Goal: Task Accomplishment & Management: Manage account settings

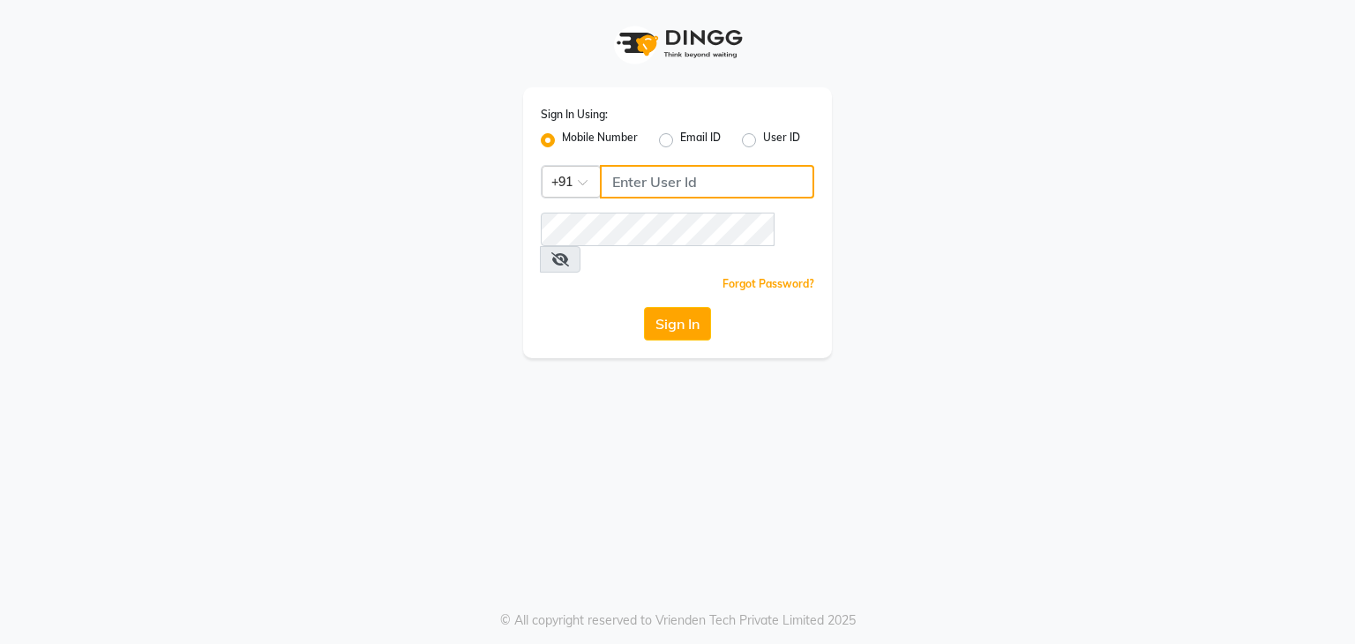
click at [623, 181] on input "Username" at bounding box center [707, 182] width 214 height 34
type input "7977244035"
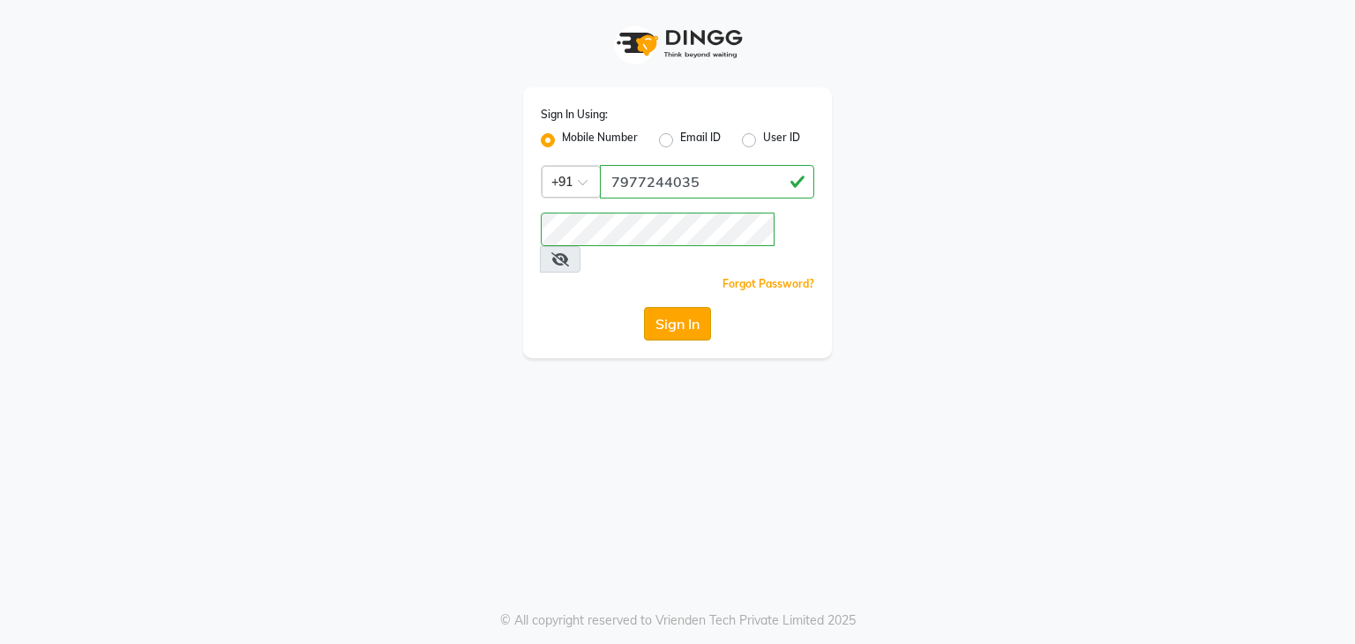
click at [679, 307] on button "Sign In" at bounding box center [677, 324] width 67 height 34
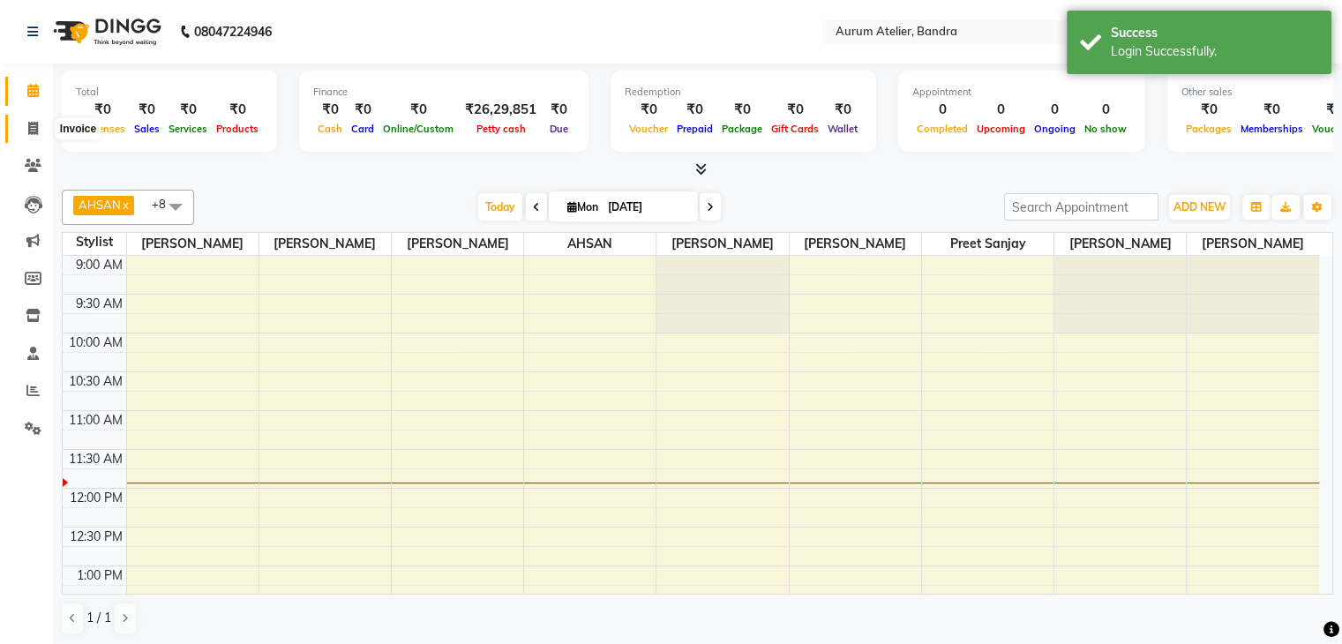
click at [28, 124] on icon at bounding box center [33, 128] width 10 height 13
select select "service"
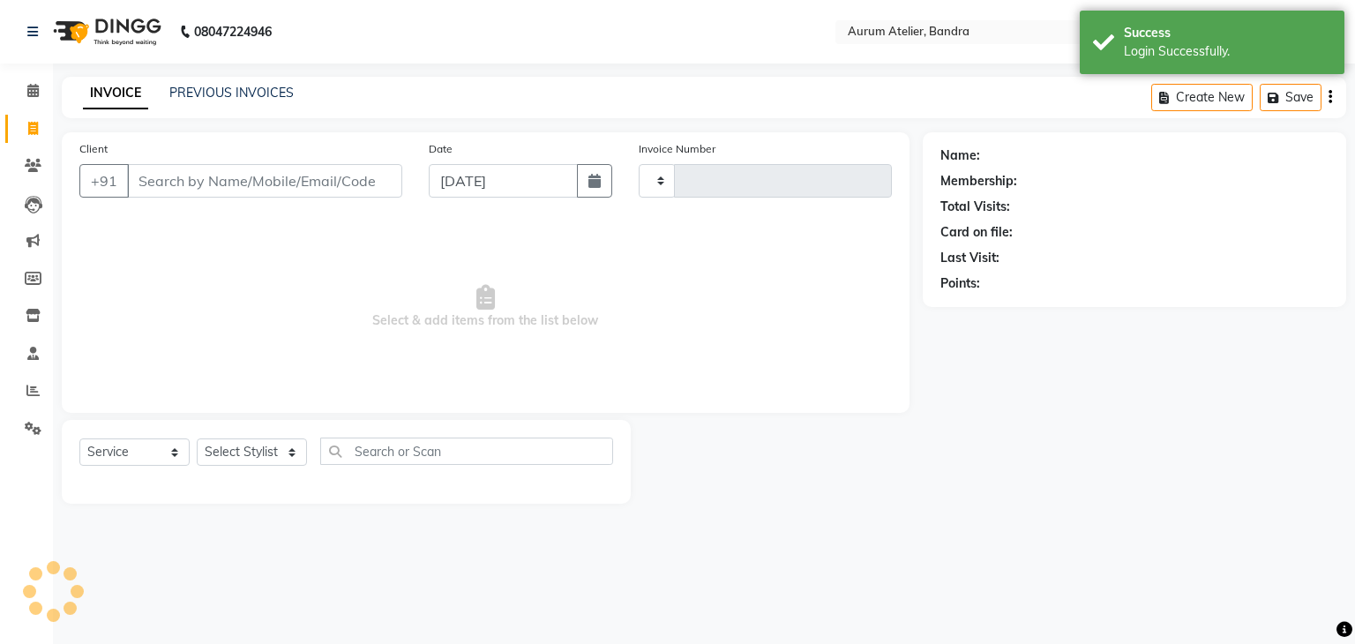
type input "0587"
select select "7410"
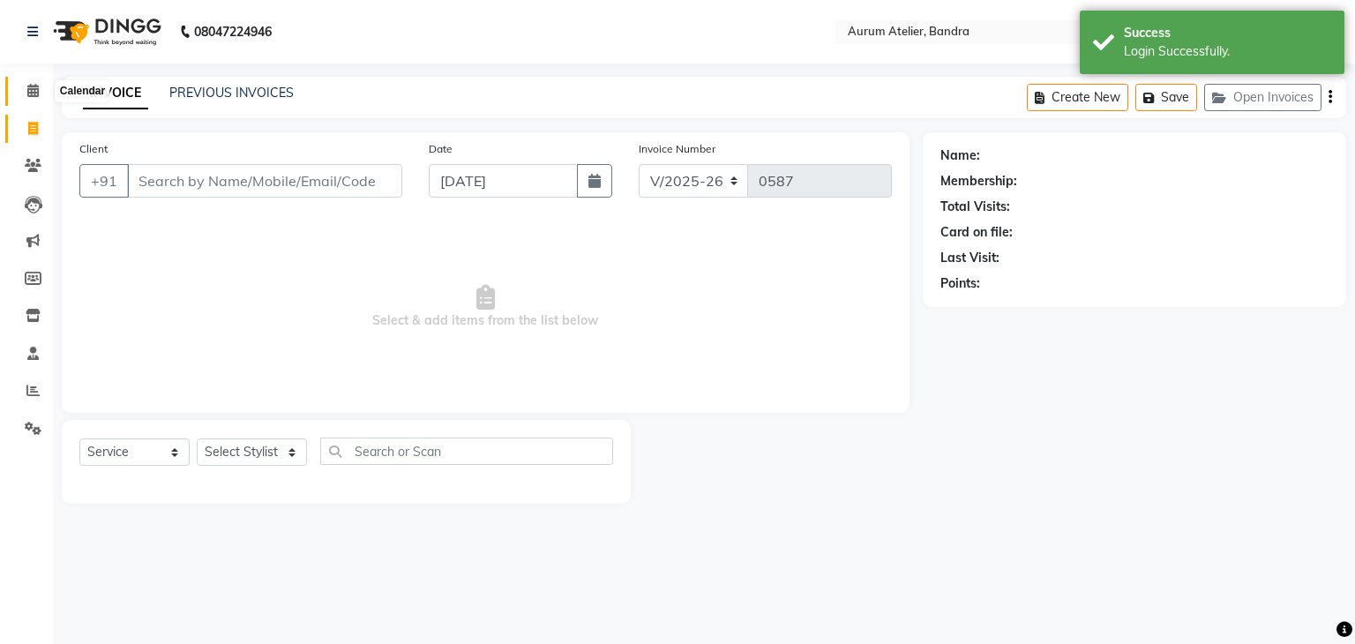
click at [34, 86] on icon at bounding box center [32, 90] width 11 height 13
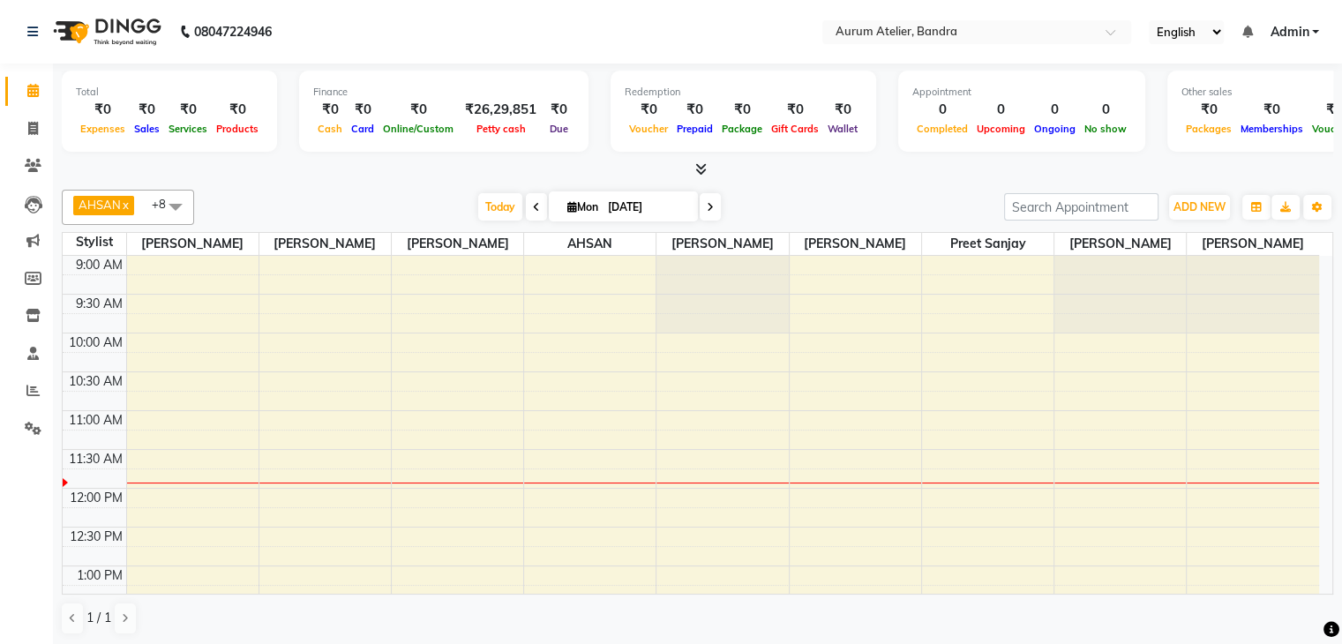
click at [533, 207] on icon at bounding box center [536, 207] width 7 height 11
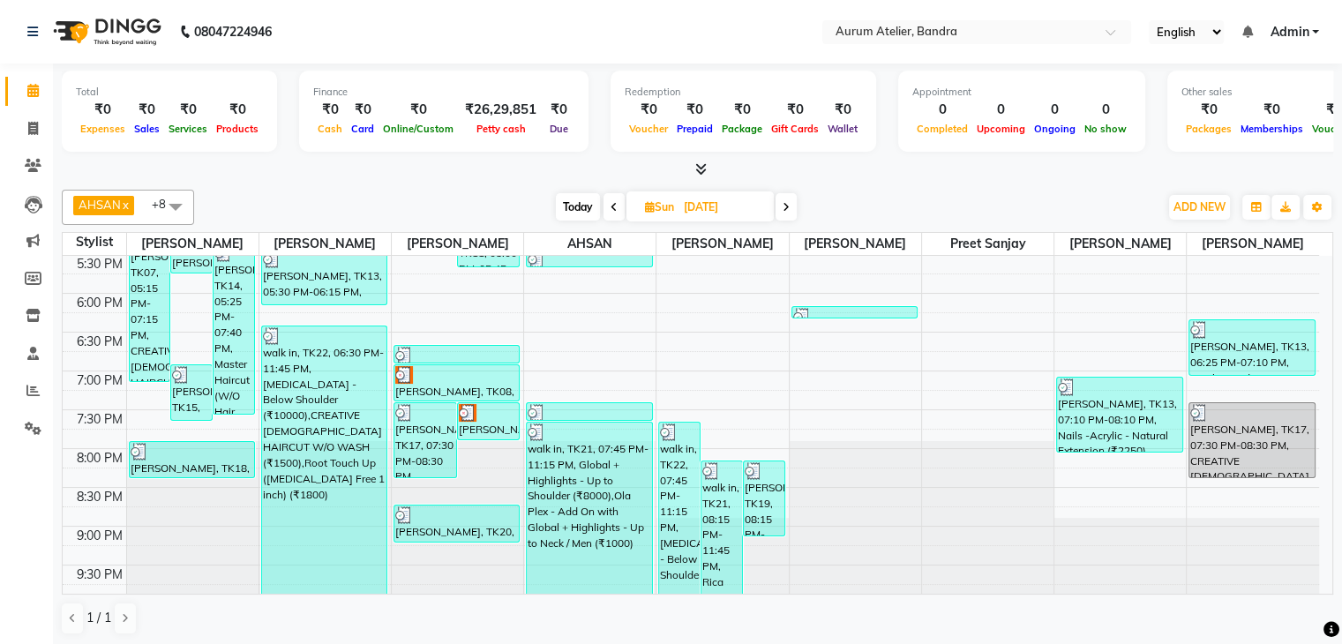
click at [787, 206] on icon at bounding box center [785, 207] width 7 height 11
type input "[DATE]"
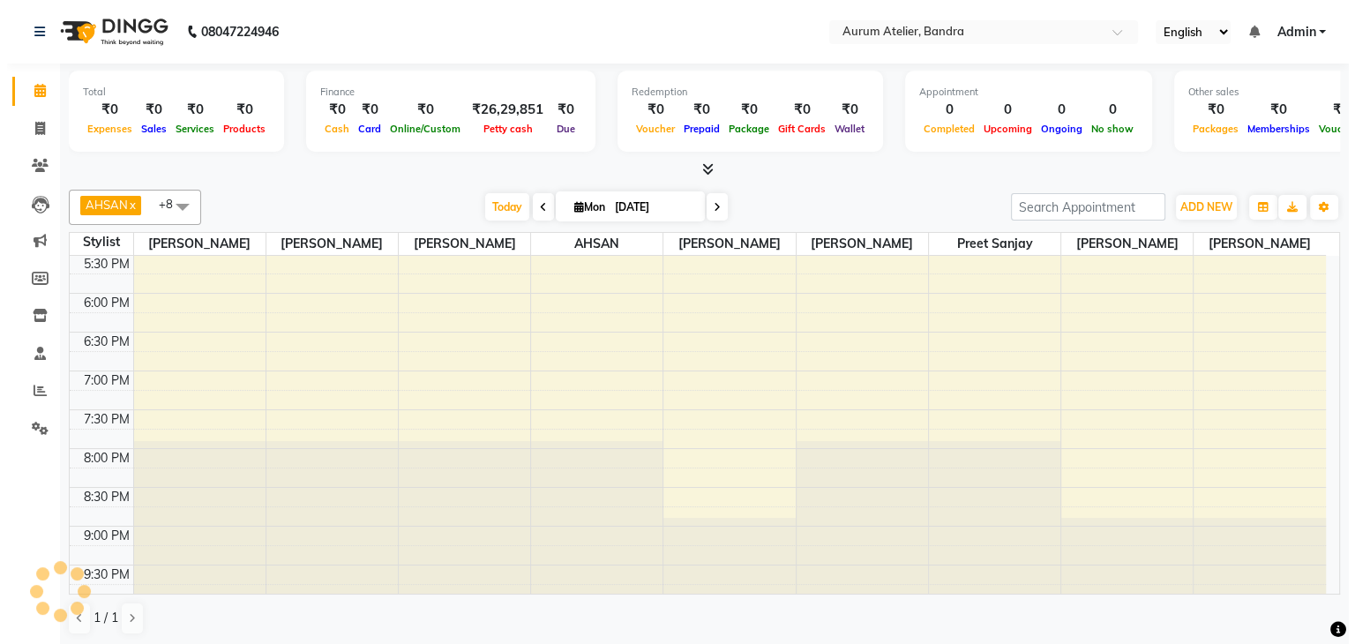
scroll to position [154, 0]
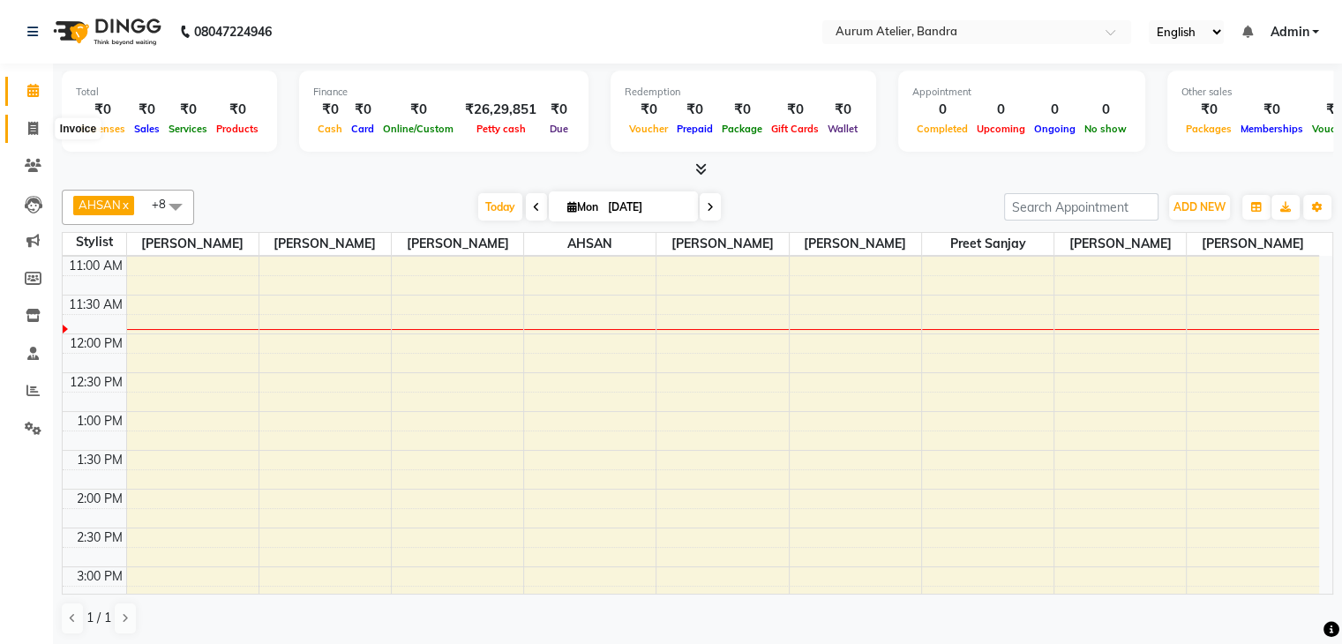
click at [34, 123] on icon at bounding box center [33, 128] width 10 height 13
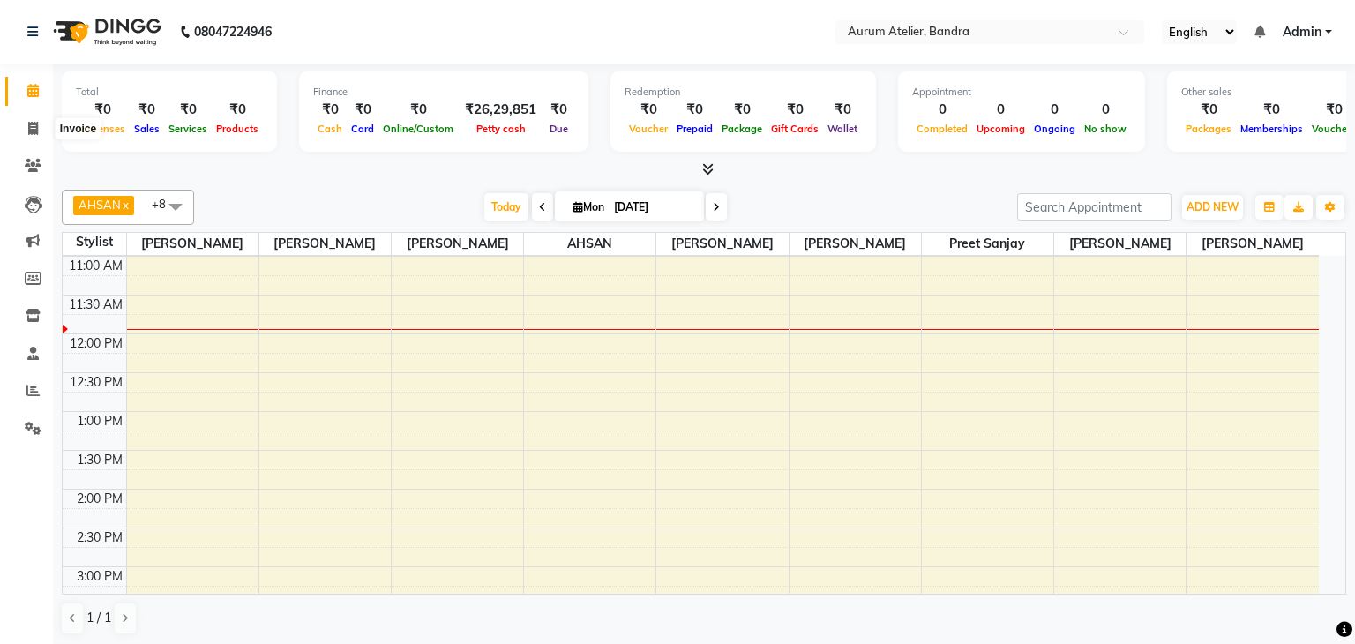
select select "7410"
select select "service"
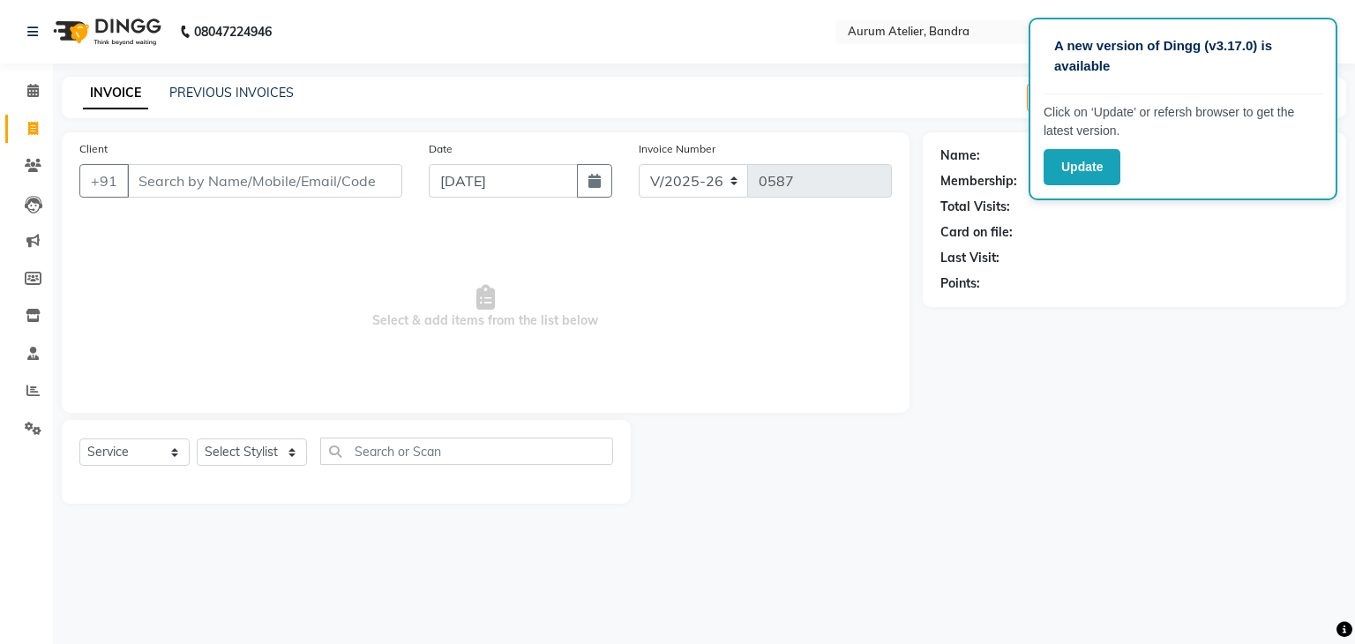
click at [721, 623] on div "A new version of Dingg (v3.17.0) is available Click on ‘Update’ or refersh brow…" at bounding box center [677, 322] width 1355 height 644
click at [1097, 178] on button "Update" at bounding box center [1081, 167] width 77 height 36
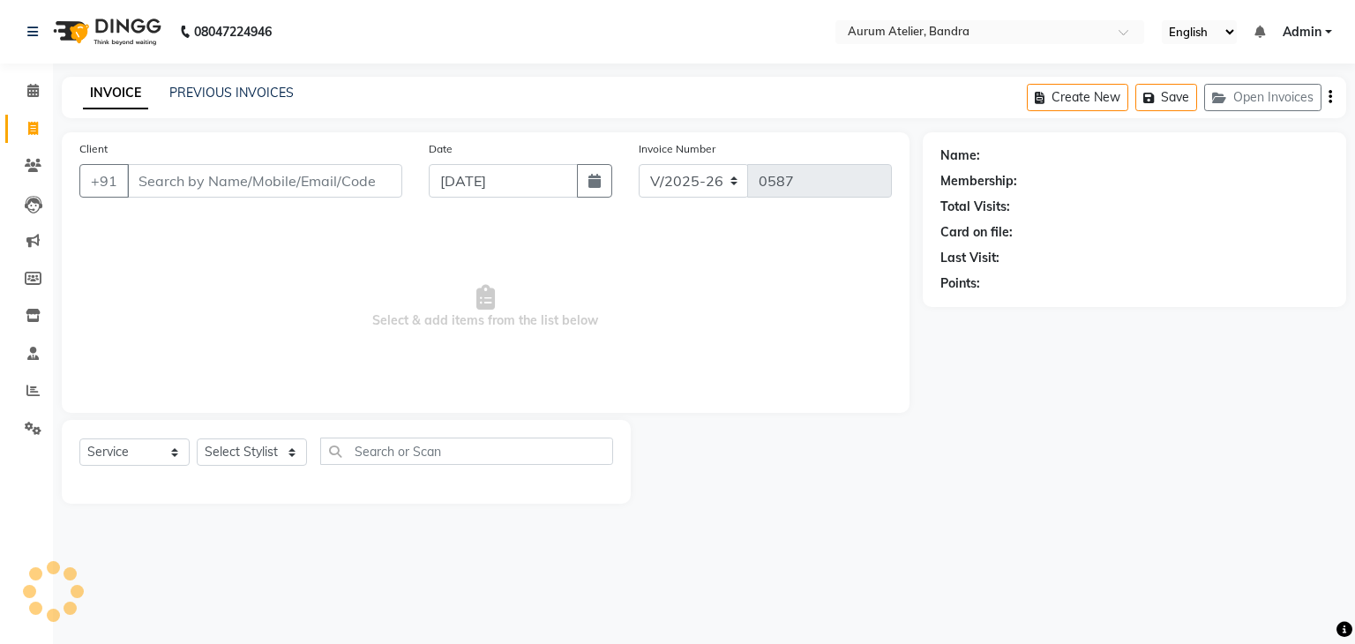
select select "7410"
select select "service"
click at [28, 390] on icon at bounding box center [32, 390] width 13 height 13
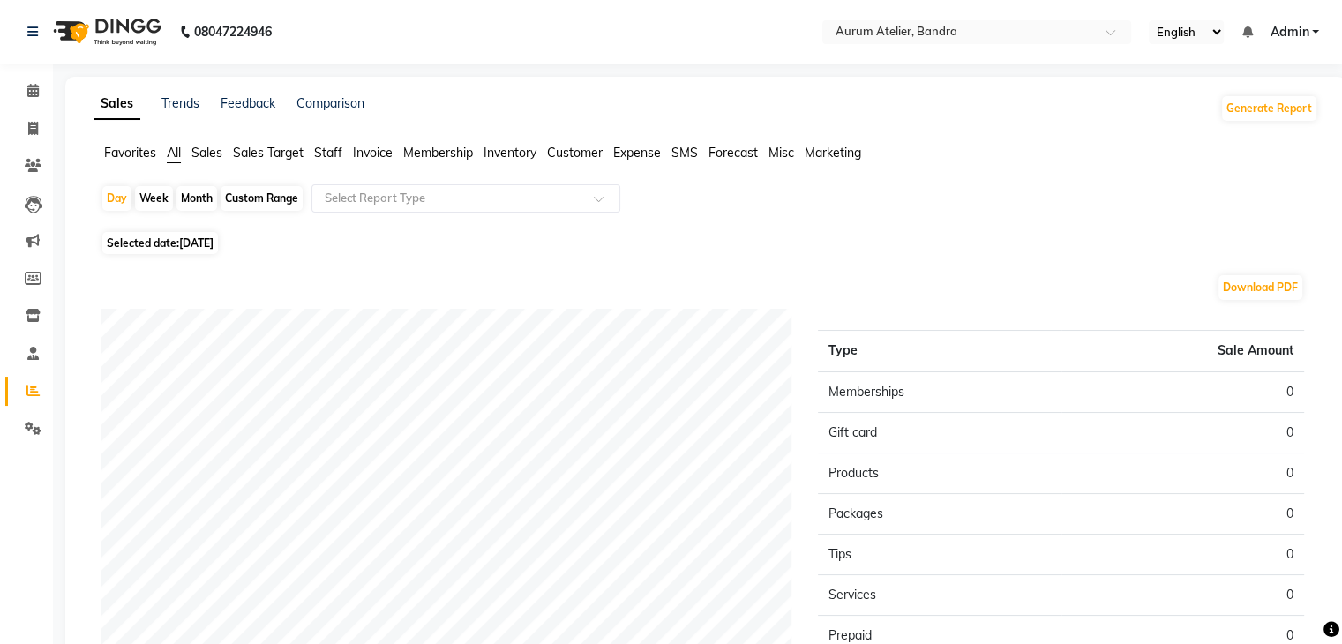
click at [288, 187] on div "Custom Range" at bounding box center [261, 198] width 82 height 25
select select "9"
select select "2025"
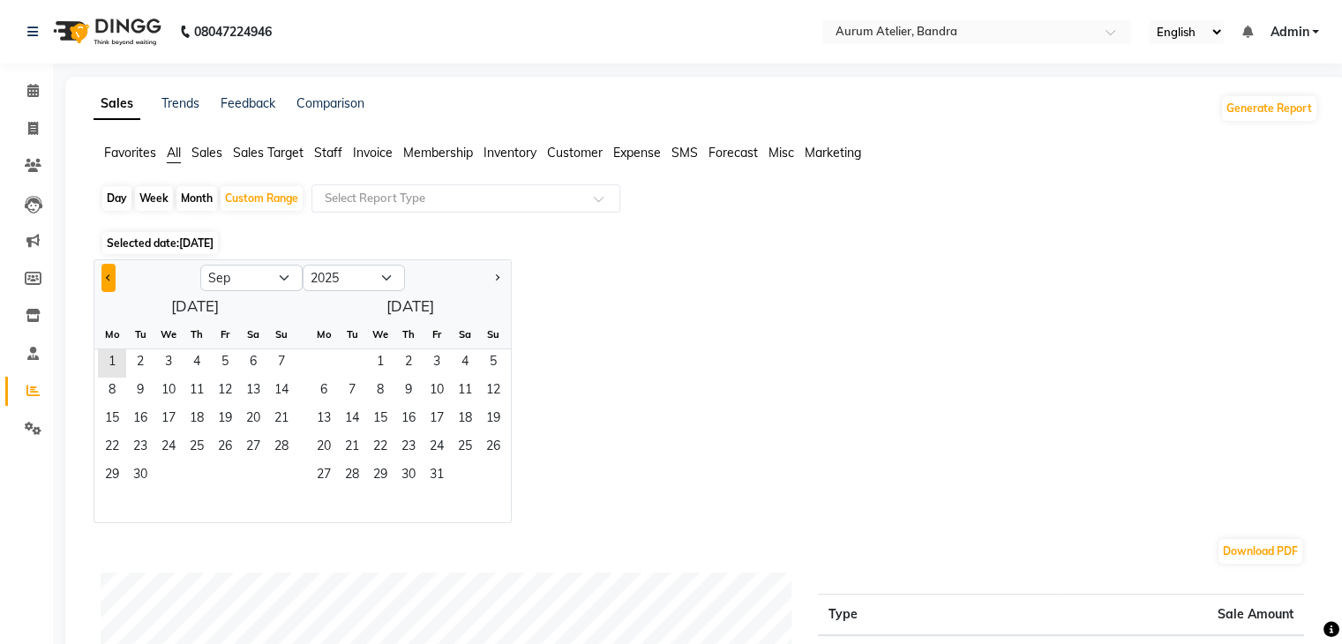
click at [108, 276] on span "Previous month" at bounding box center [109, 276] width 6 height 6
select select "8"
click at [229, 360] on span "1" at bounding box center [225, 363] width 28 height 28
click at [286, 479] on span "31" at bounding box center [281, 476] width 28 height 28
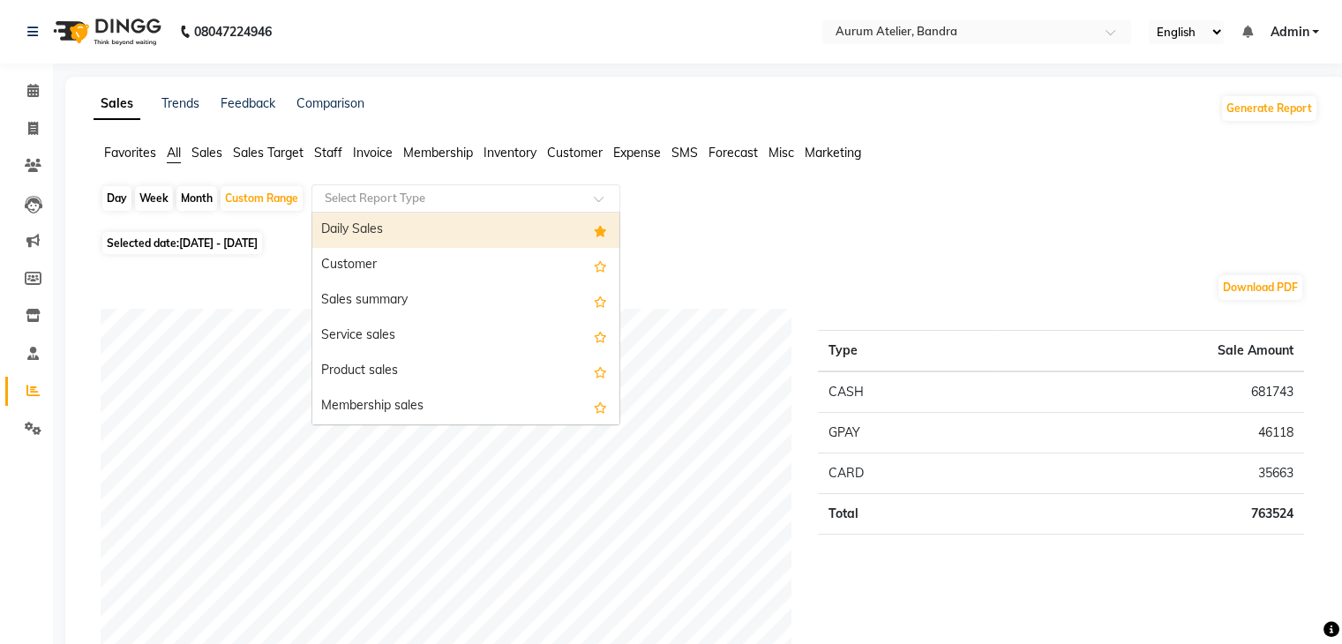
click at [378, 205] on input "text" at bounding box center [448, 199] width 254 height 18
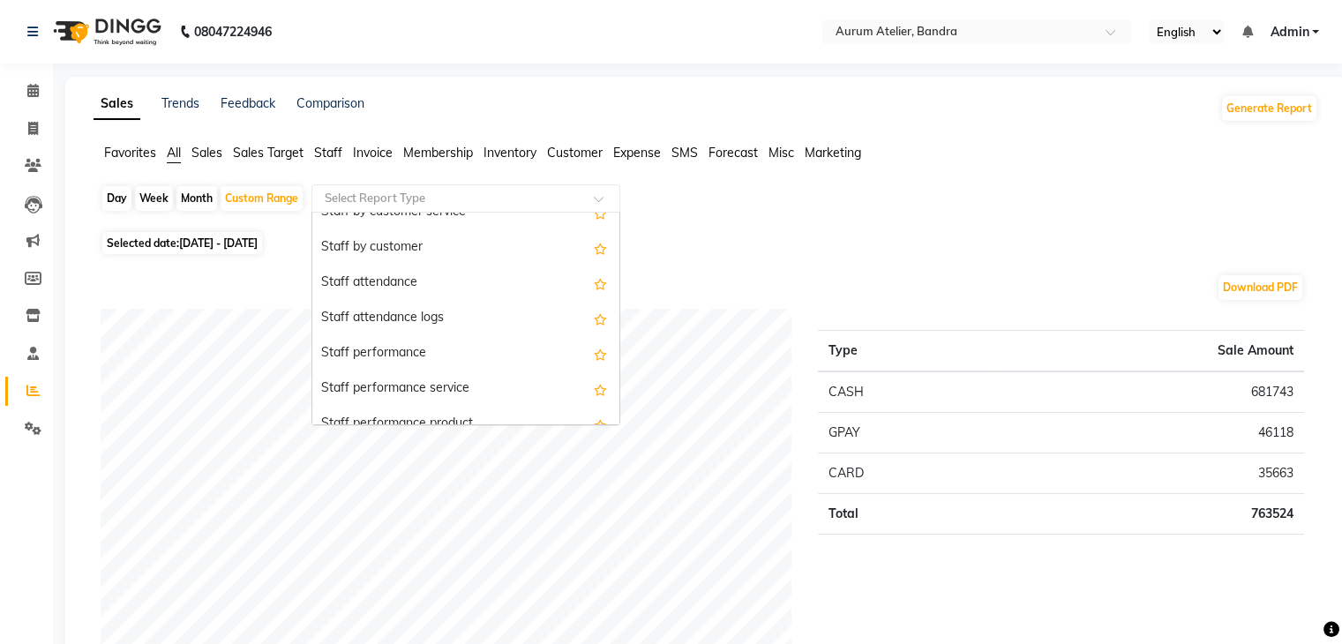
scroll to position [617, 0]
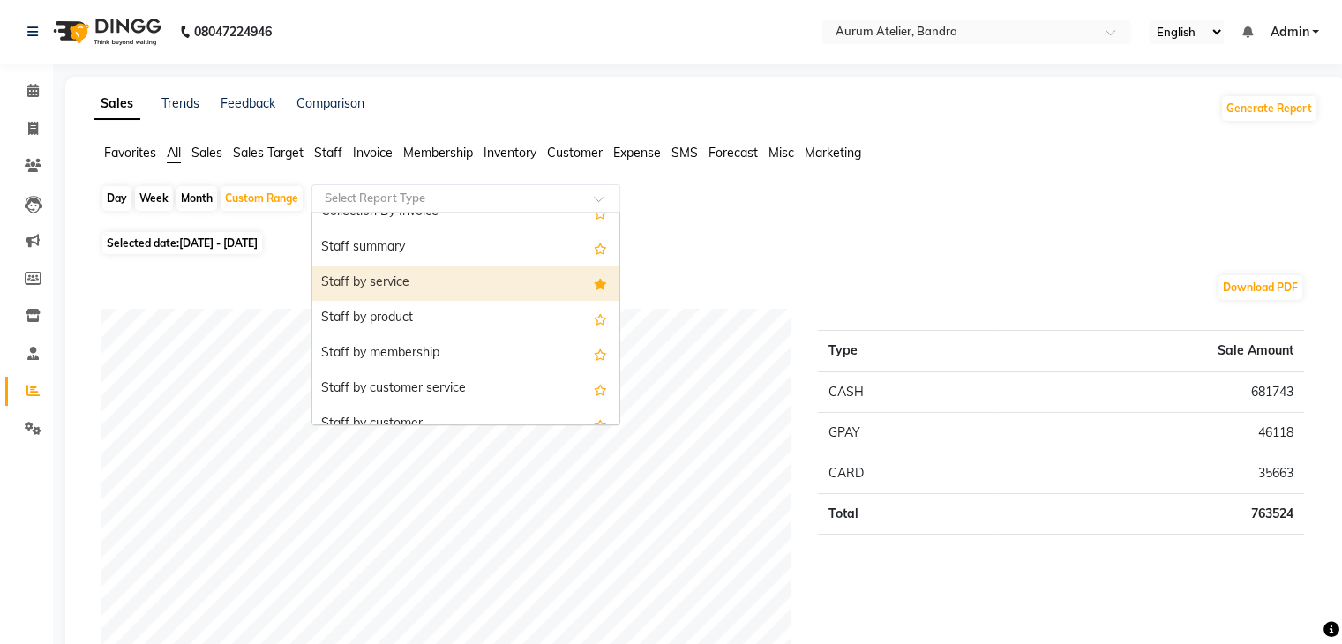
click at [410, 288] on div "Staff by service" at bounding box center [465, 282] width 307 height 35
select select "filtered_report"
select select "csv"
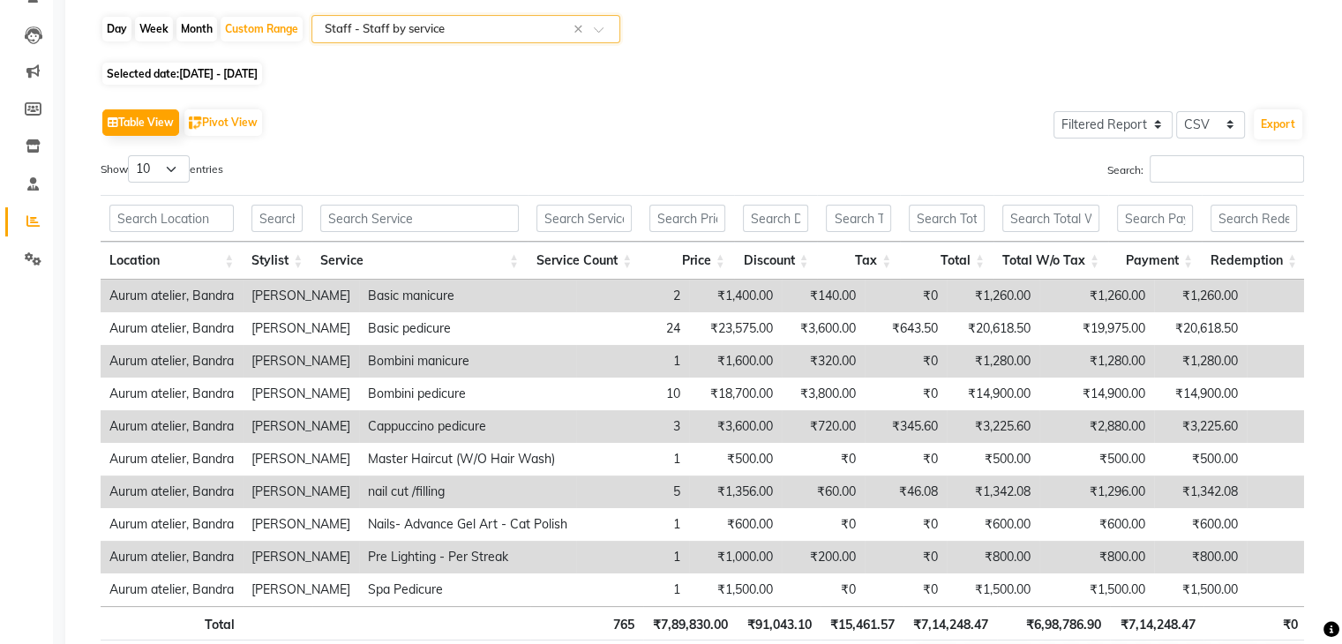
scroll to position [176, 0]
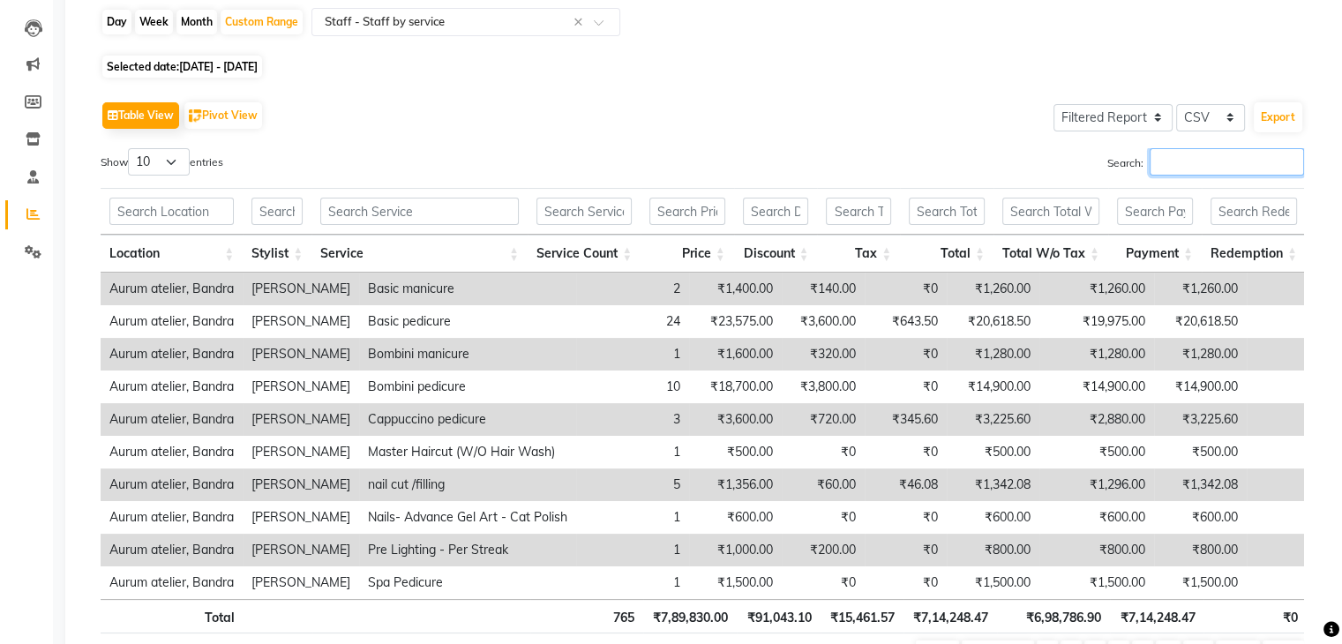
click at [1193, 159] on input "Search:" at bounding box center [1226, 161] width 154 height 27
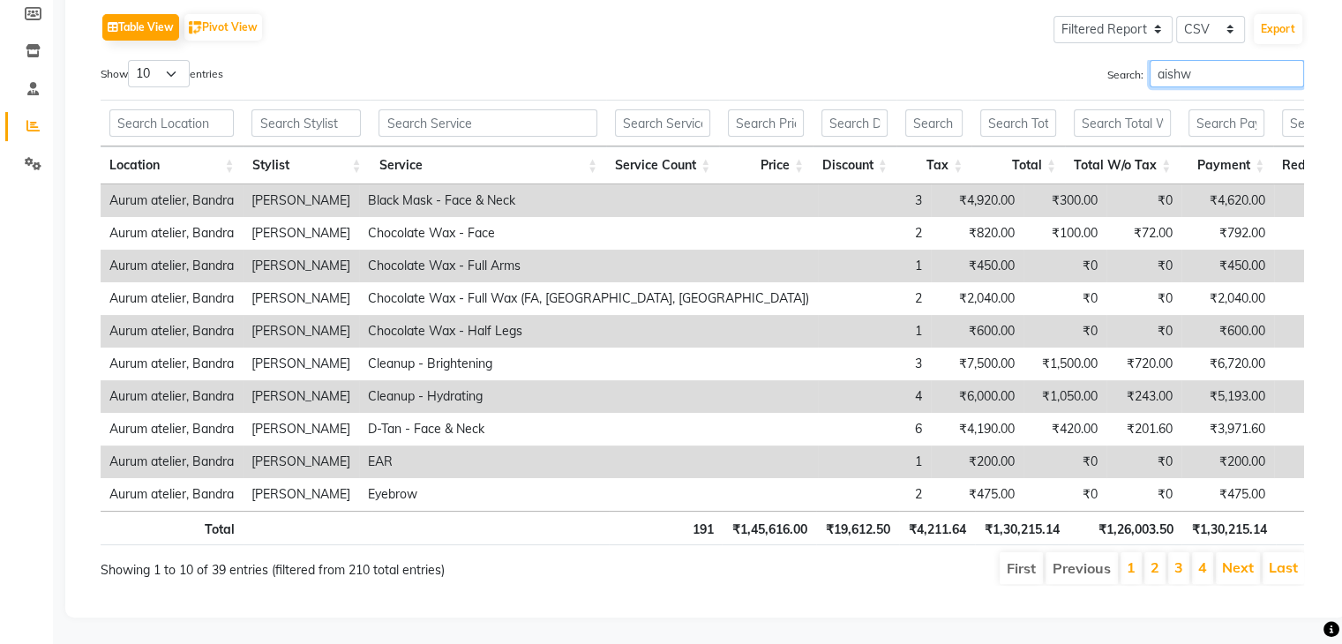
scroll to position [289, 0]
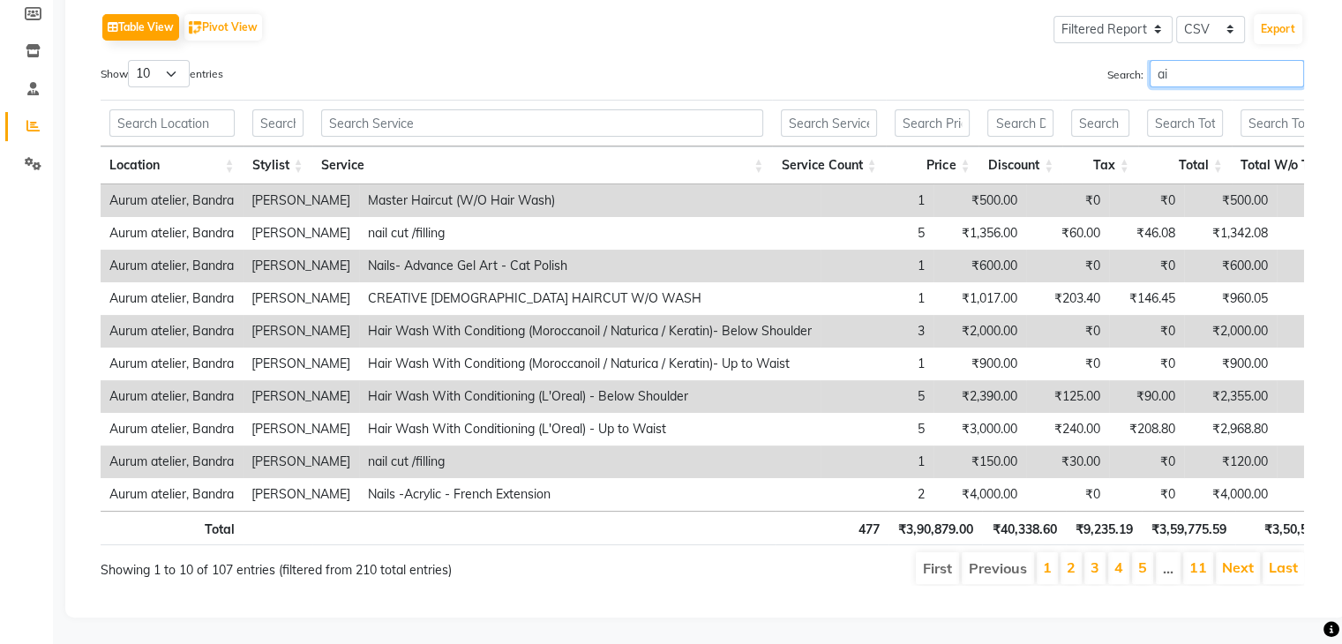
type input "a"
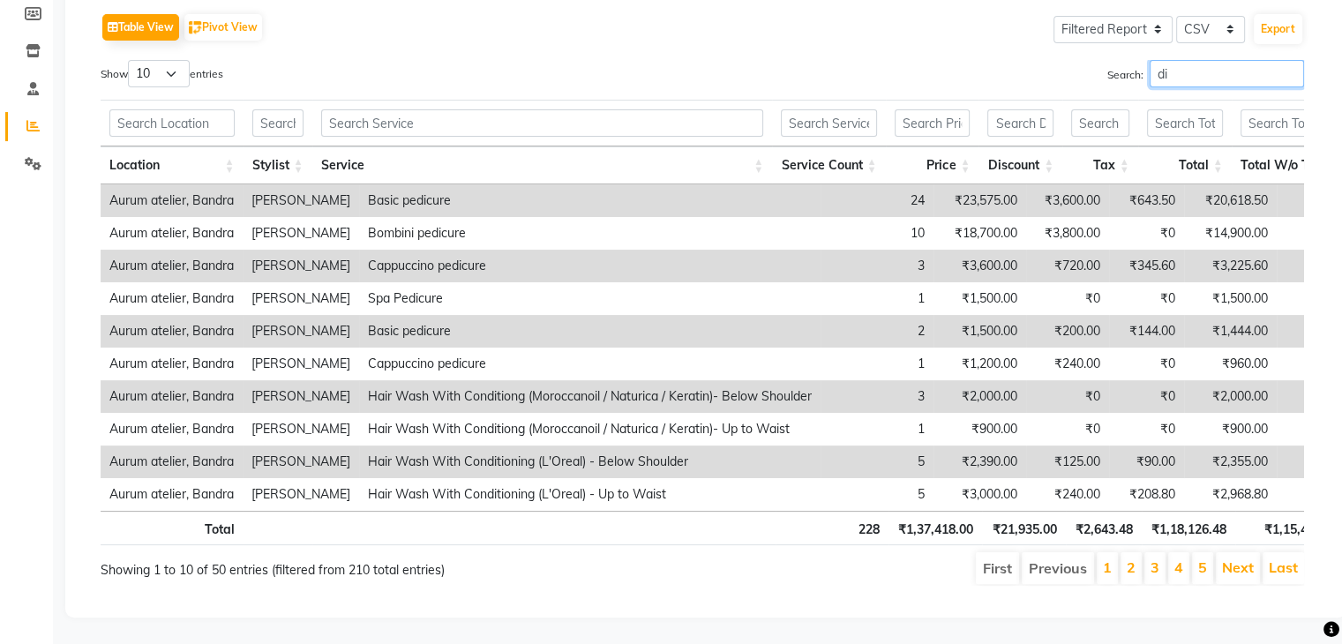
type input "d"
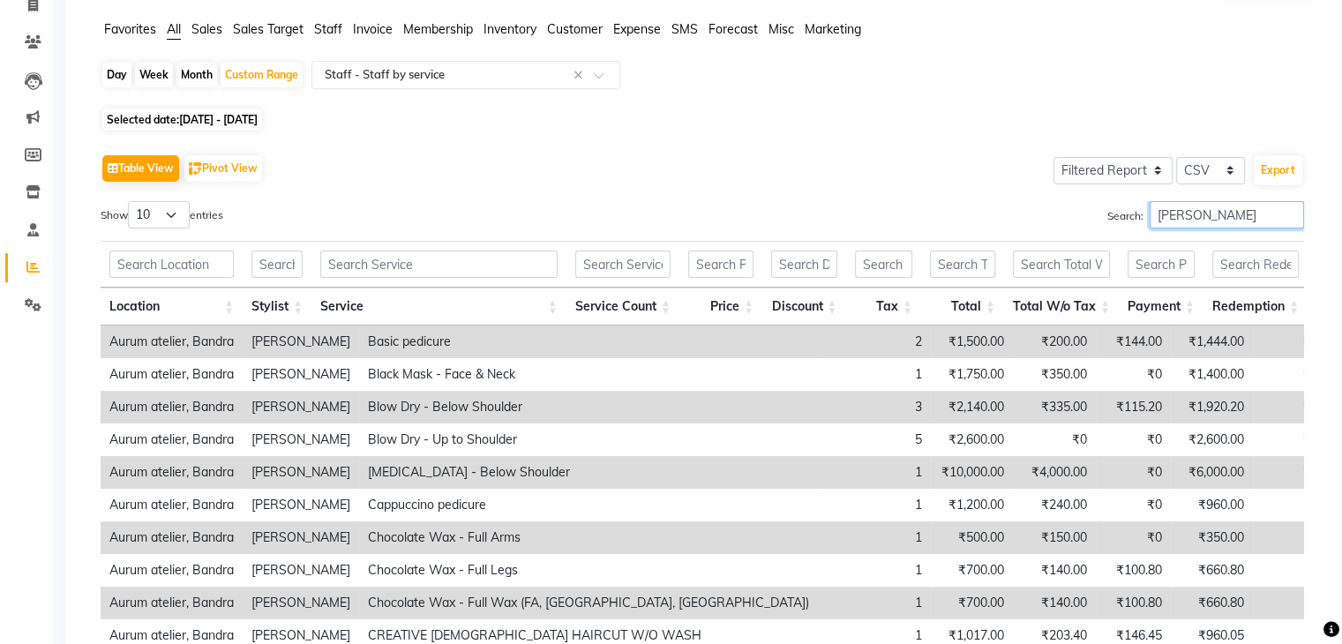
scroll to position [265, 0]
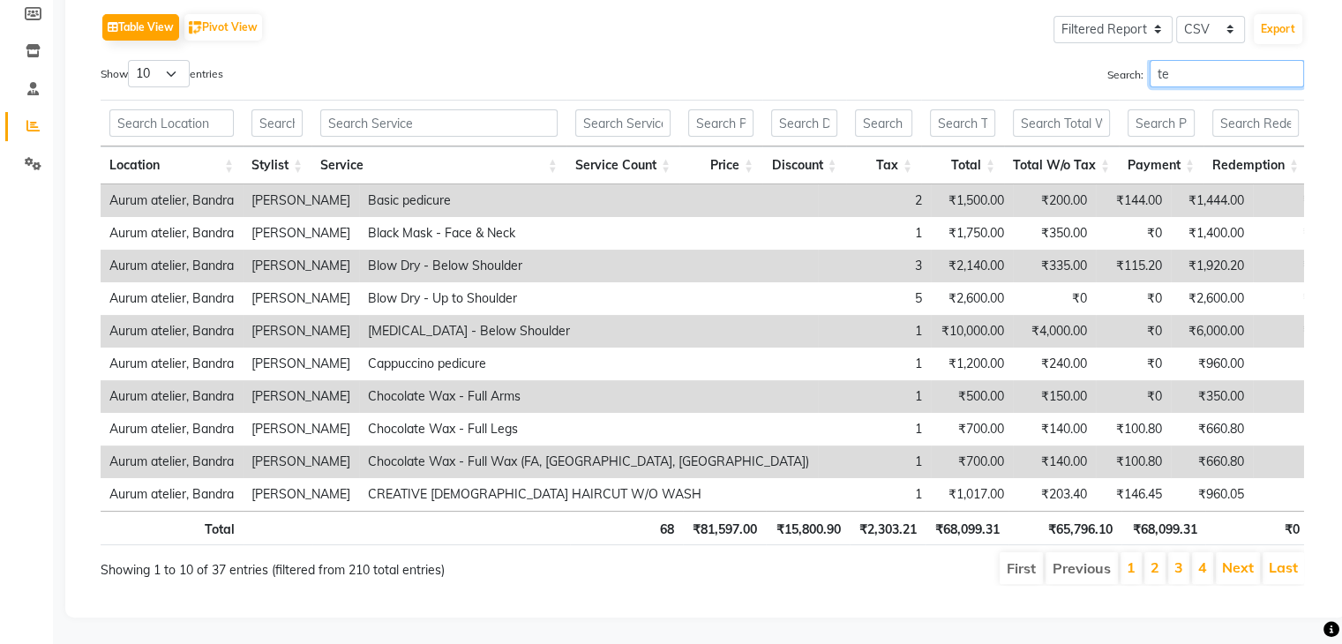
type input "t"
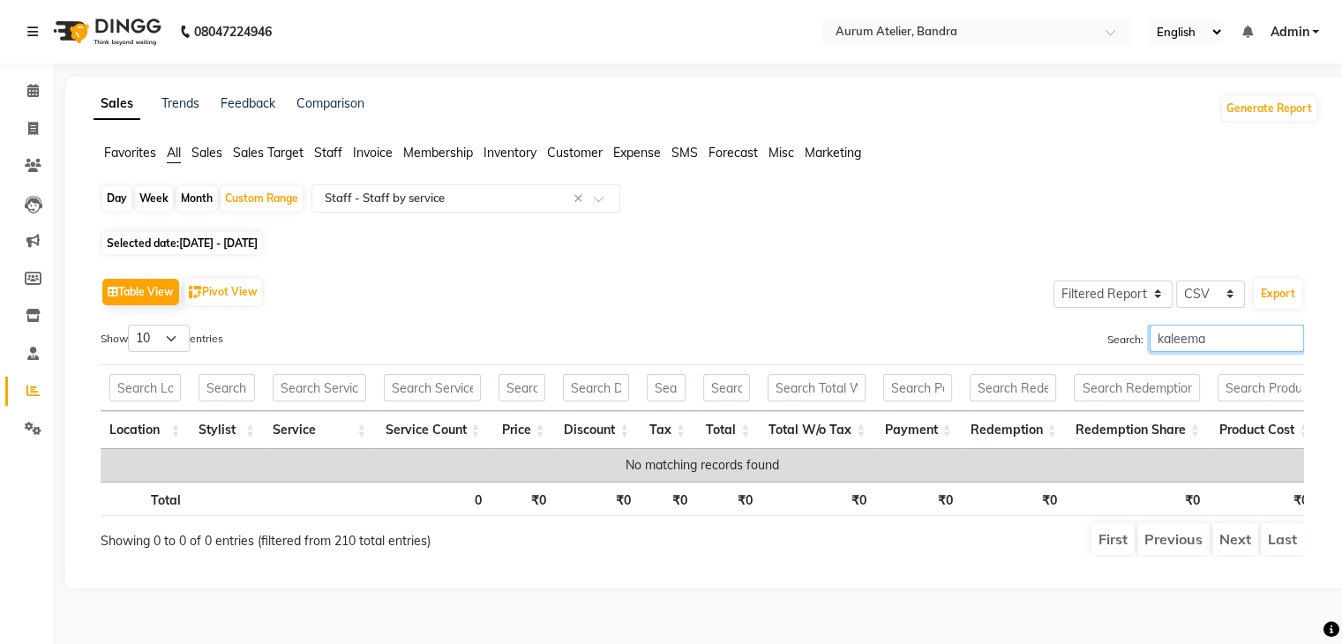
scroll to position [0, 0]
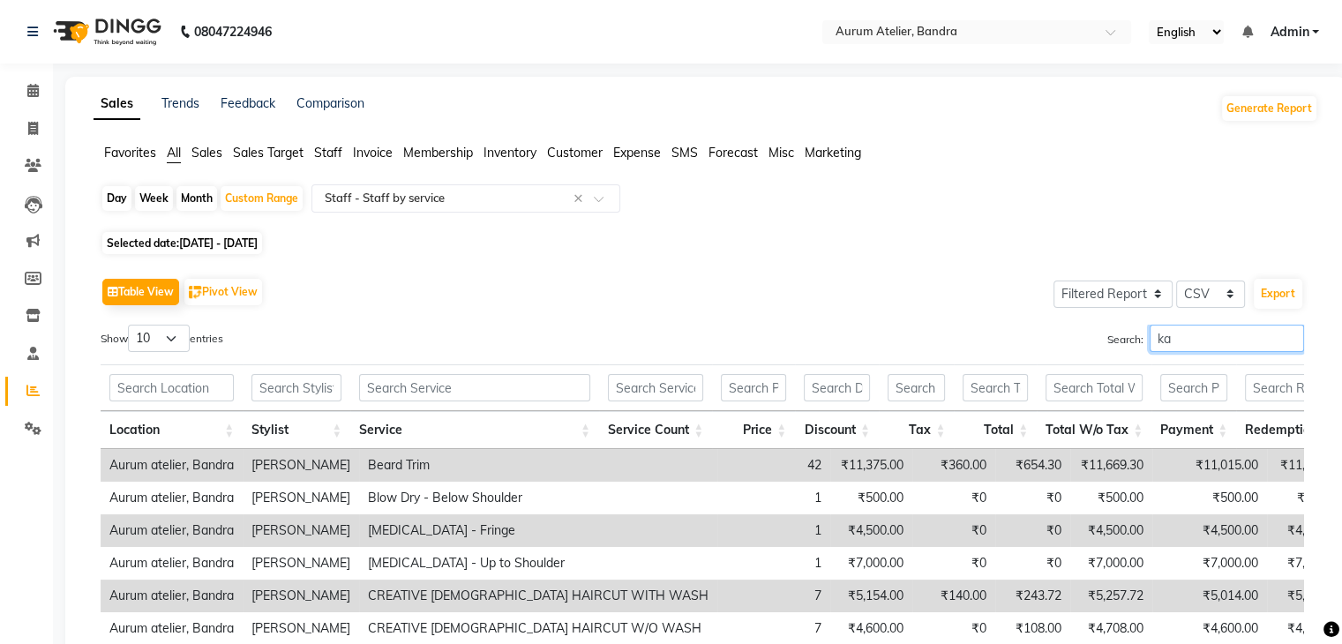
type input "k"
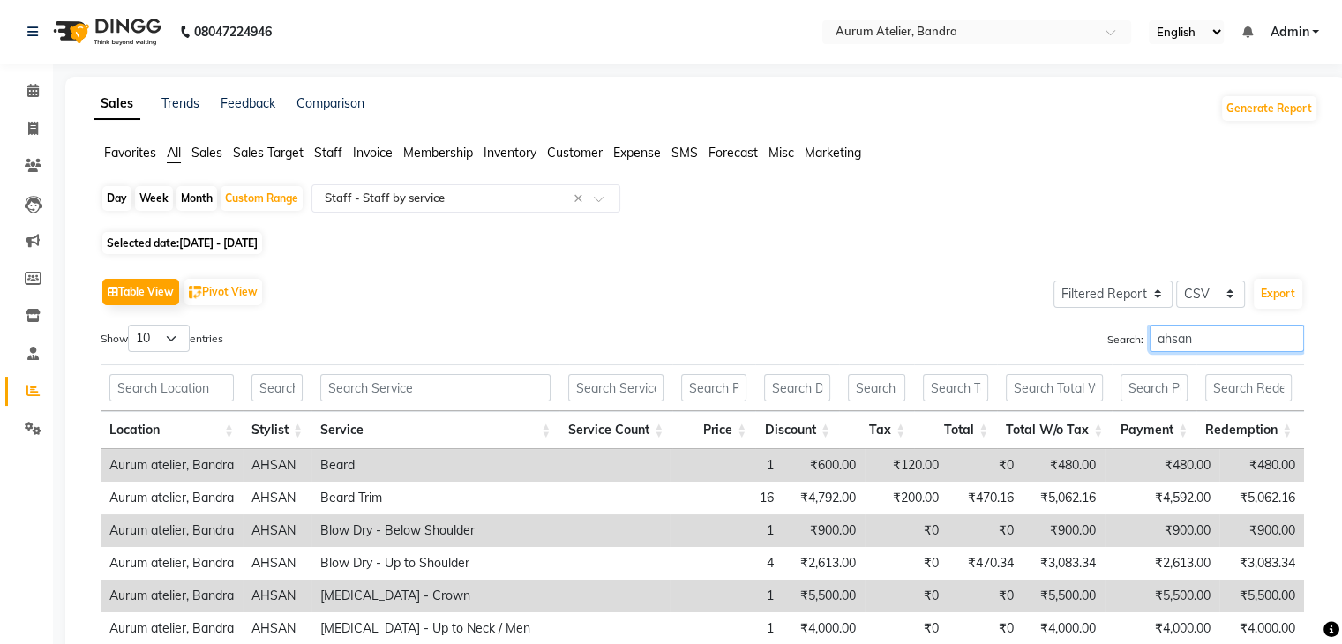
scroll to position [289, 0]
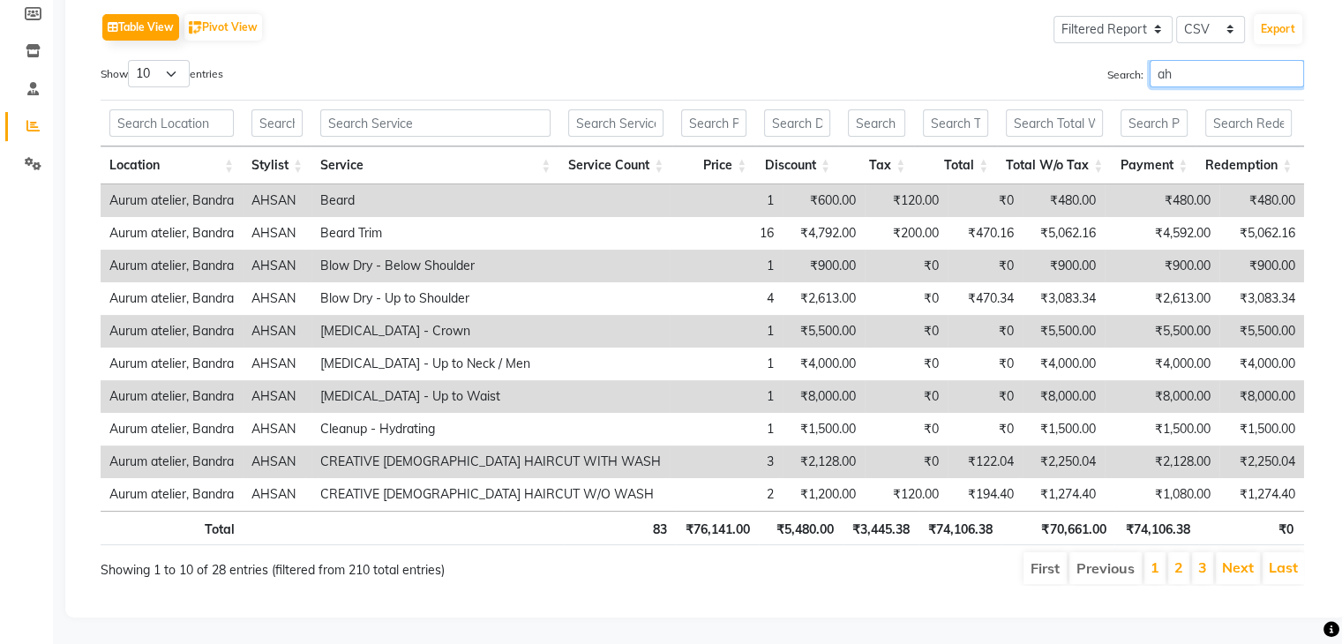
type input "a"
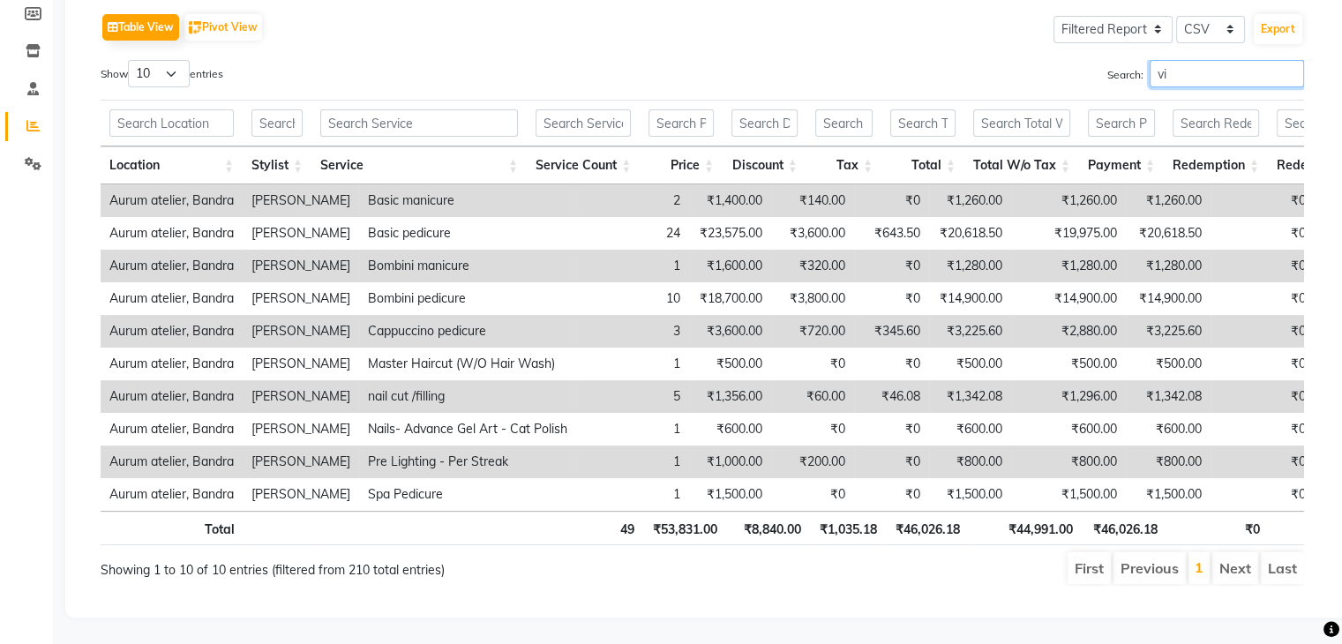
type input "v"
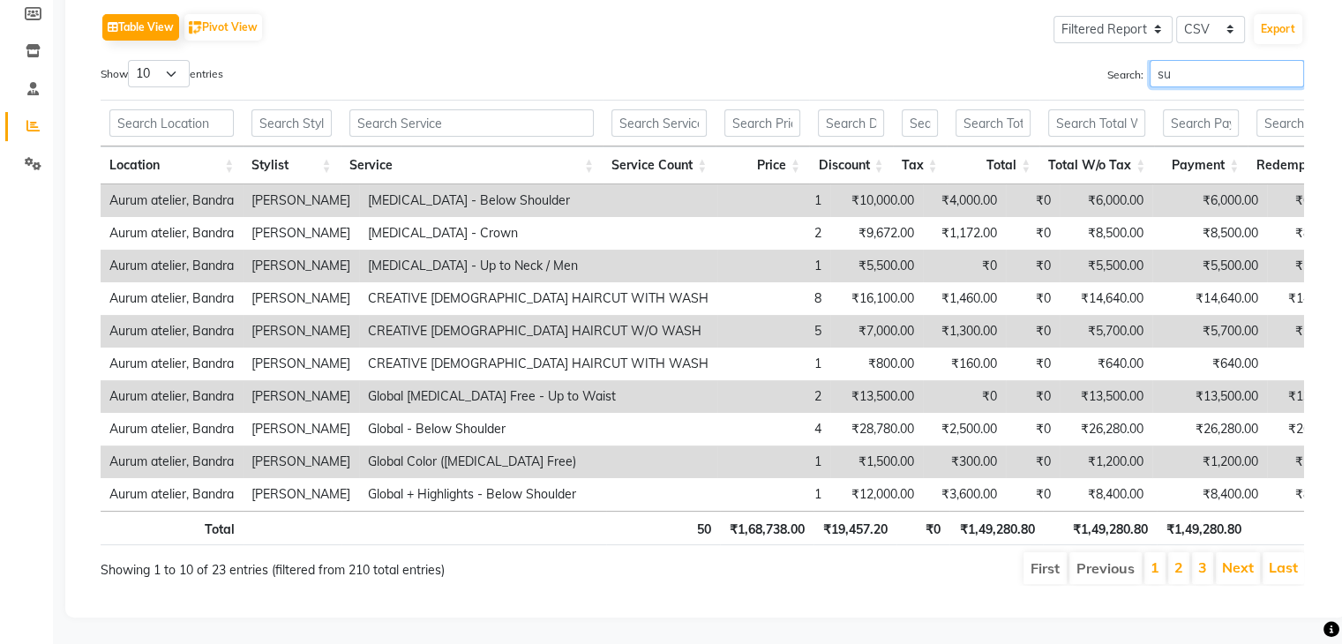
type input "s"
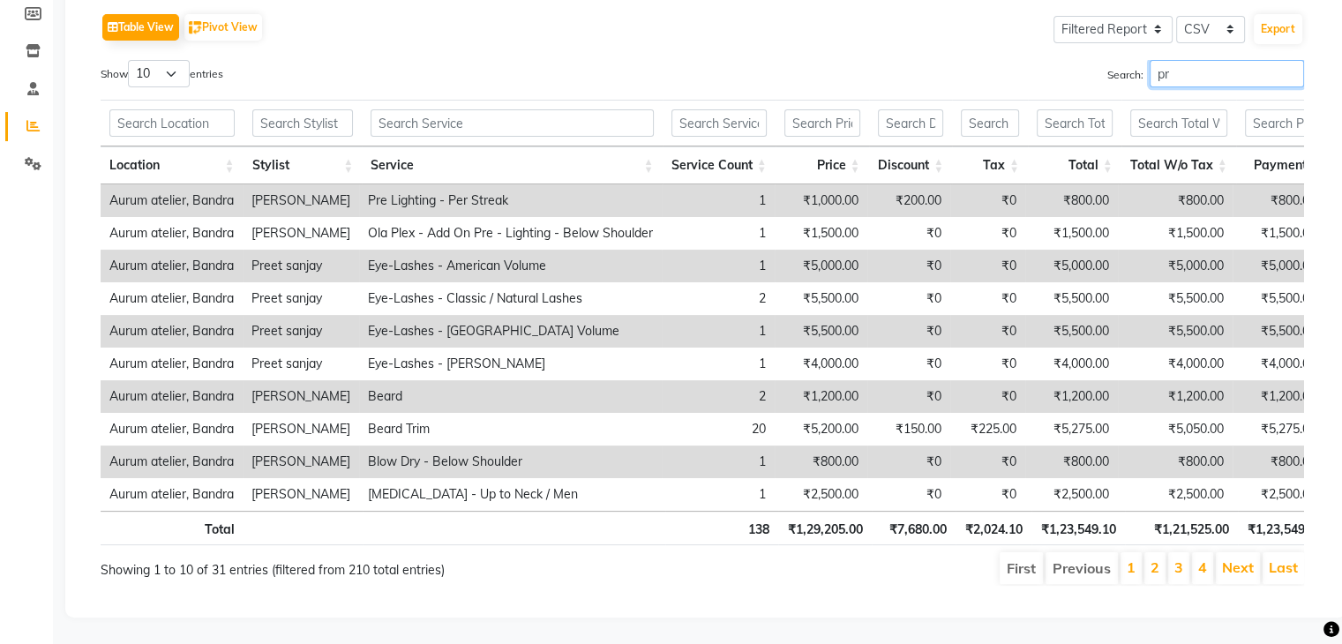
type input "p"
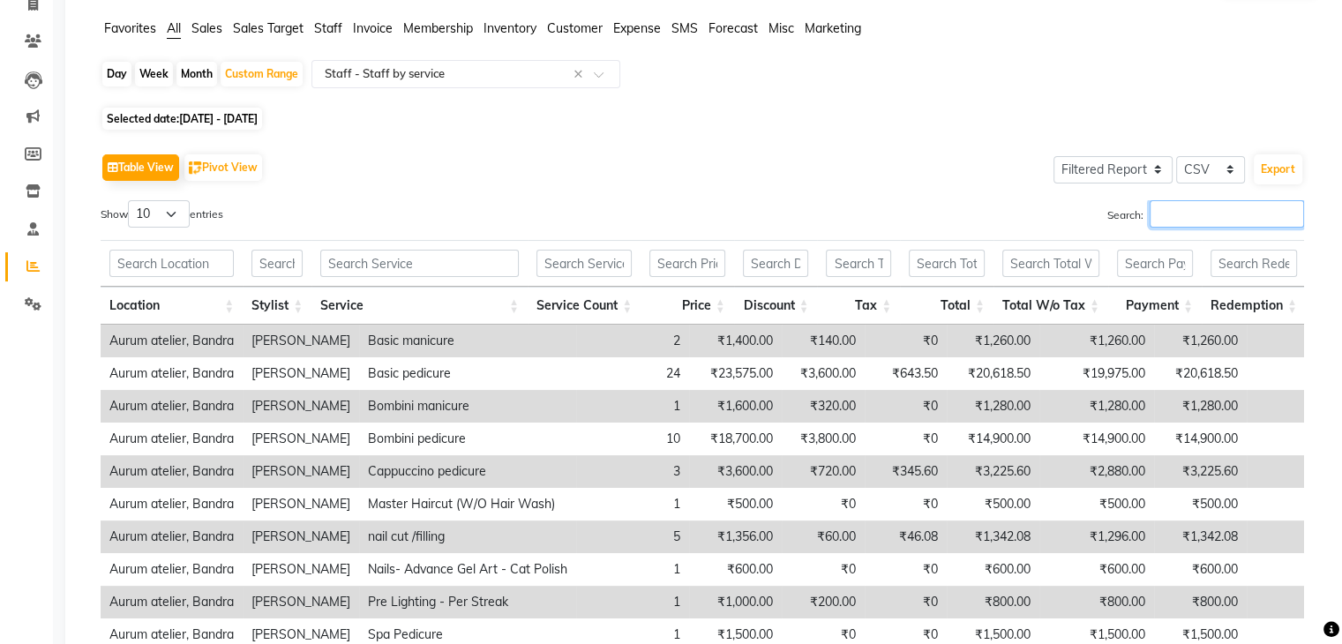
scroll to position [0, 0]
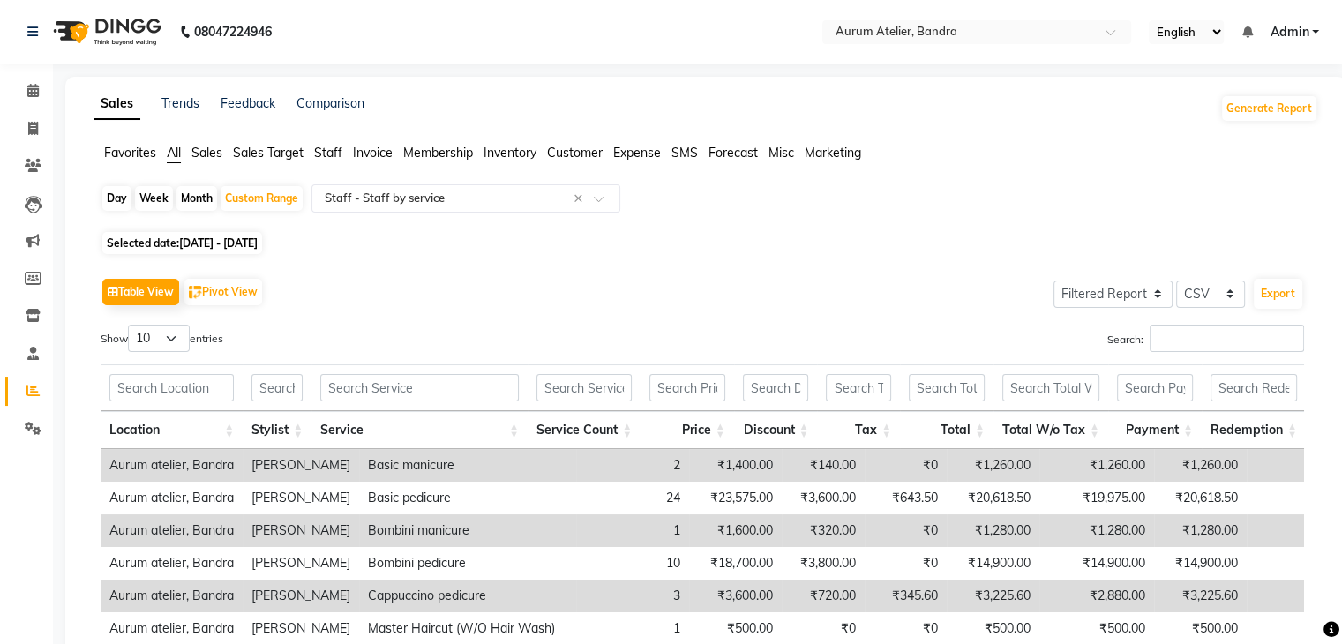
click at [213, 155] on span "Sales" at bounding box center [206, 153] width 31 height 16
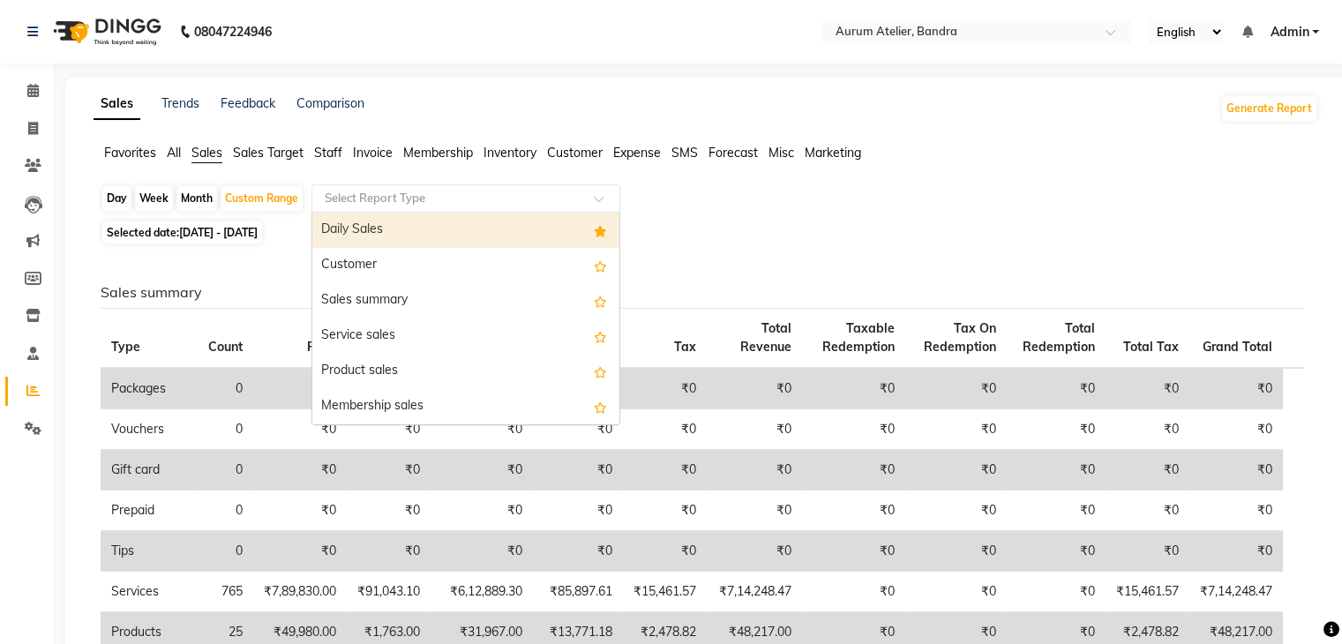
click at [360, 204] on input "text" at bounding box center [448, 199] width 254 height 18
click at [530, 196] on input "text" at bounding box center [448, 199] width 254 height 18
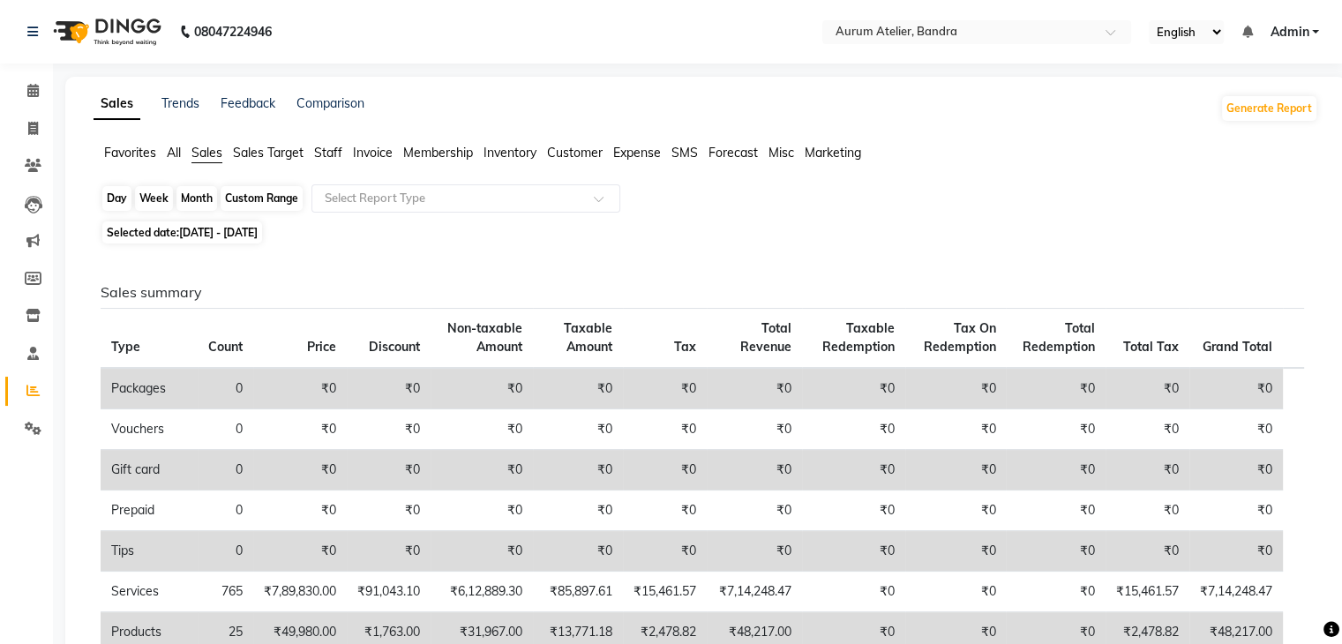
click at [285, 192] on div "Custom Range" at bounding box center [261, 198] width 82 height 25
select select "8"
select select "2025"
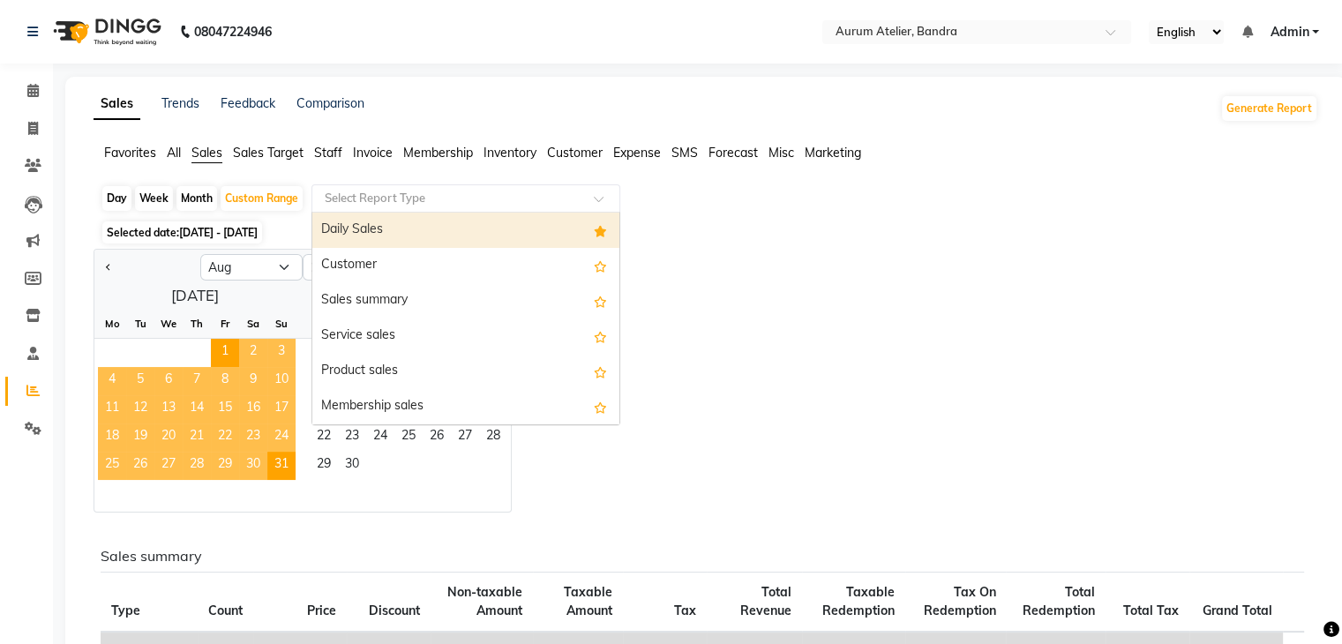
click at [361, 201] on input "text" at bounding box center [448, 199] width 254 height 18
click at [173, 155] on span "All" at bounding box center [174, 153] width 14 height 16
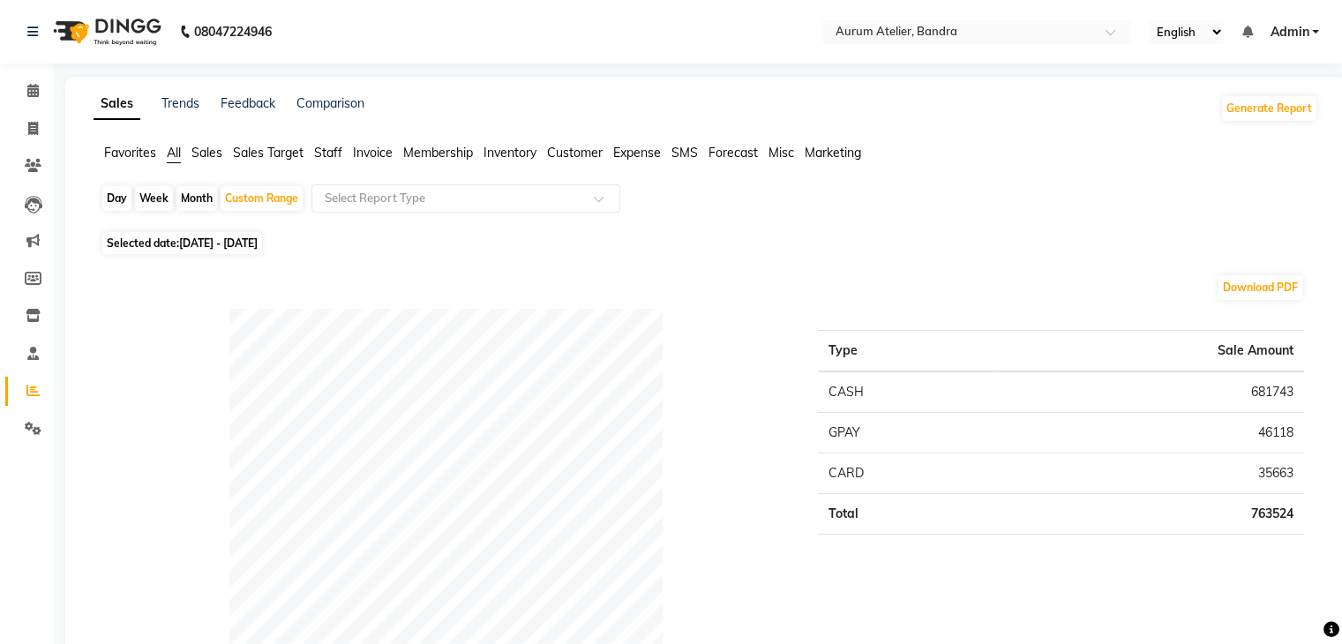
click at [138, 146] on span "Favorites" at bounding box center [130, 153] width 52 height 16
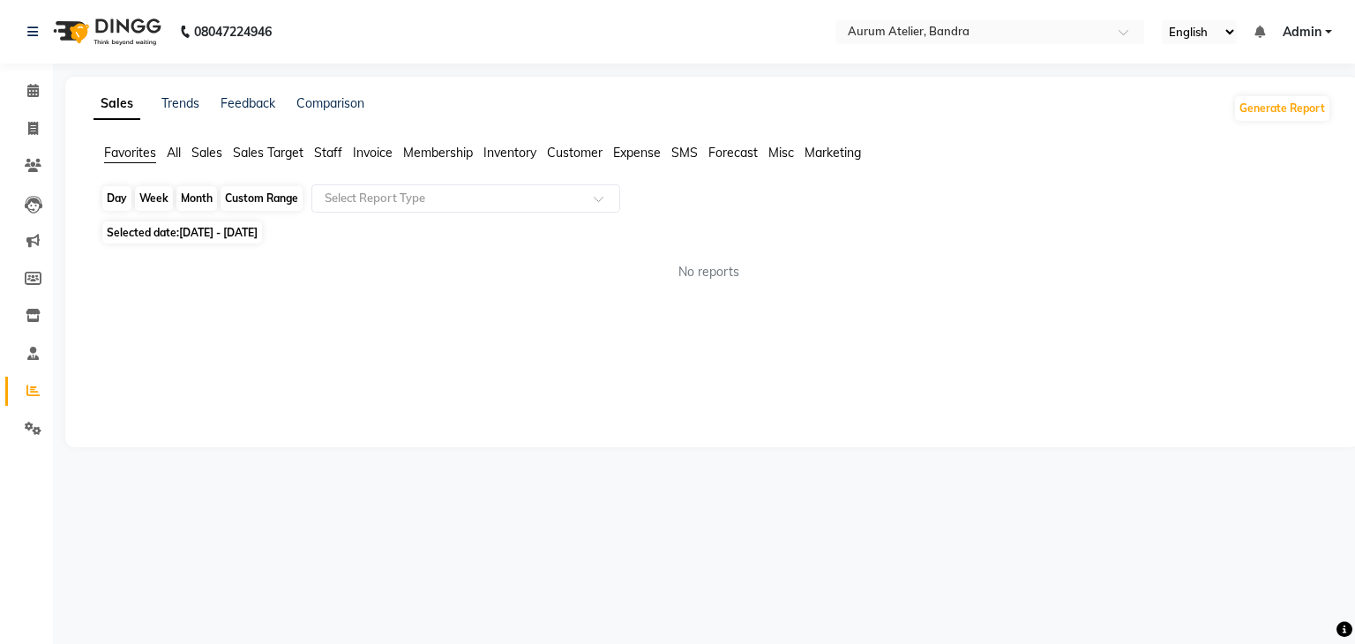
click at [265, 202] on div "Custom Range" at bounding box center [261, 198] width 82 height 25
select select "8"
select select "2025"
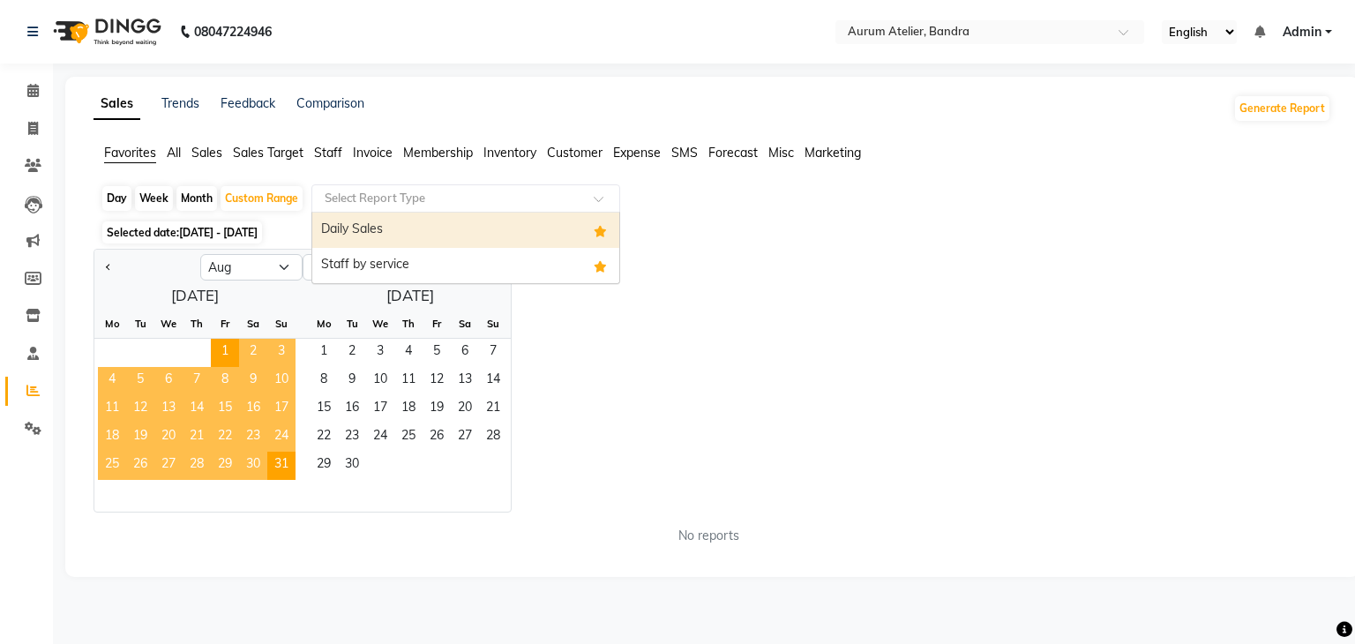
click at [474, 207] on div "Select Report Type" at bounding box center [465, 198] width 309 height 28
click at [506, 198] on input "text" at bounding box center [448, 199] width 254 height 18
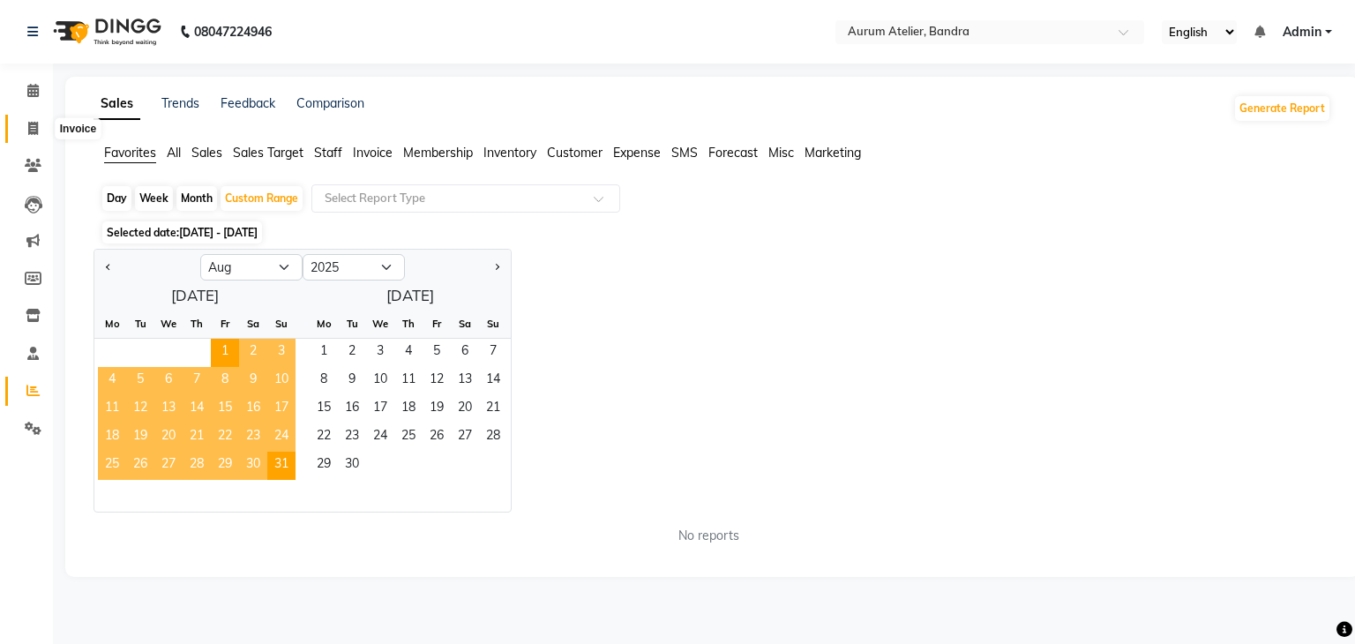
click at [28, 130] on icon at bounding box center [33, 128] width 10 height 13
select select "7410"
select select "service"
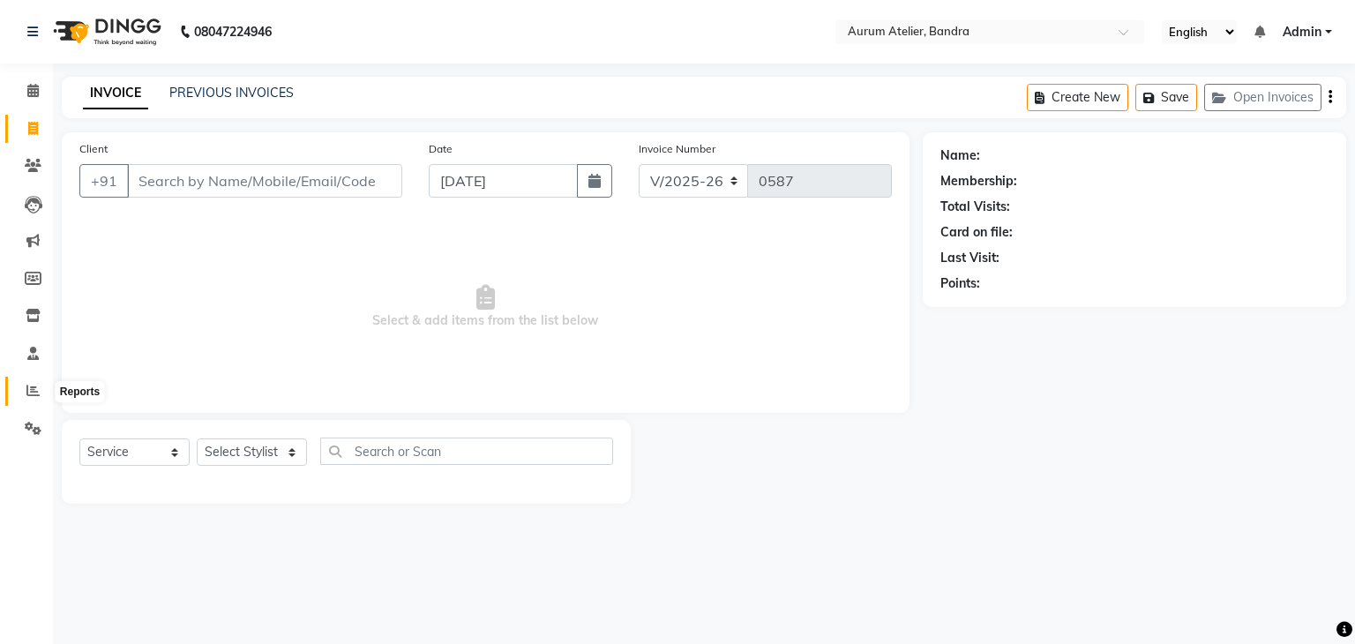
click at [28, 392] on icon at bounding box center [32, 390] width 13 height 13
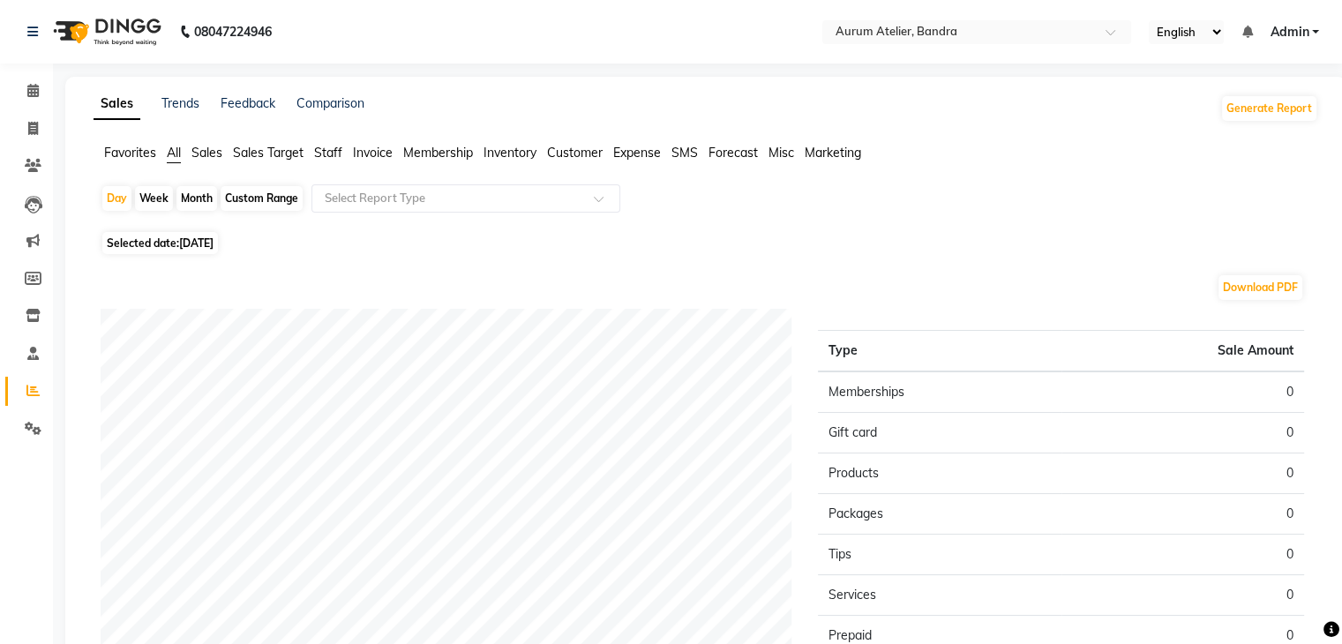
click at [273, 198] on div "Custom Range" at bounding box center [261, 198] width 82 height 25
select select "9"
select select "2025"
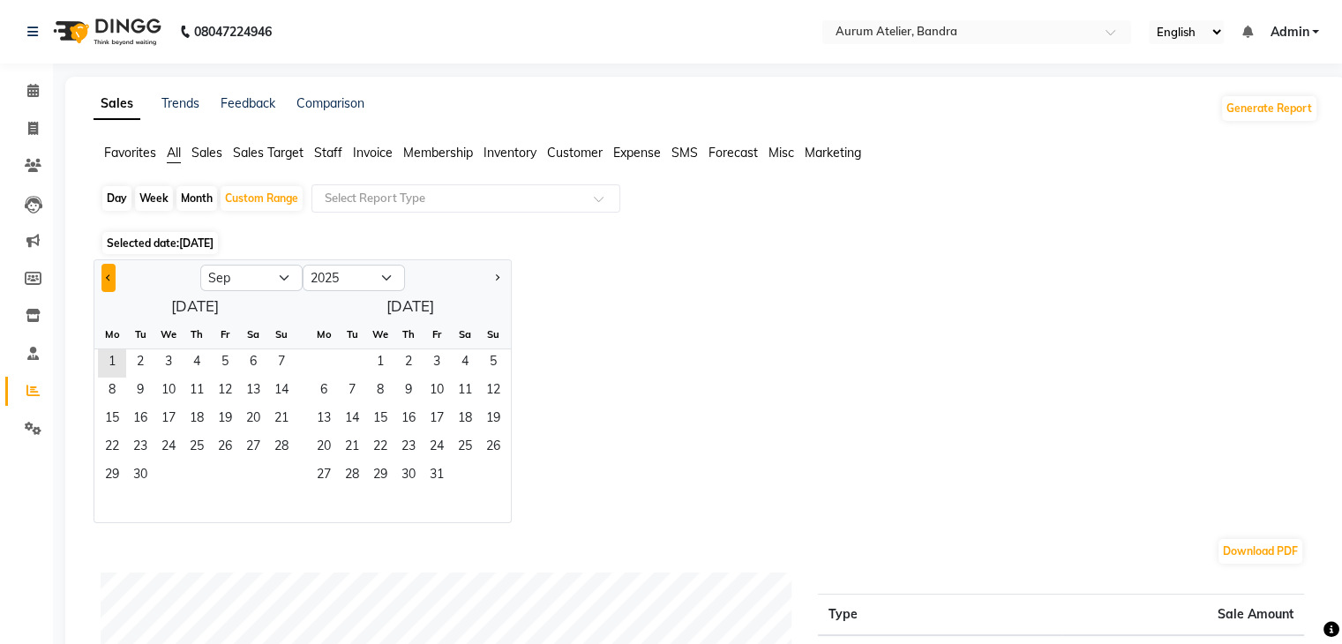
click at [105, 281] on button "Previous month" at bounding box center [108, 278] width 14 height 28
select select "8"
click at [223, 358] on span "1" at bounding box center [225, 363] width 28 height 28
click at [288, 480] on span "31" at bounding box center [281, 476] width 28 height 28
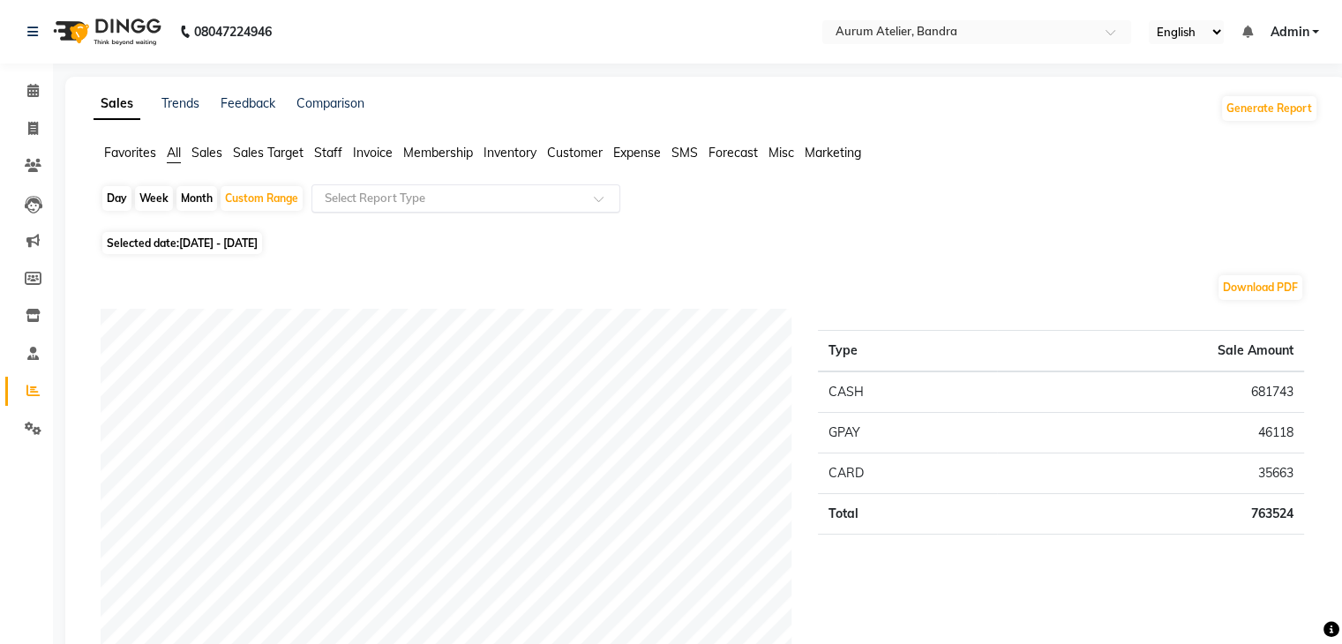
click at [512, 200] on input "text" at bounding box center [448, 199] width 254 height 18
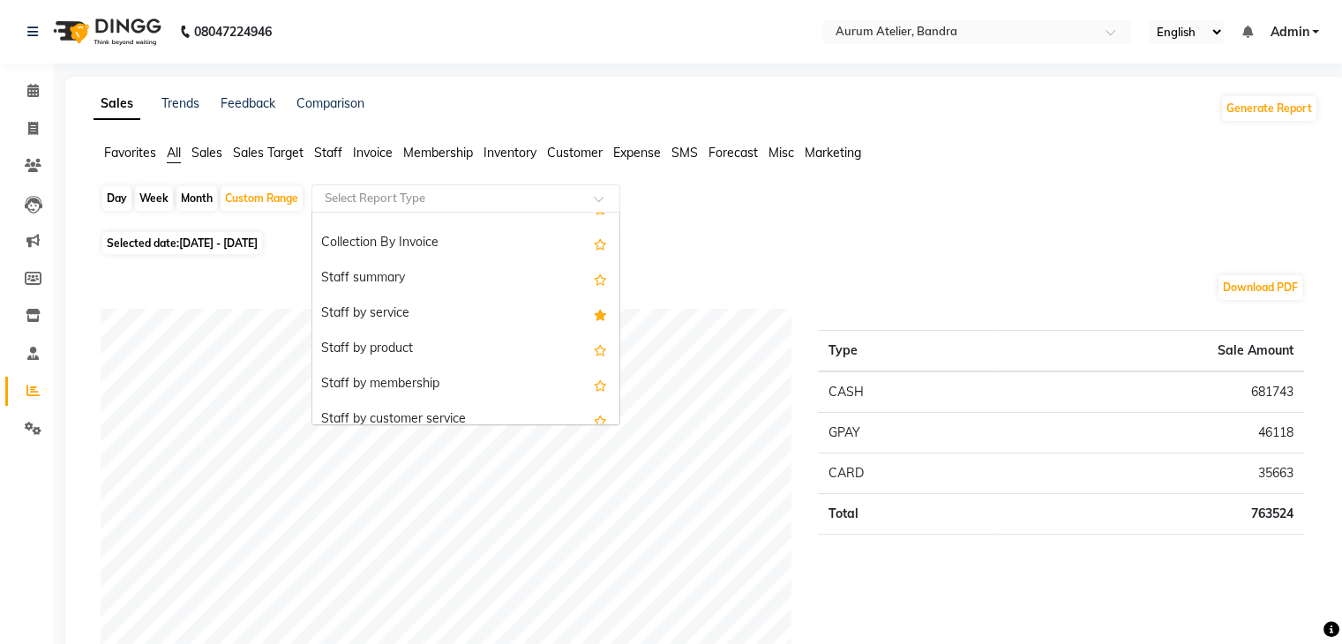
scroll to position [617, 0]
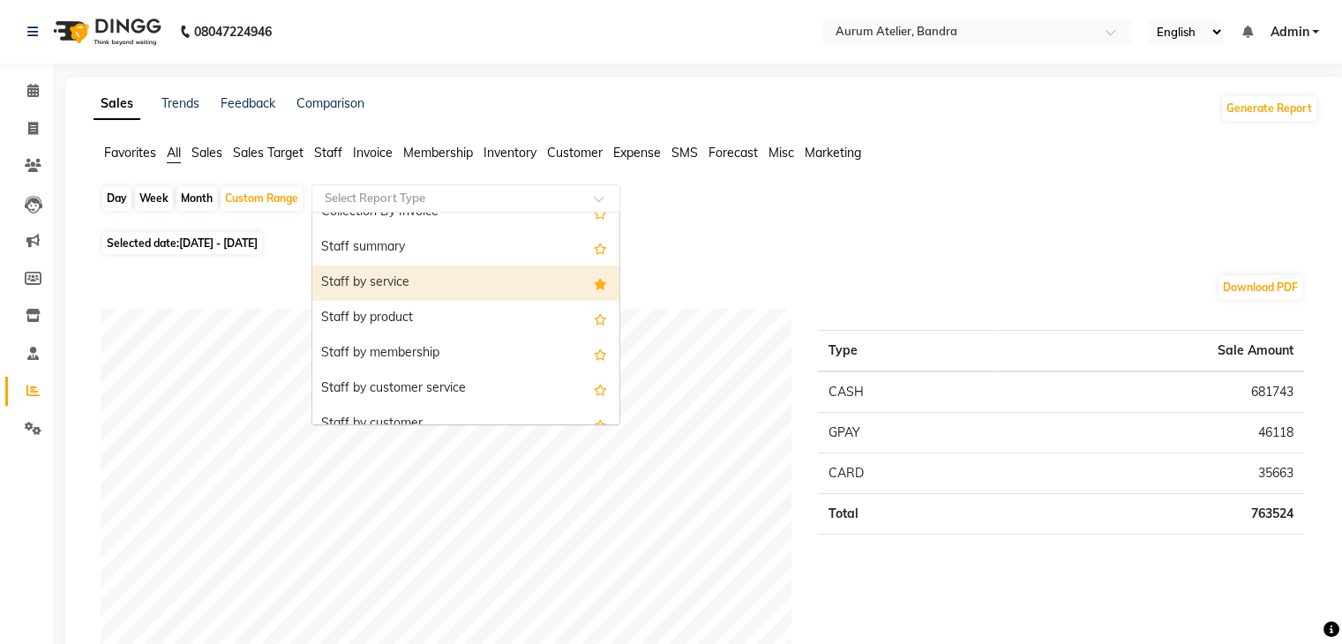
click at [497, 287] on div "Staff by service" at bounding box center [465, 282] width 307 height 35
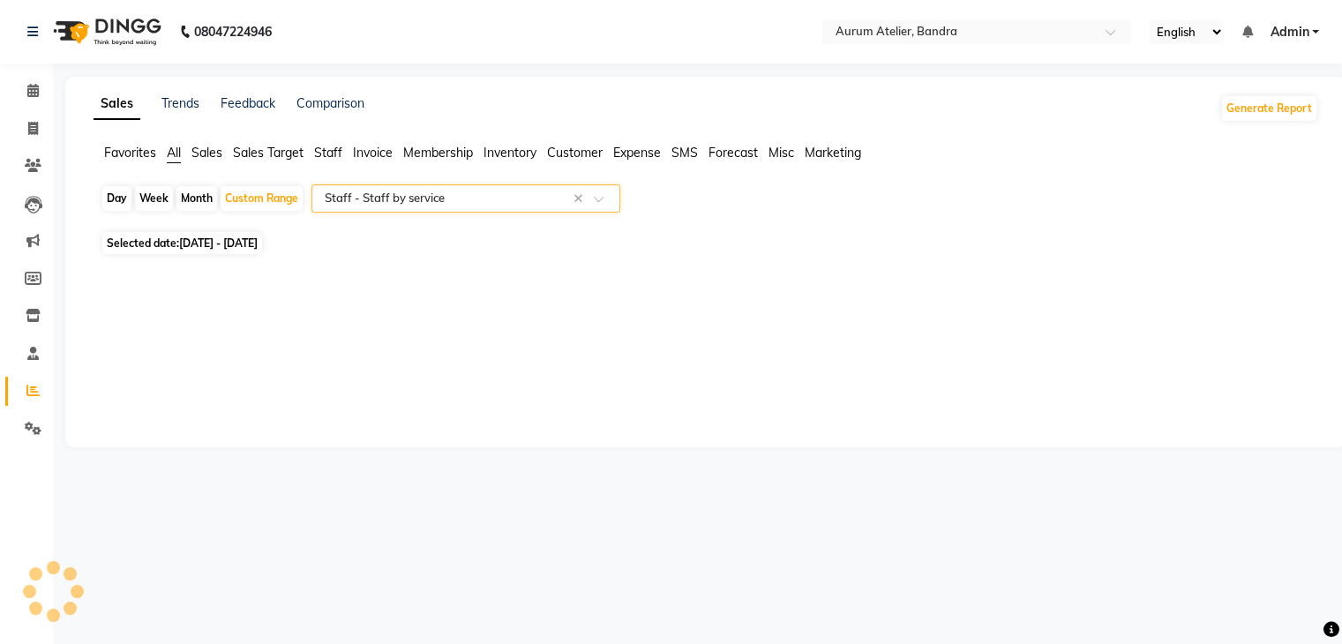
select select "filtered_report"
select select "csv"
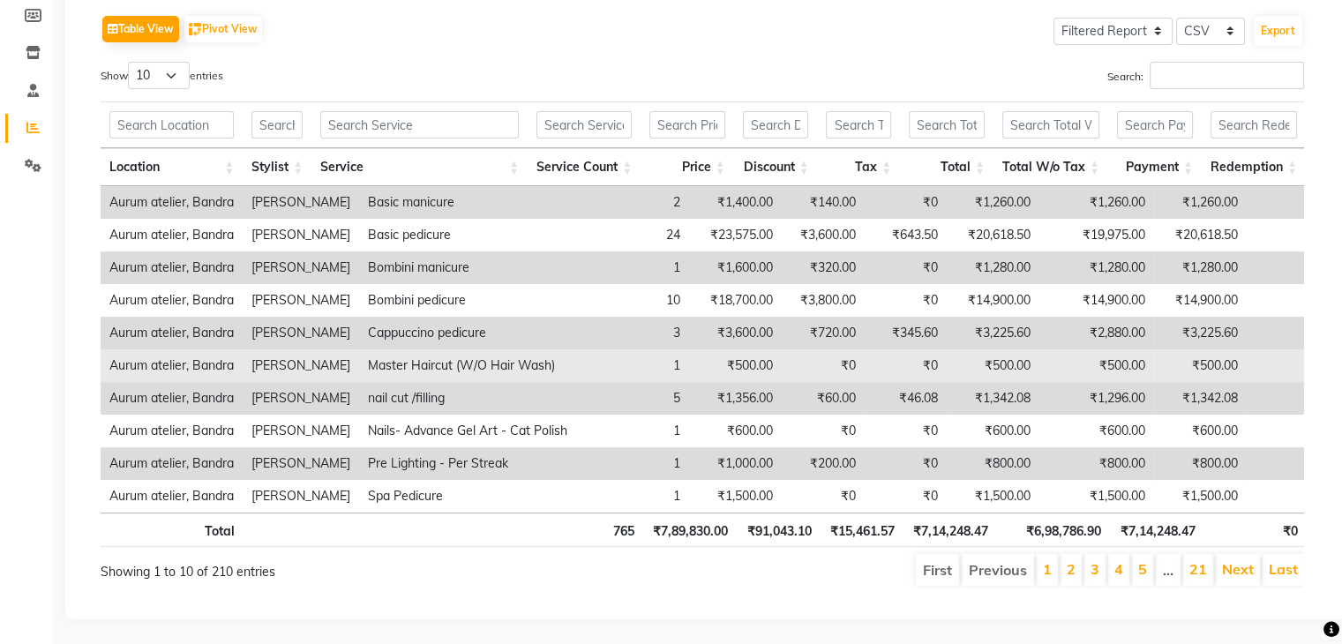
scroll to position [88, 0]
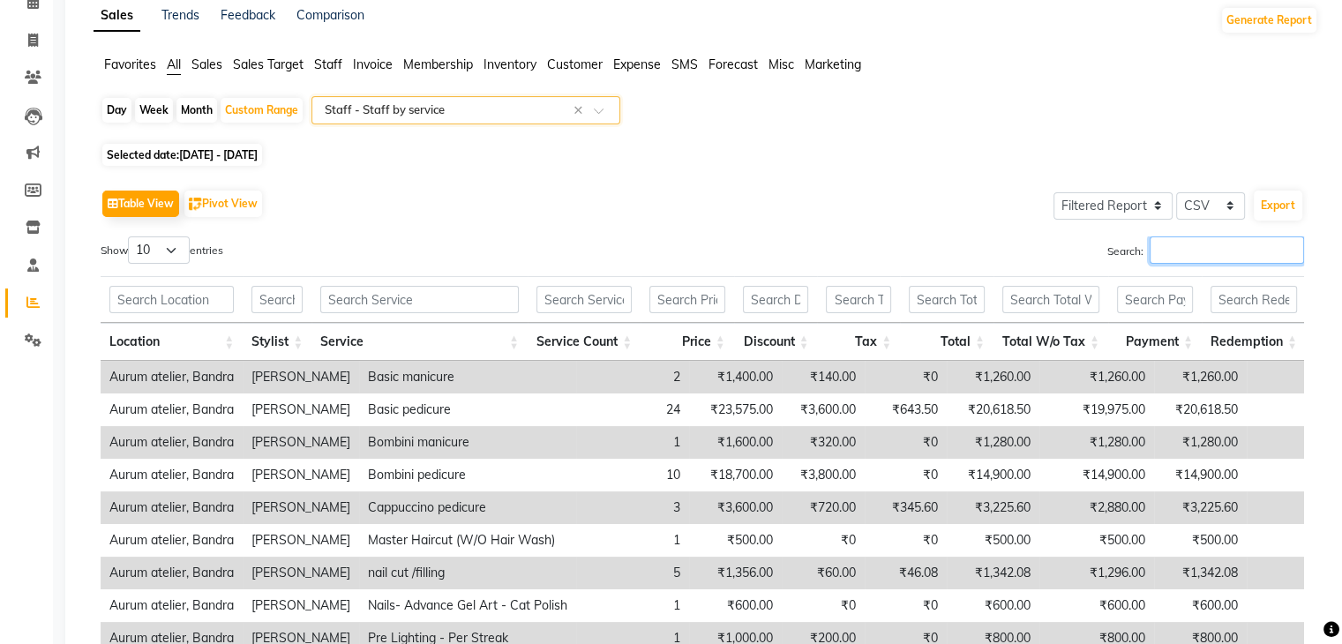
click at [1216, 245] on input "Search:" at bounding box center [1226, 249] width 154 height 27
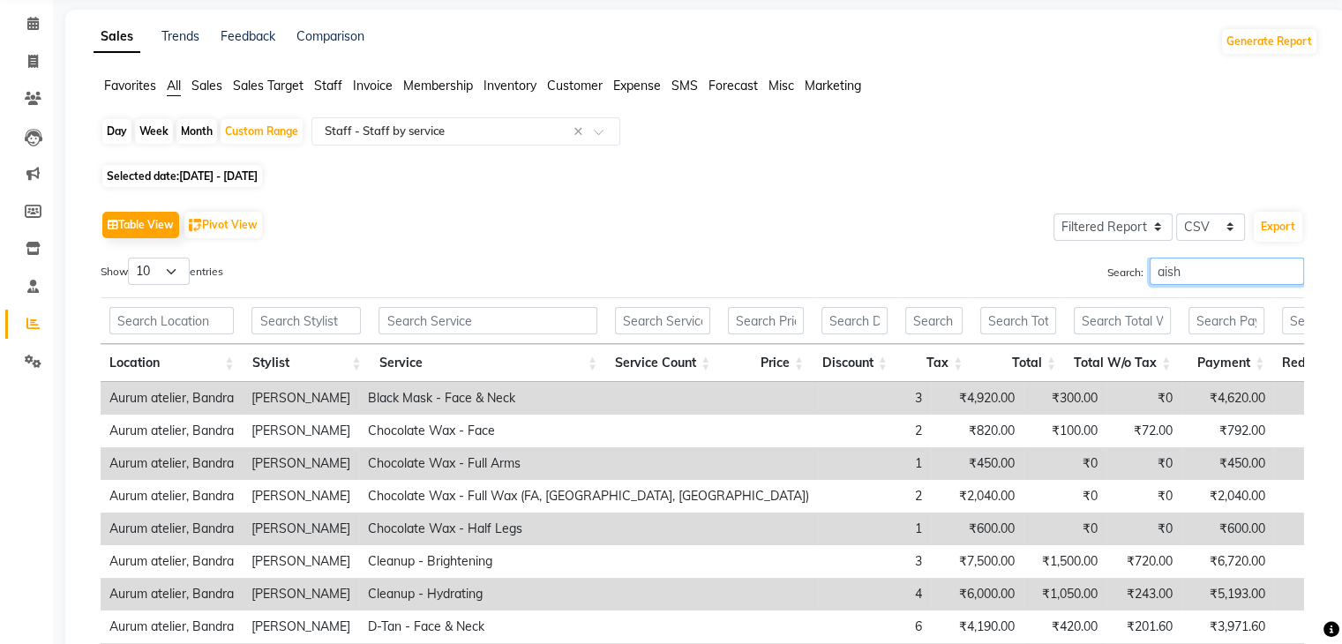
scroll to position [0, 0]
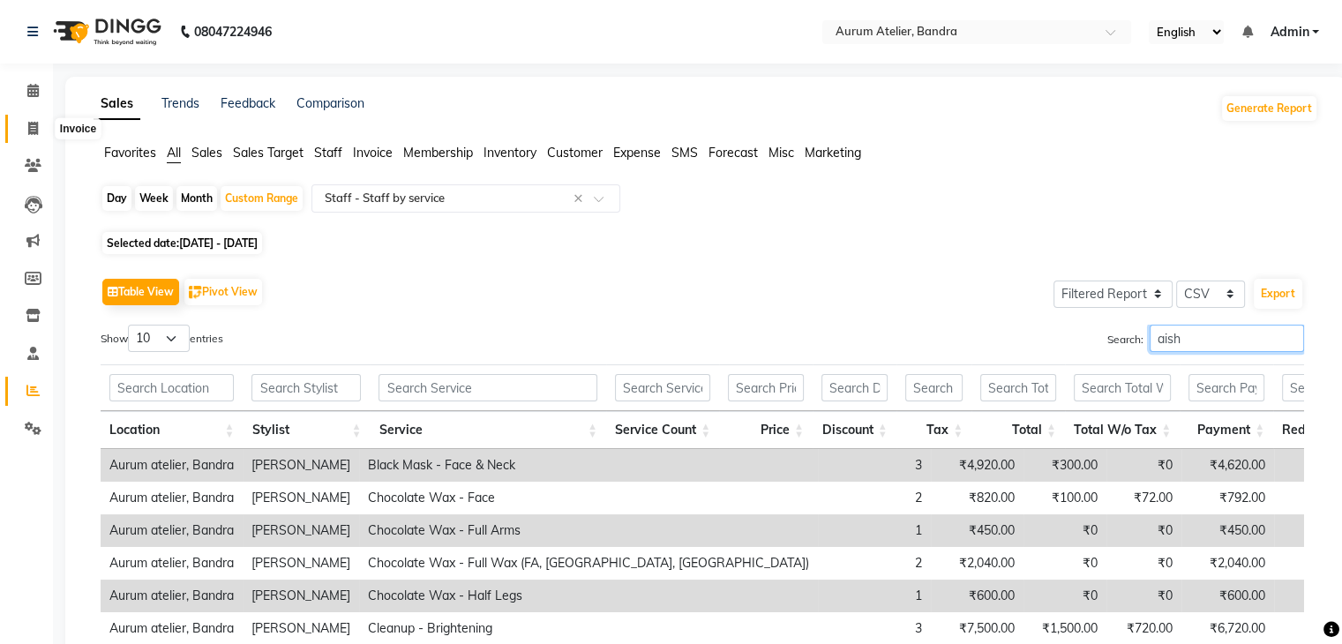
type input "aish"
click at [31, 131] on icon at bounding box center [33, 128] width 10 height 13
select select "service"
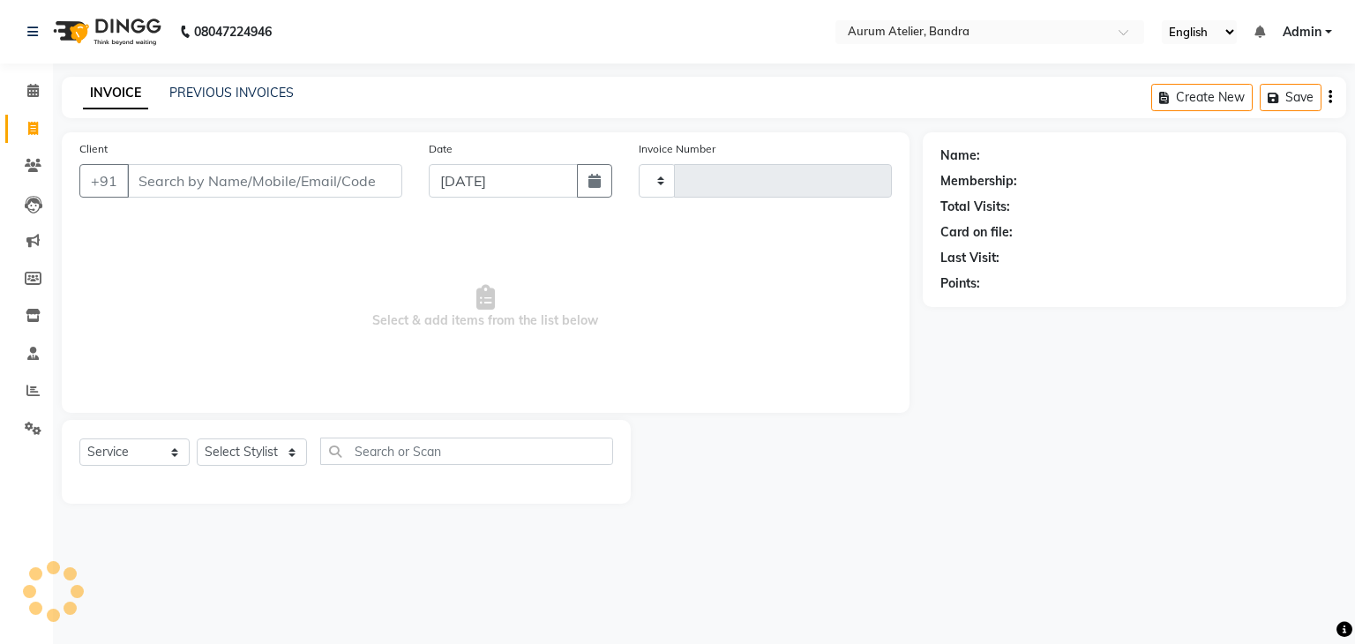
type input "0587"
select select "7410"
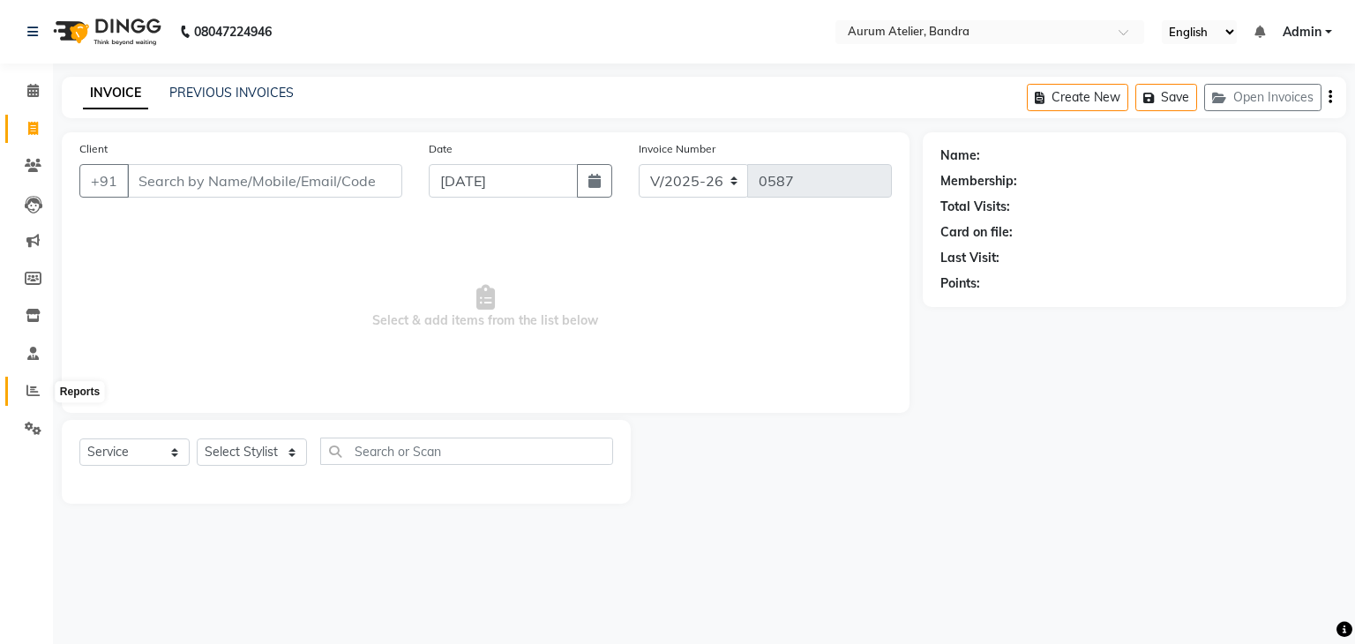
click at [31, 391] on icon at bounding box center [32, 390] width 13 height 13
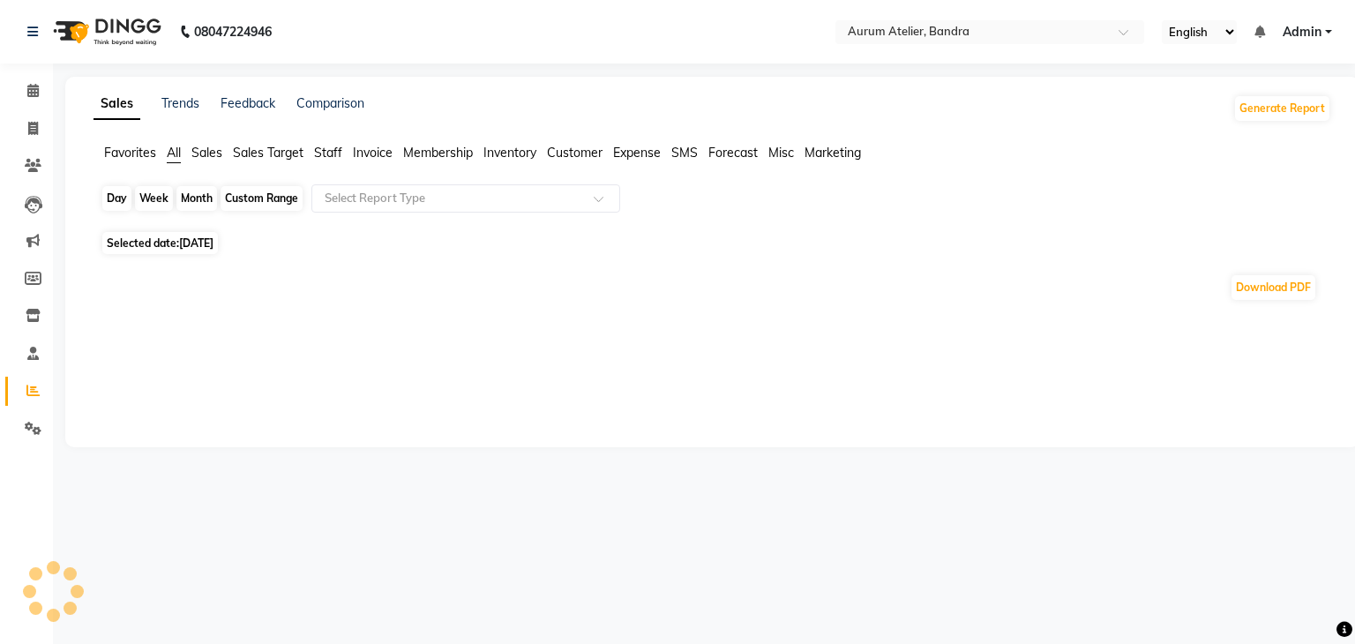
click at [114, 206] on div "Day" at bounding box center [116, 198] width 29 height 25
select select "9"
select select "2025"
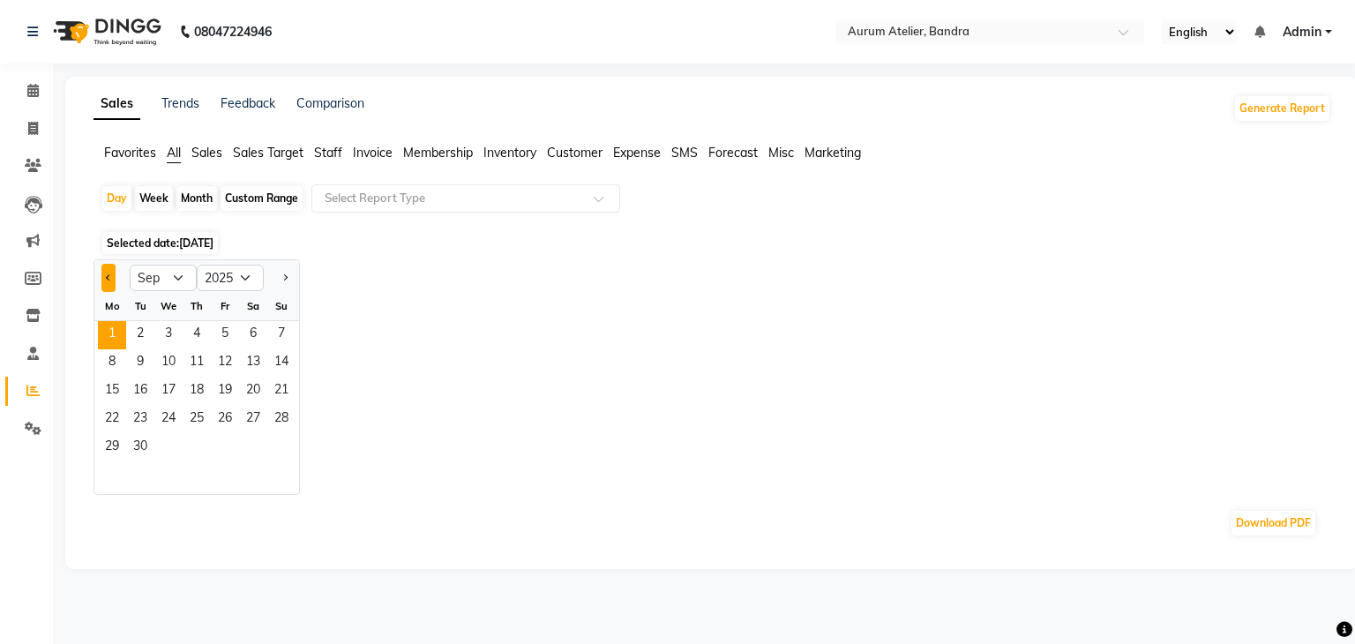
click at [106, 274] on button "Previous month" at bounding box center [108, 278] width 14 height 28
select select "8"
click at [283, 454] on span "31" at bounding box center [281, 448] width 28 height 28
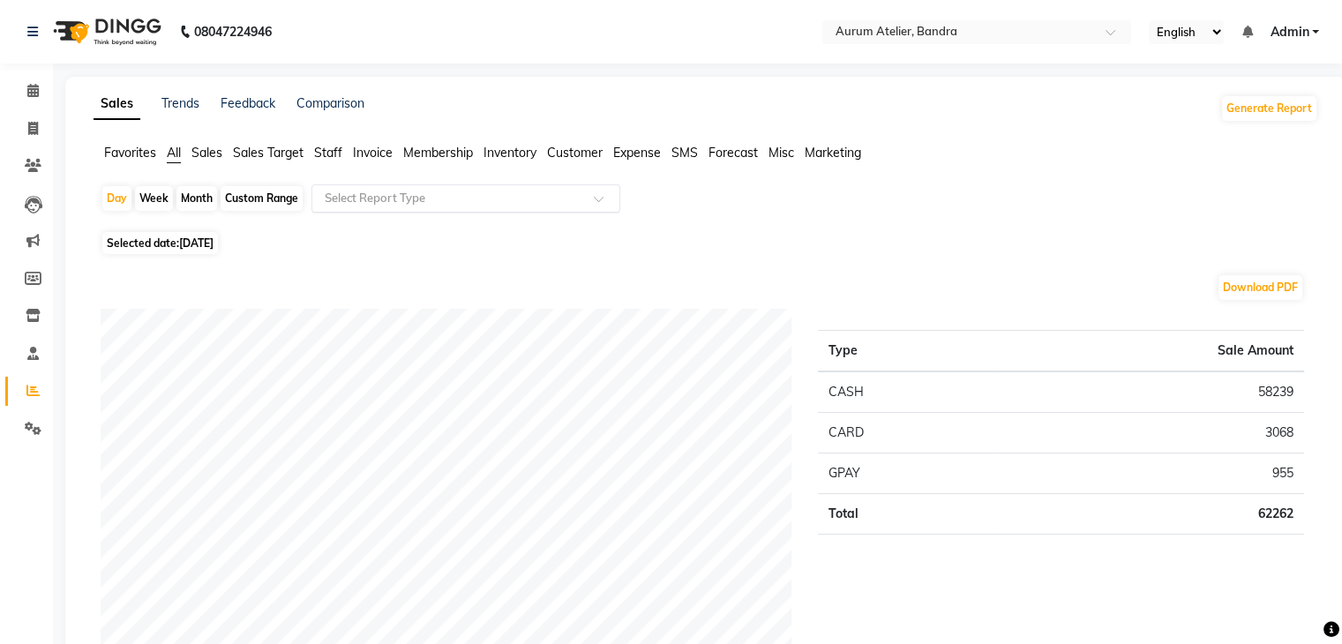
click at [363, 203] on input "text" at bounding box center [448, 199] width 254 height 18
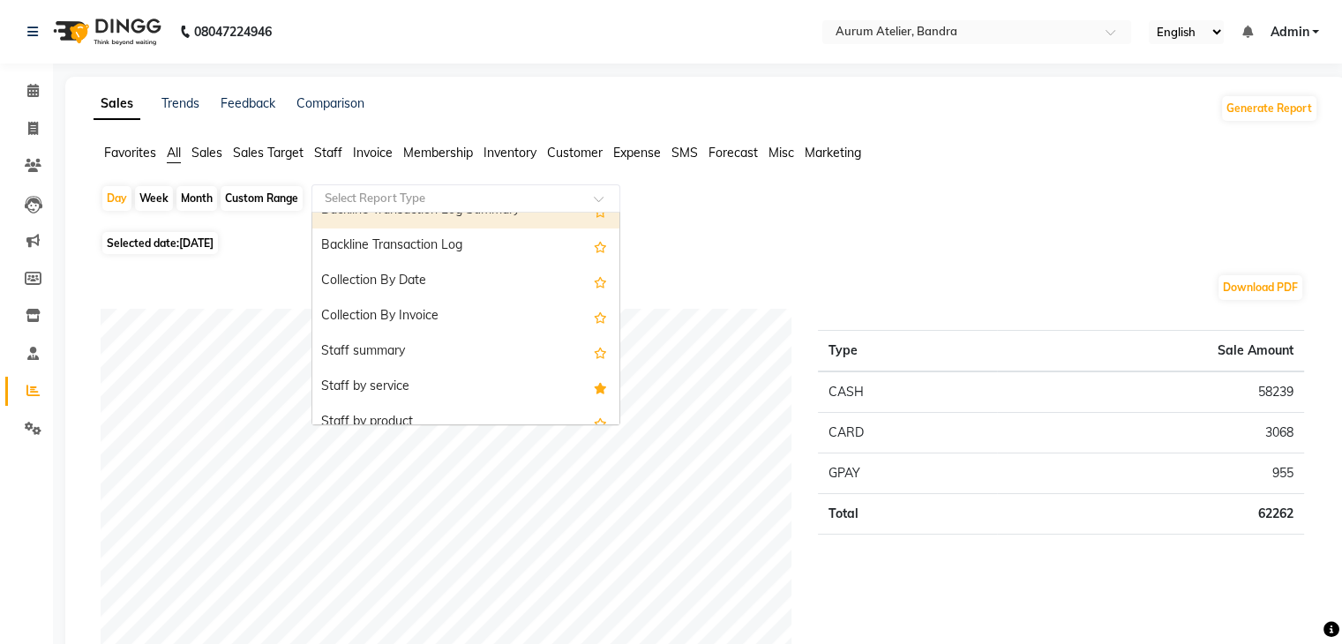
scroll to position [617, 0]
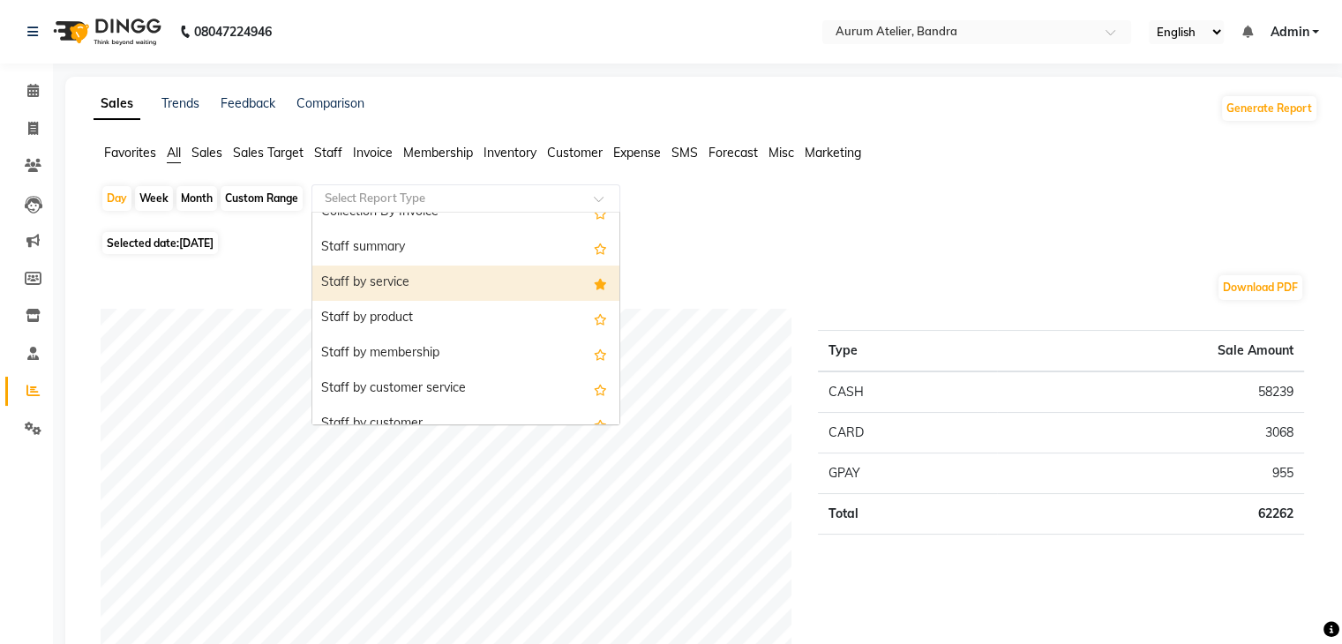
click at [443, 288] on div "Staff by service" at bounding box center [465, 282] width 307 height 35
select select "filtered_report"
select select "csv"
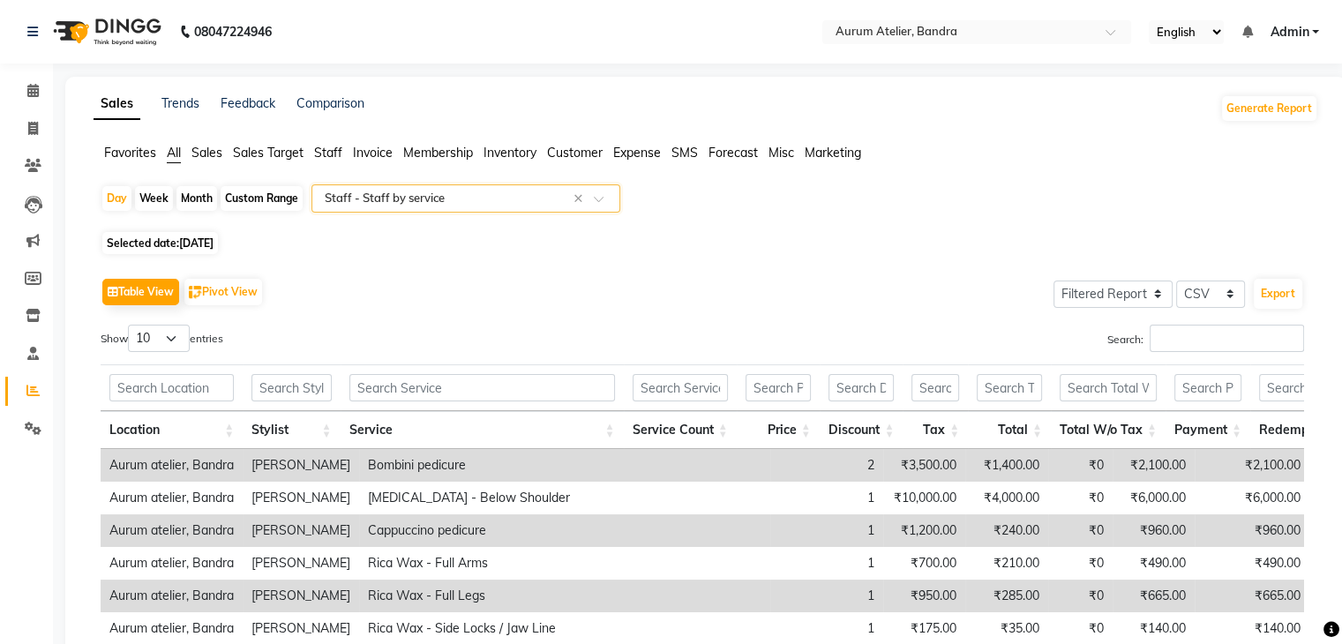
click at [1141, 325] on label "Search:" at bounding box center [1205, 338] width 197 height 27
click at [1149, 325] on input "Search:" at bounding box center [1226, 338] width 154 height 27
click at [1164, 340] on input "Search:" at bounding box center [1226, 338] width 154 height 27
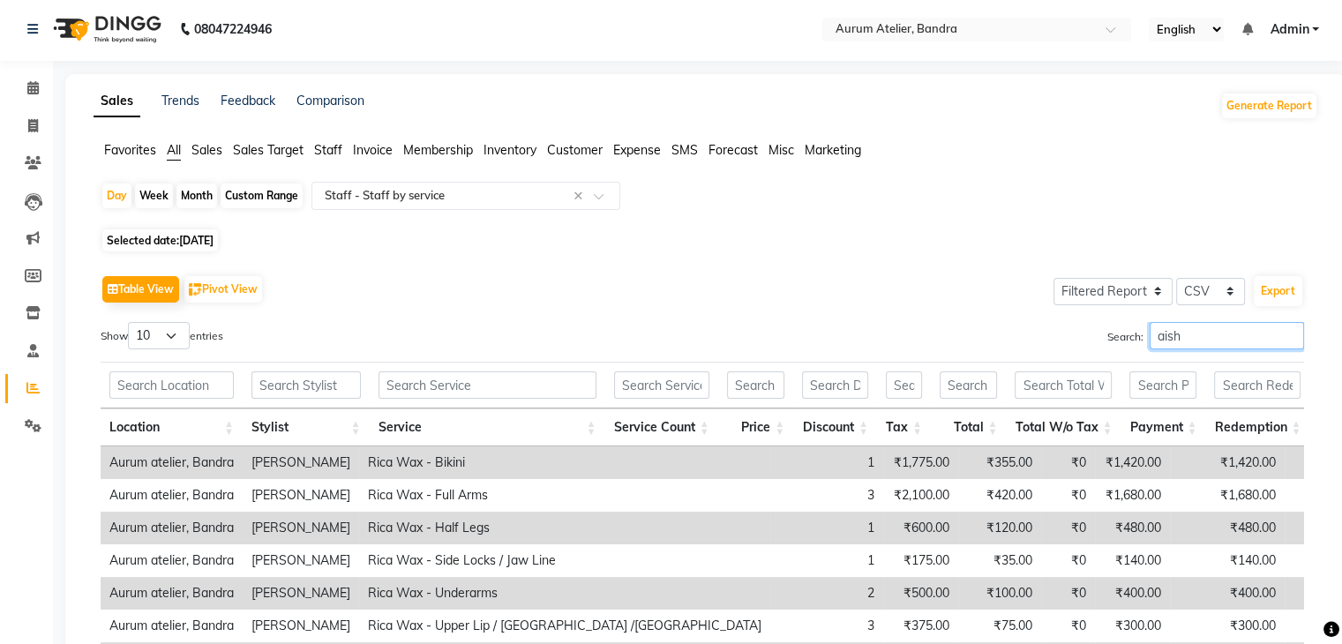
scroll to position [0, 0]
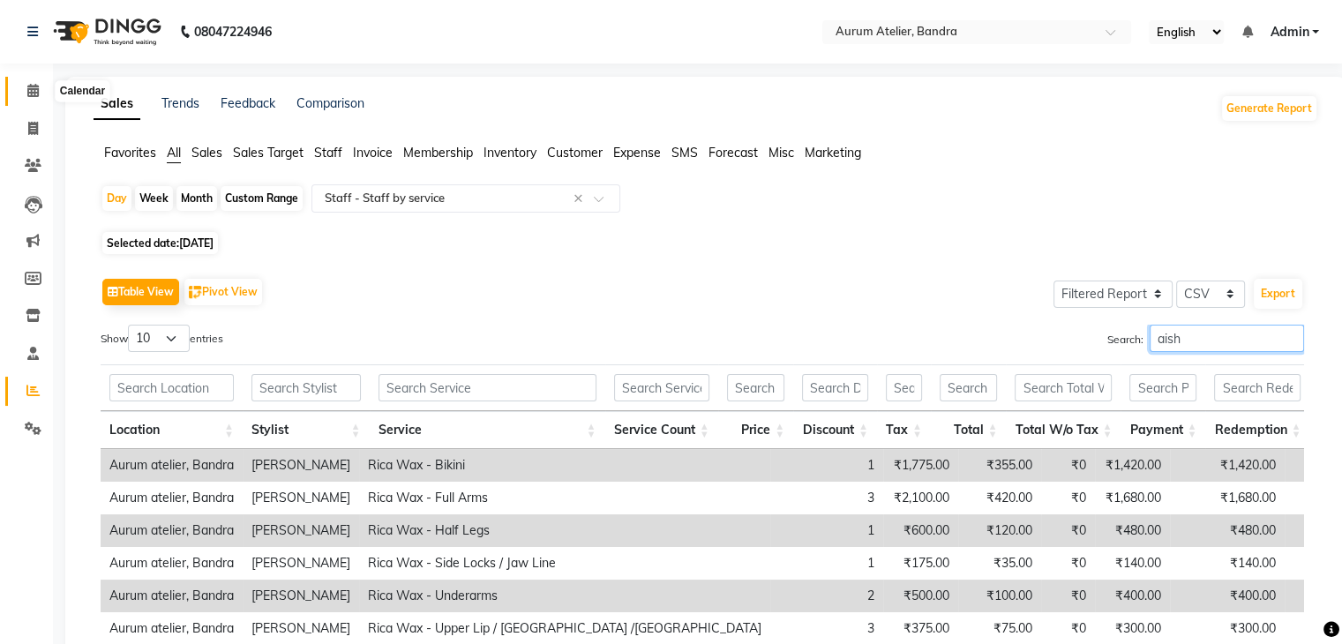
type input "aish"
drag, startPoint x: 29, startPoint y: 94, endPoint x: 60, endPoint y: 88, distance: 31.5
click at [29, 94] on icon at bounding box center [32, 90] width 11 height 13
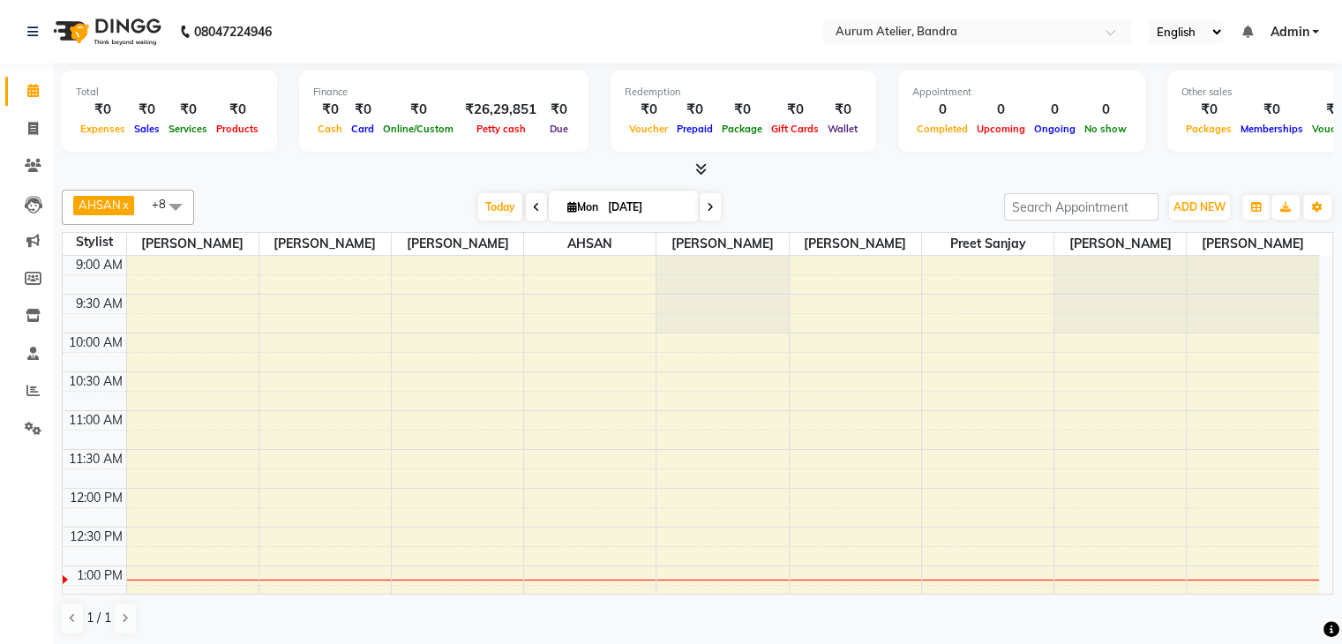
click at [536, 209] on span at bounding box center [536, 206] width 21 height 27
type input "[DATE]"
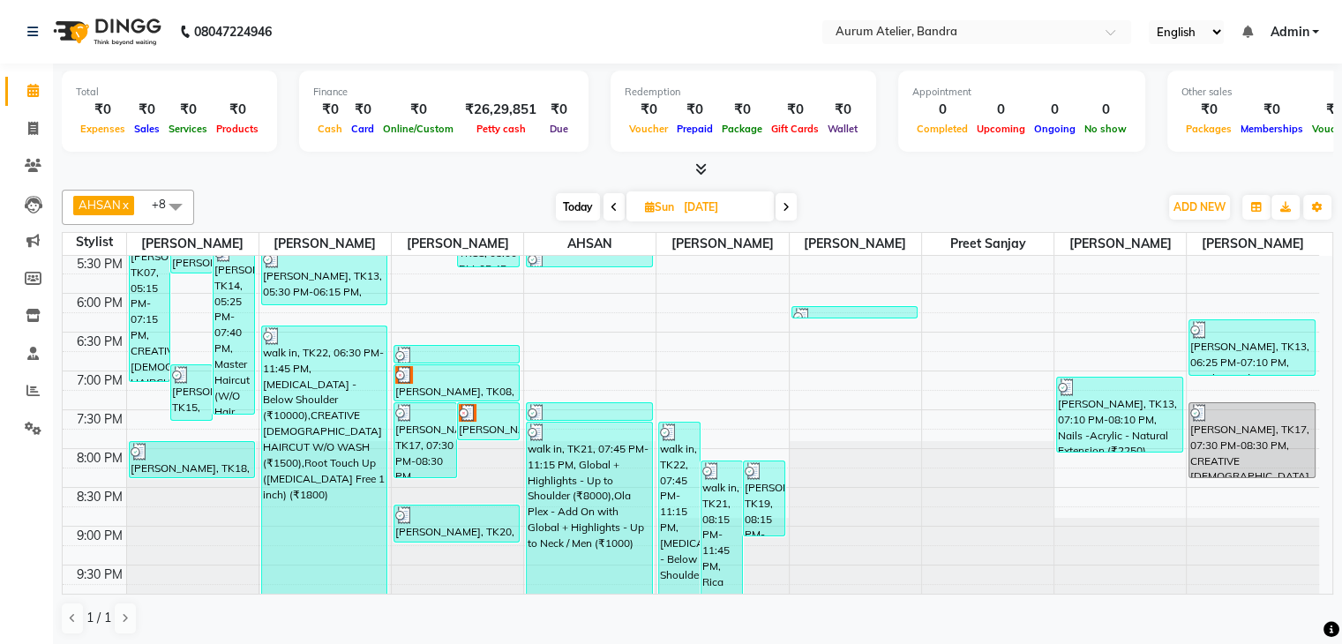
scroll to position [1, 0]
click at [33, 121] on icon at bounding box center [33, 127] width 10 height 13
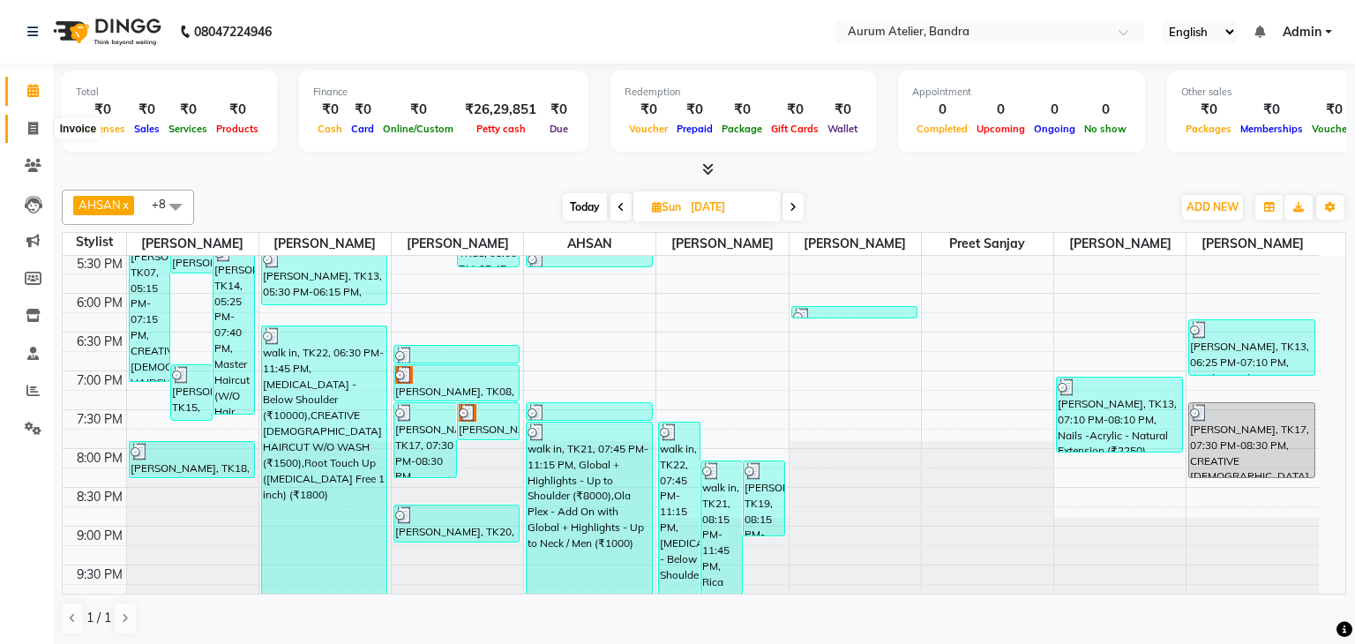
select select "7410"
select select "service"
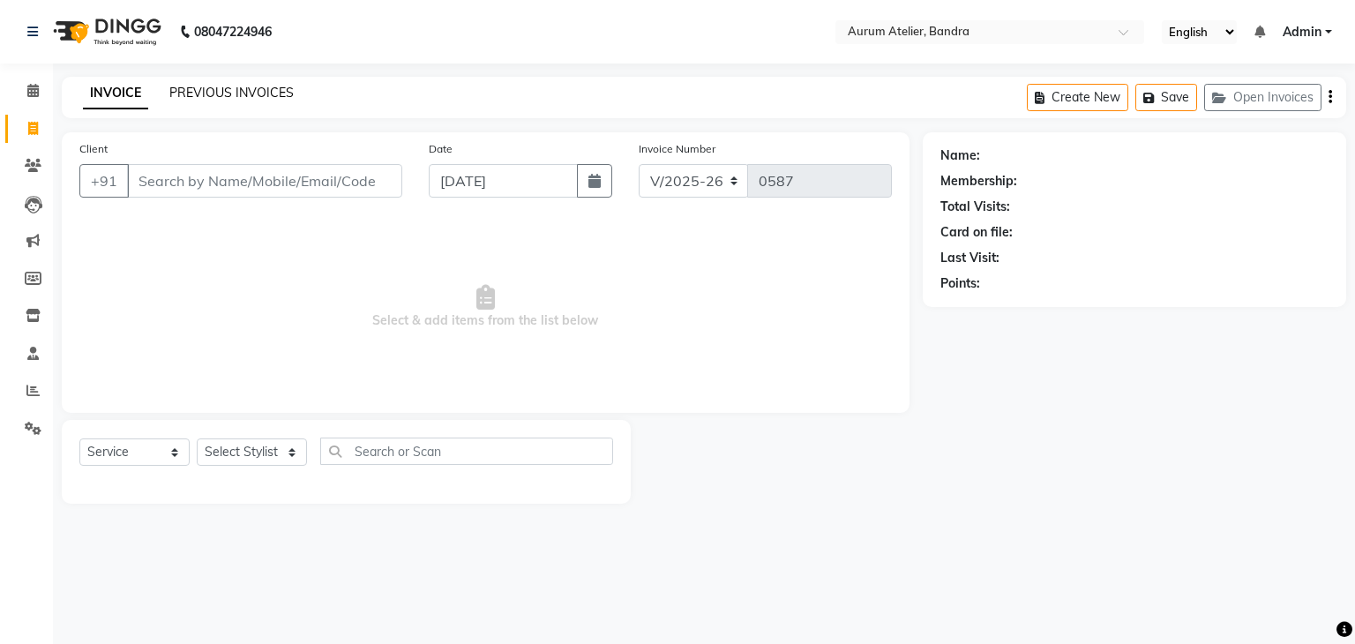
click at [219, 93] on link "PREVIOUS INVOICES" at bounding box center [231, 93] width 124 height 16
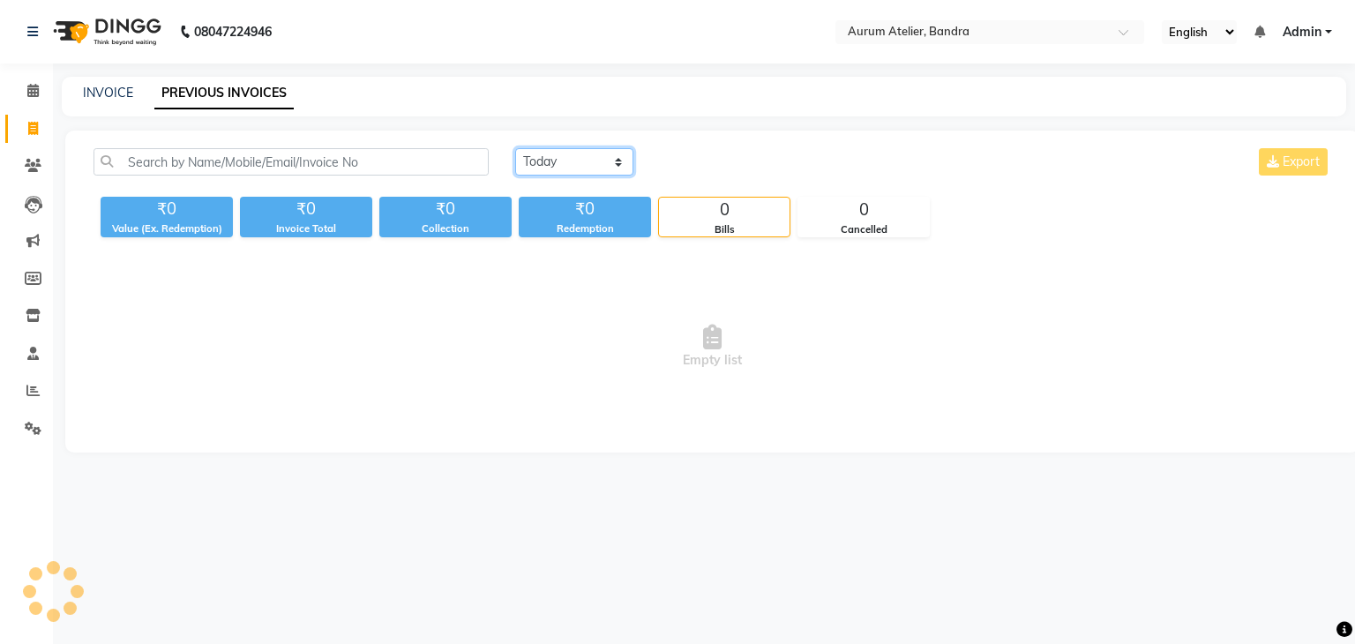
click at [577, 163] on select "[DATE] [DATE] Custom Range" at bounding box center [574, 161] width 118 height 27
select select "[DATE]"
click at [515, 148] on select "[DATE] [DATE] Custom Range" at bounding box center [574, 161] width 118 height 27
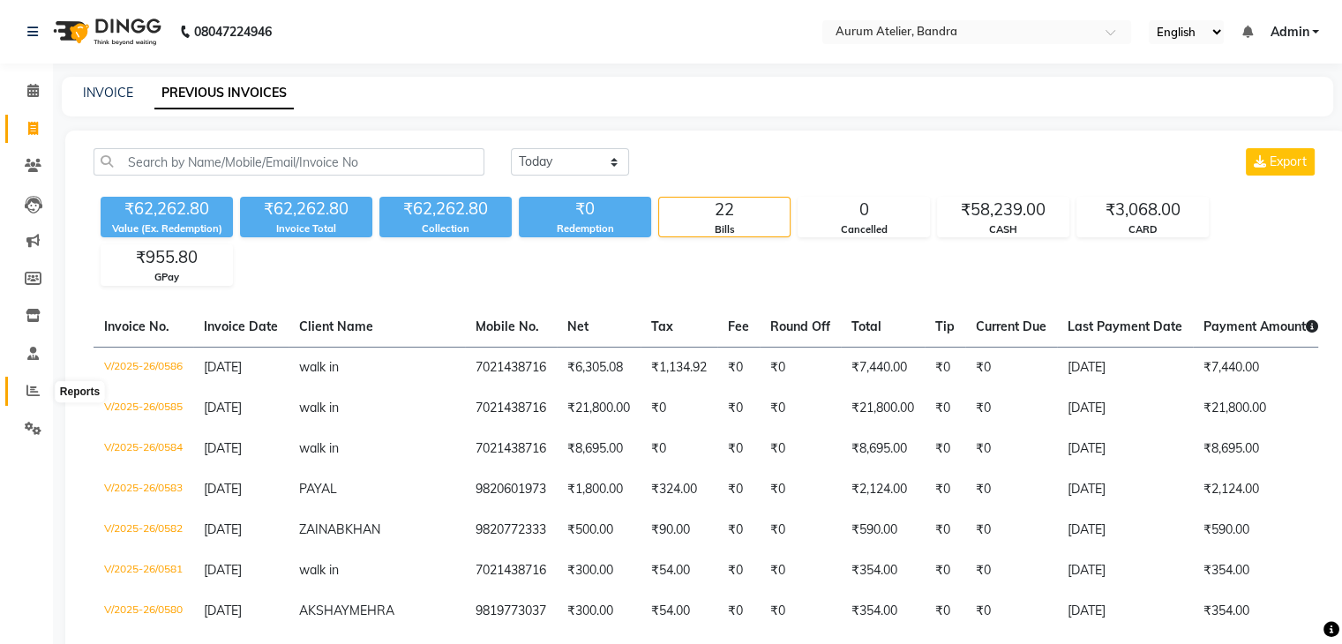
click at [27, 382] on span at bounding box center [33, 391] width 31 height 20
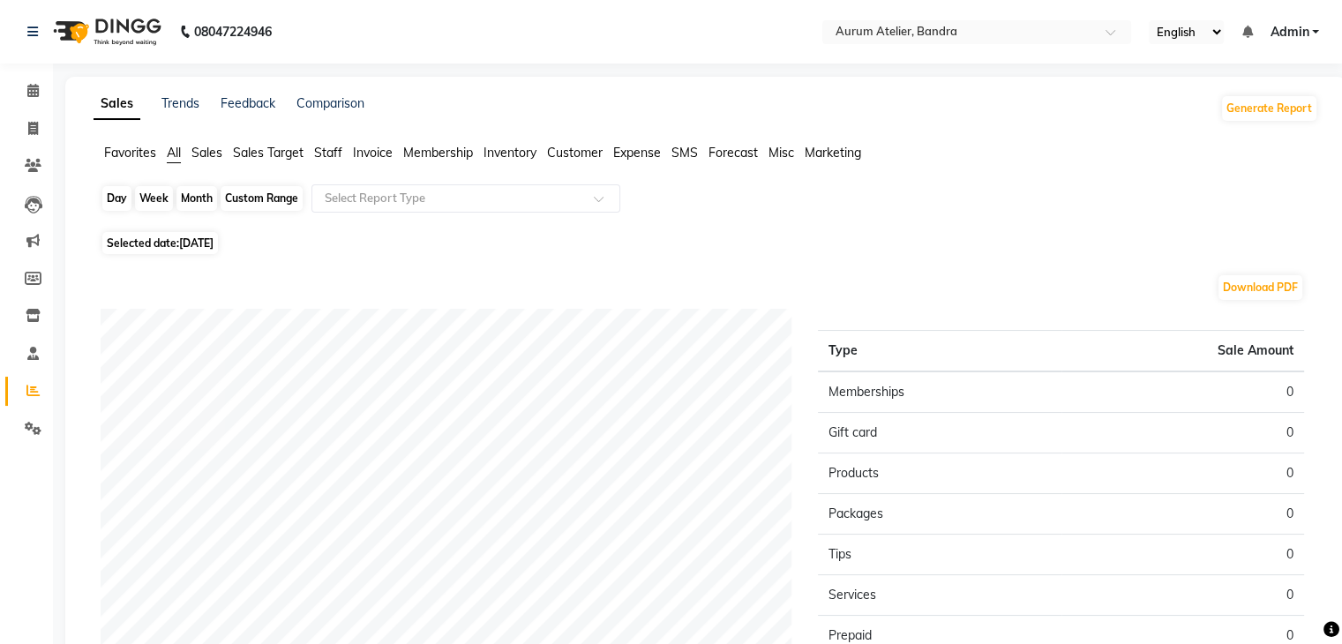
click at [124, 195] on div "Day" at bounding box center [116, 198] width 29 height 25
select select "9"
select select "2025"
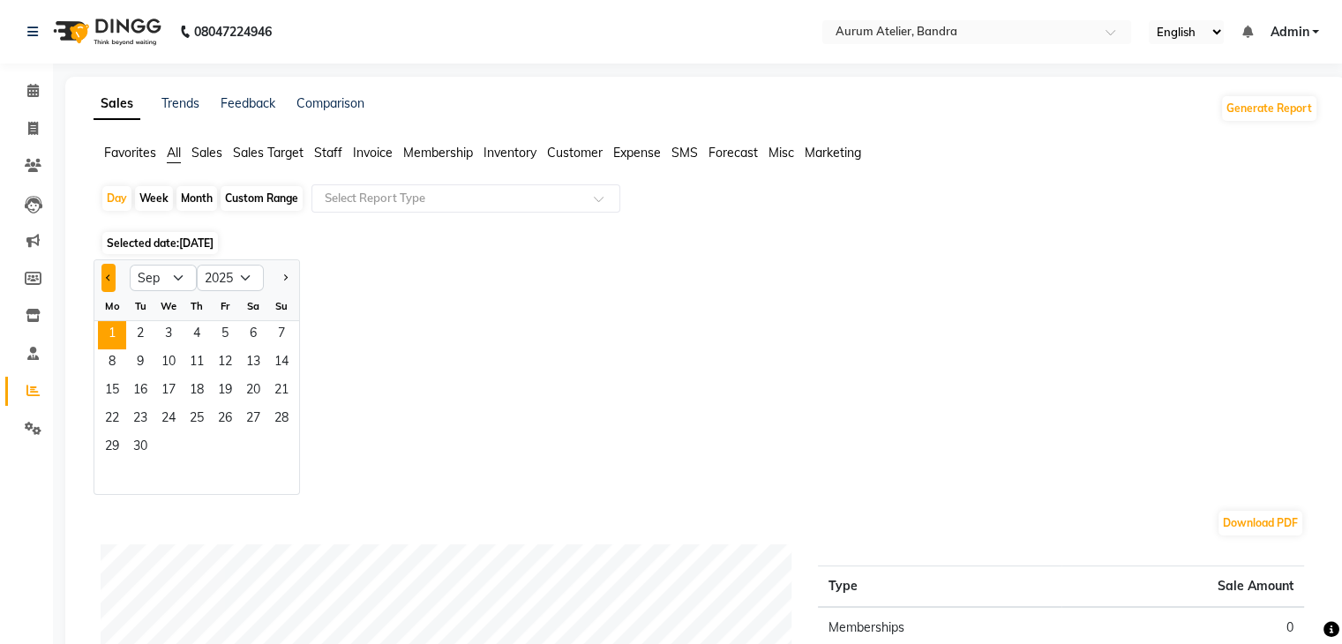
click at [114, 270] on button "Previous month" at bounding box center [108, 278] width 14 height 28
select select "8"
click at [280, 448] on span "31" at bounding box center [281, 448] width 28 height 28
click at [579, 201] on div at bounding box center [465, 199] width 307 height 18
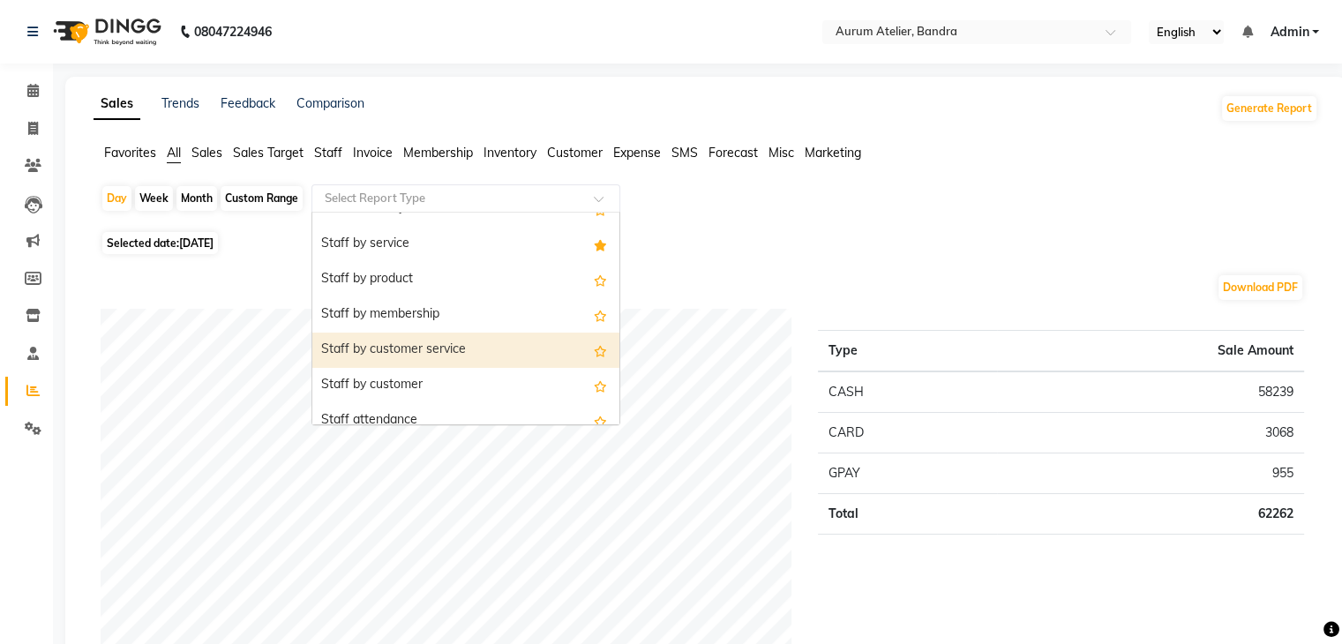
scroll to position [617, 0]
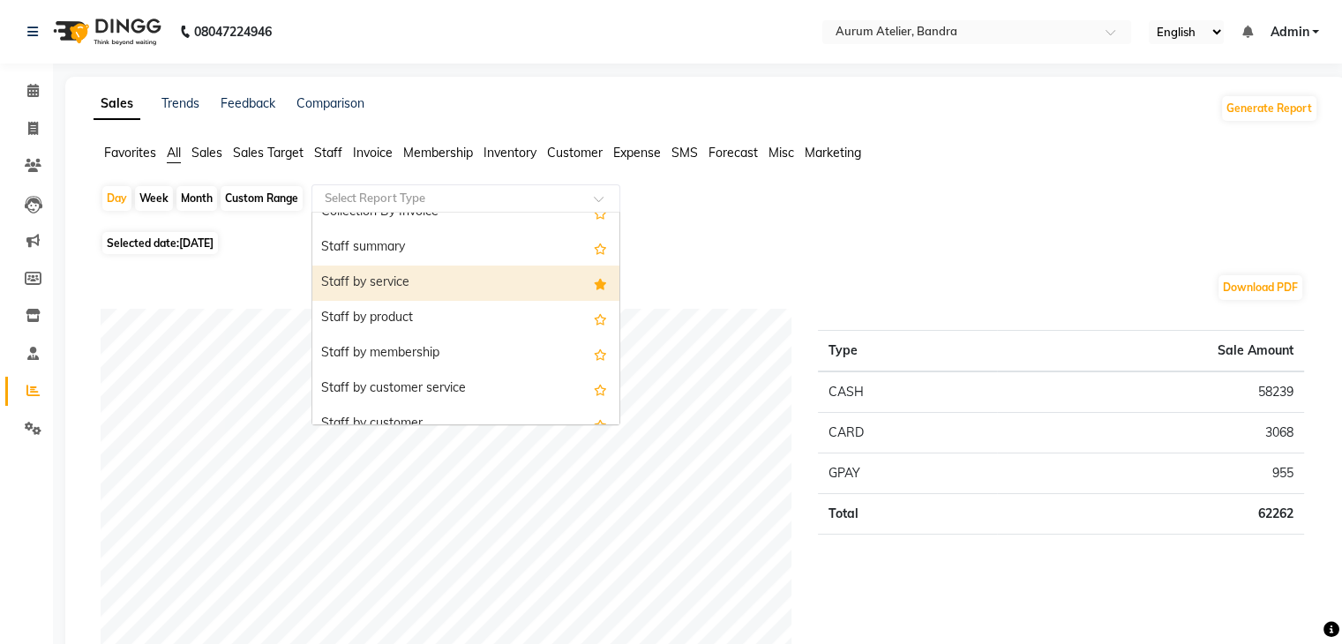
click at [432, 295] on div "Staff by service" at bounding box center [465, 282] width 307 height 35
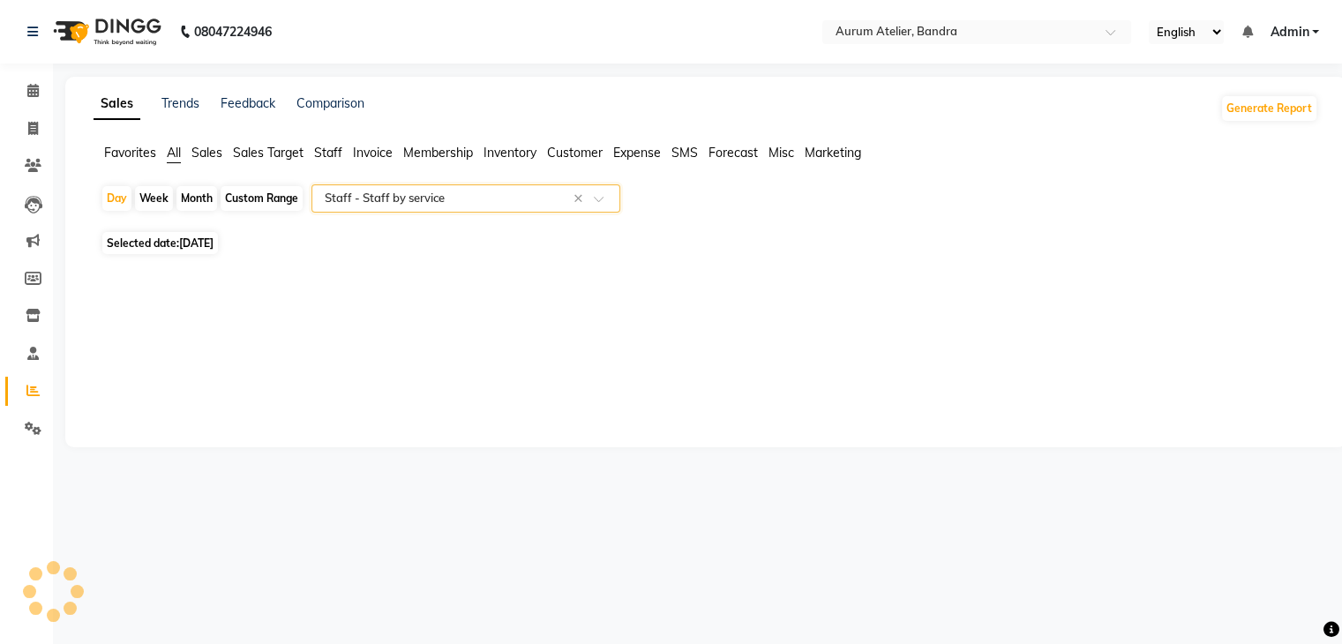
select select "filtered_report"
select select "csv"
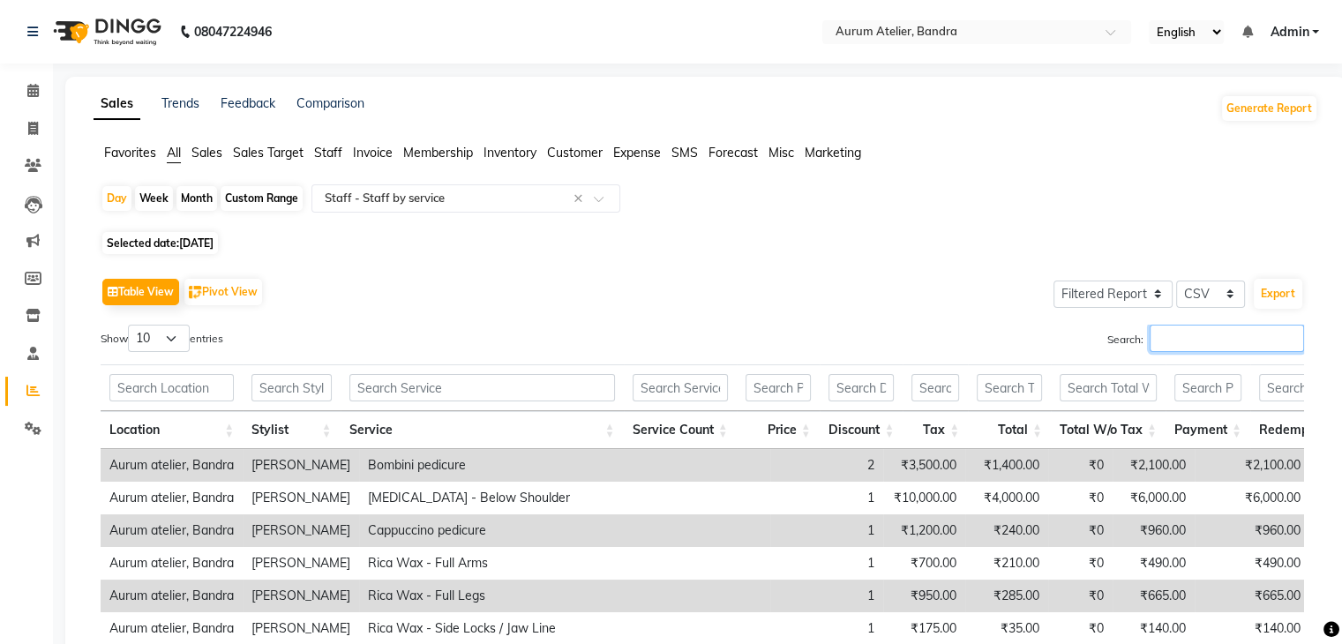
click at [1185, 347] on input "Search:" at bounding box center [1226, 338] width 154 height 27
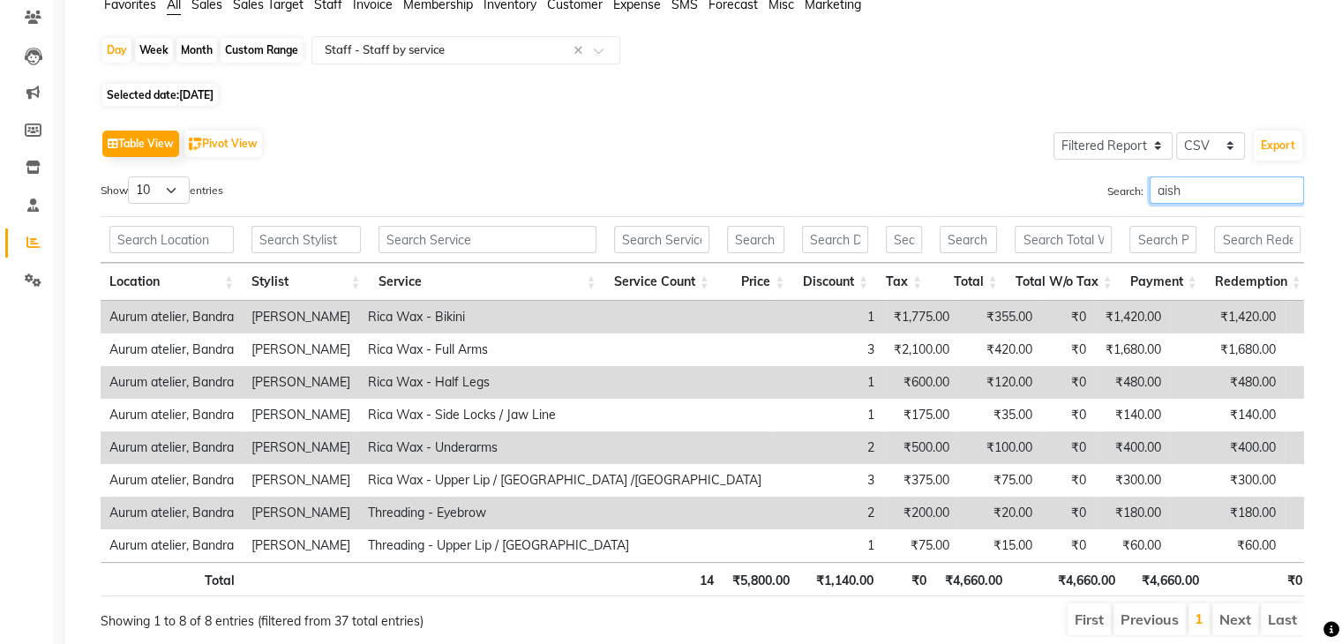
scroll to position [225, 0]
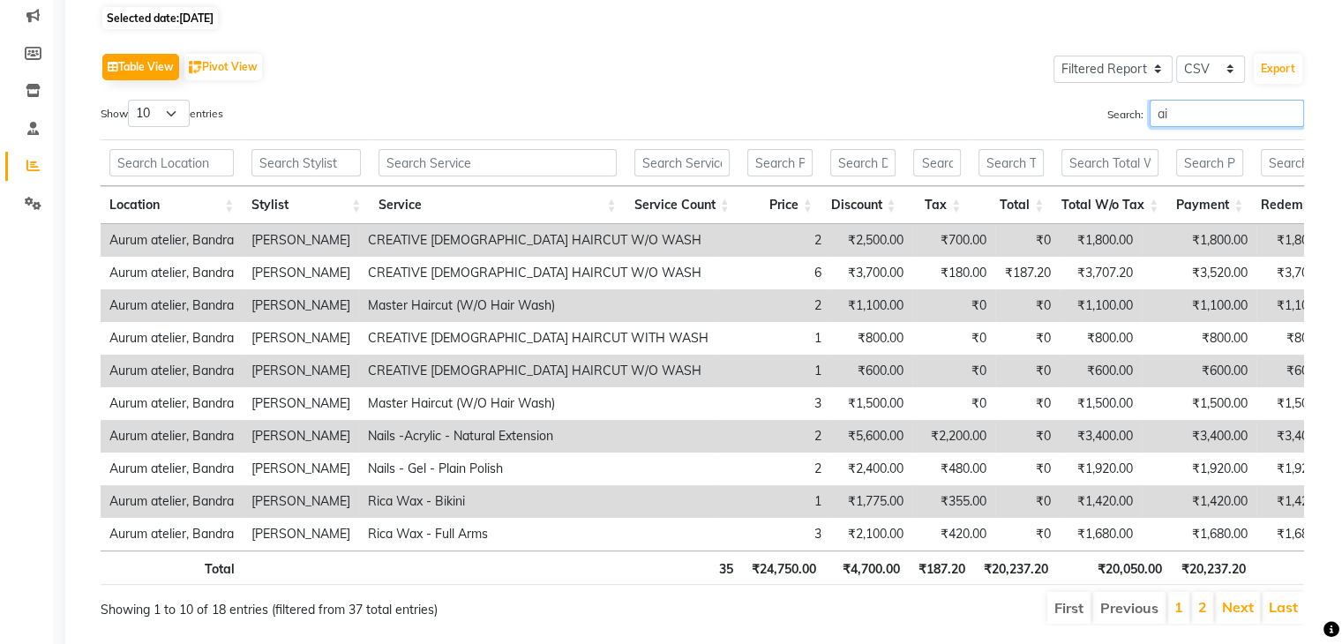
type input "a"
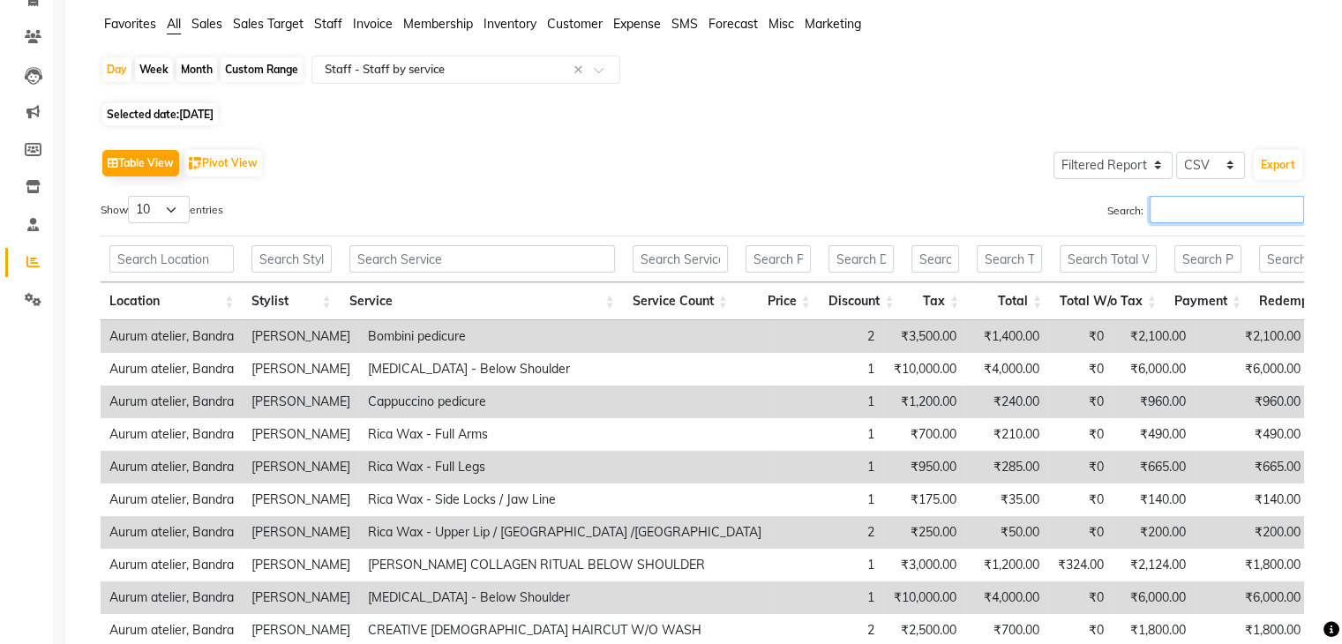
scroll to position [0, 0]
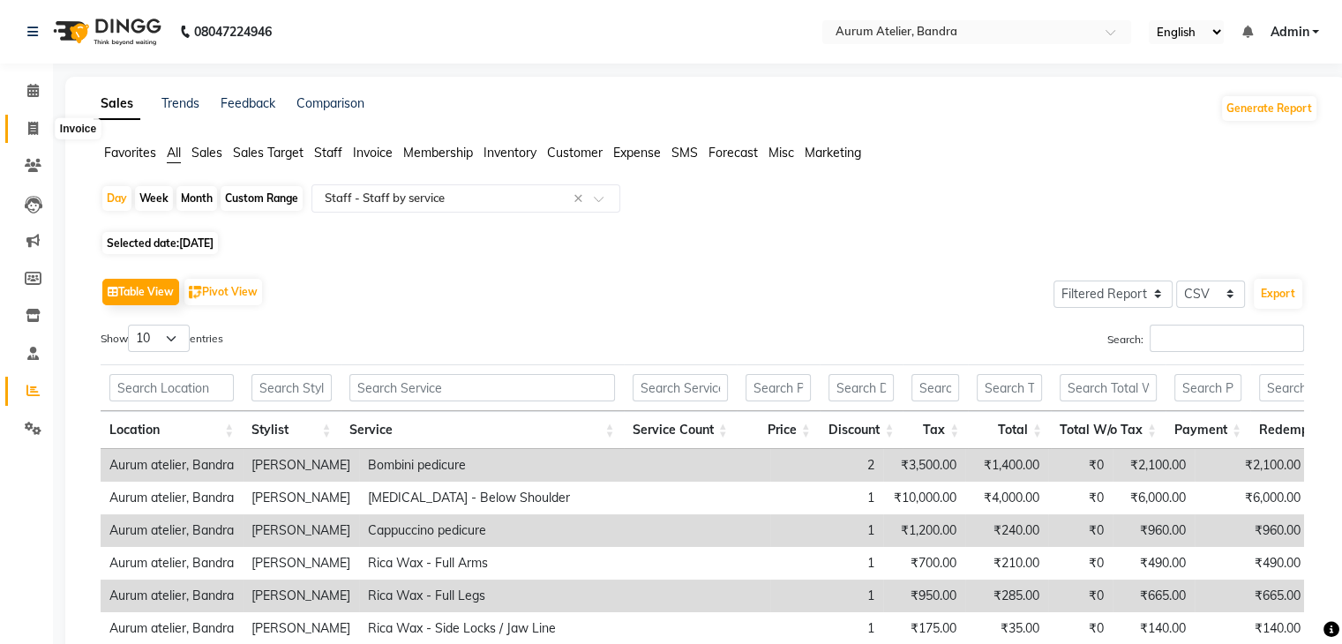
click at [33, 130] on icon at bounding box center [33, 128] width 10 height 13
select select "service"
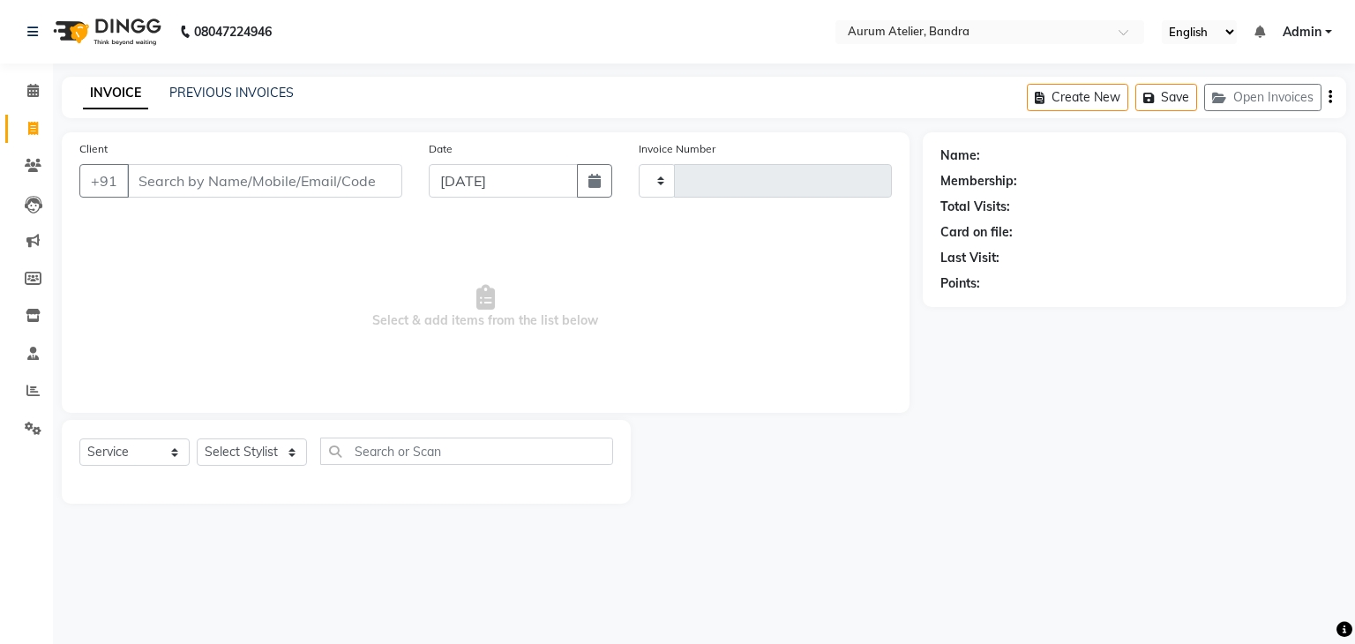
click at [258, 179] on input "Client" at bounding box center [264, 181] width 275 height 34
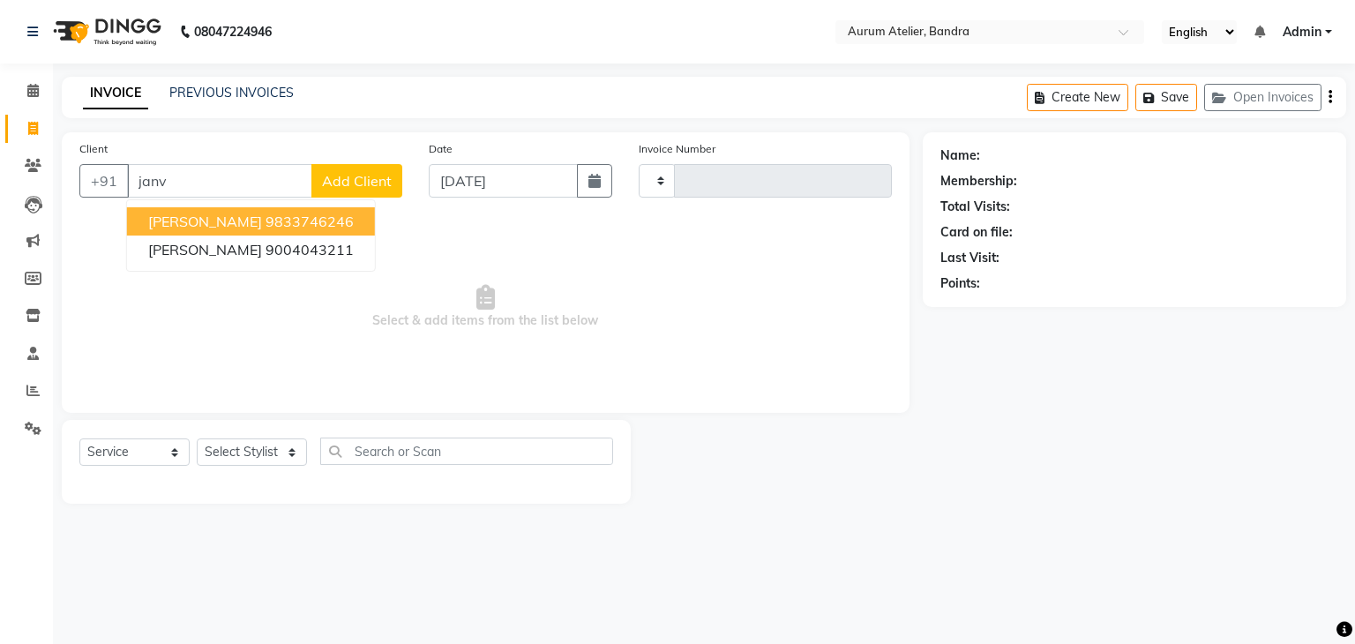
click at [309, 228] on button "[PERSON_NAME] 9833746246" at bounding box center [251, 221] width 248 height 28
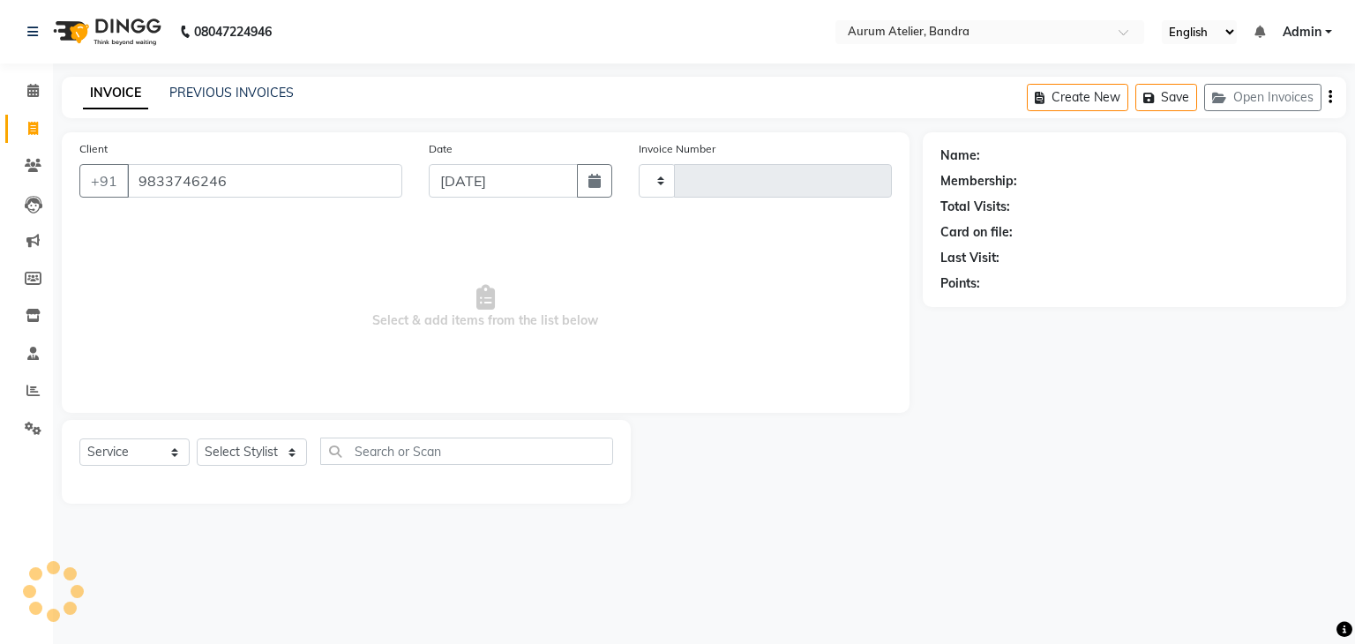
type input "9833746246"
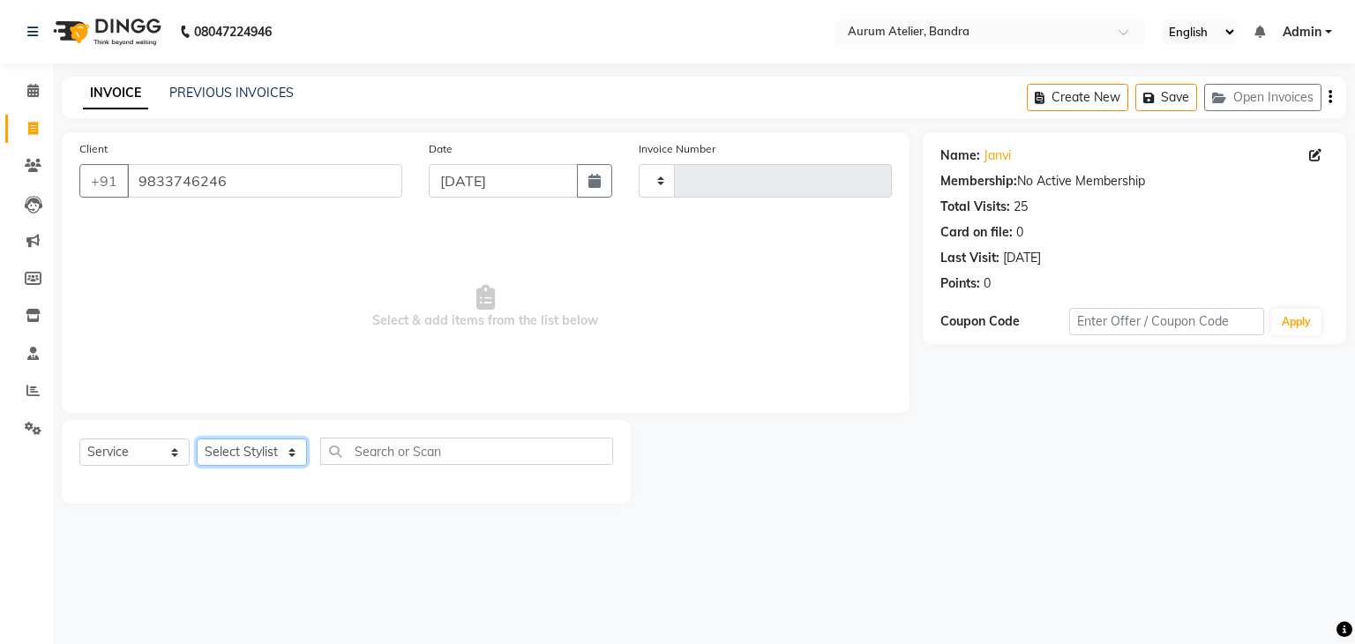
click at [238, 456] on select "Select Stylist [PERSON_NAME] chariya [PERSON_NAME] [PERSON_NAME] [PERSON_NAME] …" at bounding box center [252, 451] width 110 height 27
select select "73211"
click at [197, 439] on select "Select Stylist [PERSON_NAME] chariya [PERSON_NAME] [PERSON_NAME] [PERSON_NAME] …" at bounding box center [252, 451] width 110 height 27
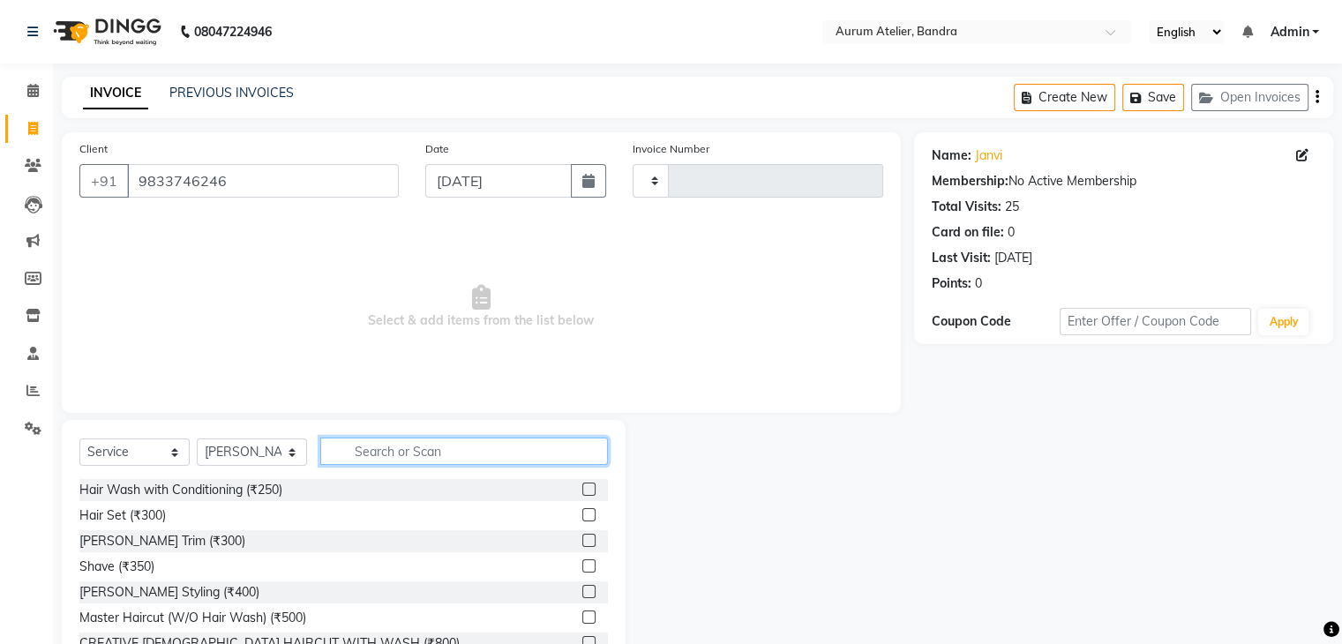
click at [388, 460] on input "text" at bounding box center [464, 450] width 288 height 27
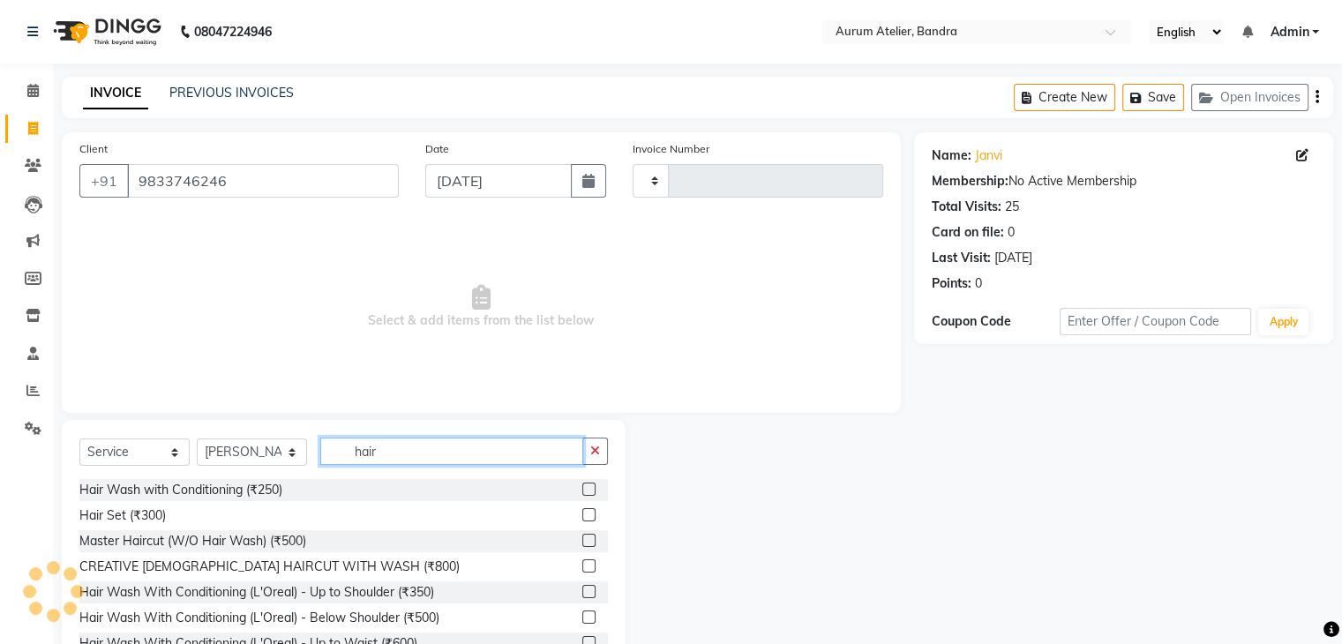
scroll to position [88, 0]
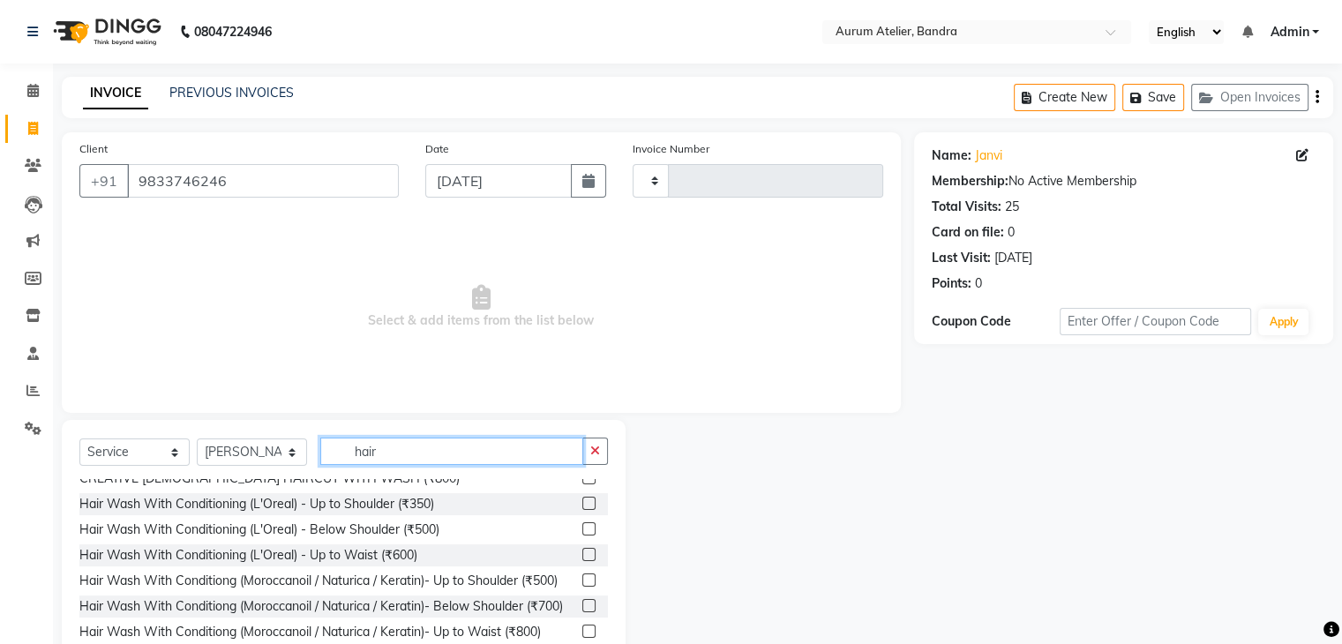
type input "hair"
click at [582, 612] on label at bounding box center [588, 605] width 13 height 13
click at [582, 612] on input "checkbox" at bounding box center [587, 606] width 11 height 11
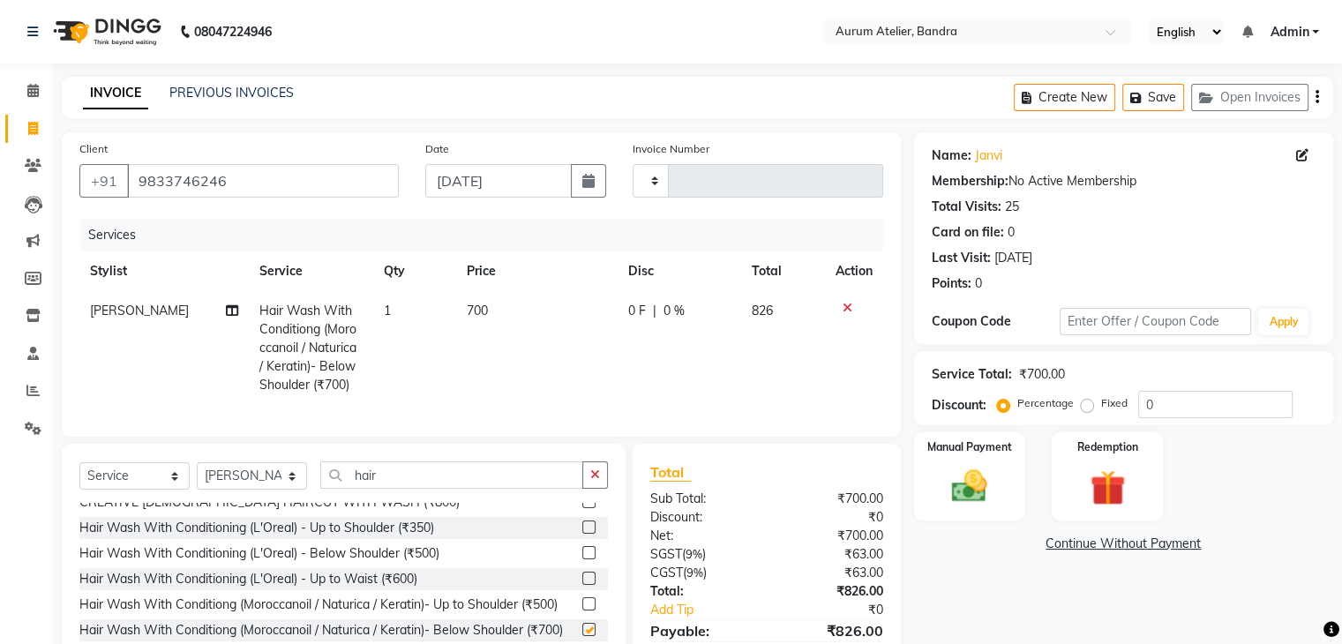
checkbox input "false"
click at [649, 183] on select at bounding box center [650, 181] width 37 height 34
click at [656, 177] on select at bounding box center [650, 181] width 37 height 34
click at [842, 308] on icon at bounding box center [847, 308] width 10 height 12
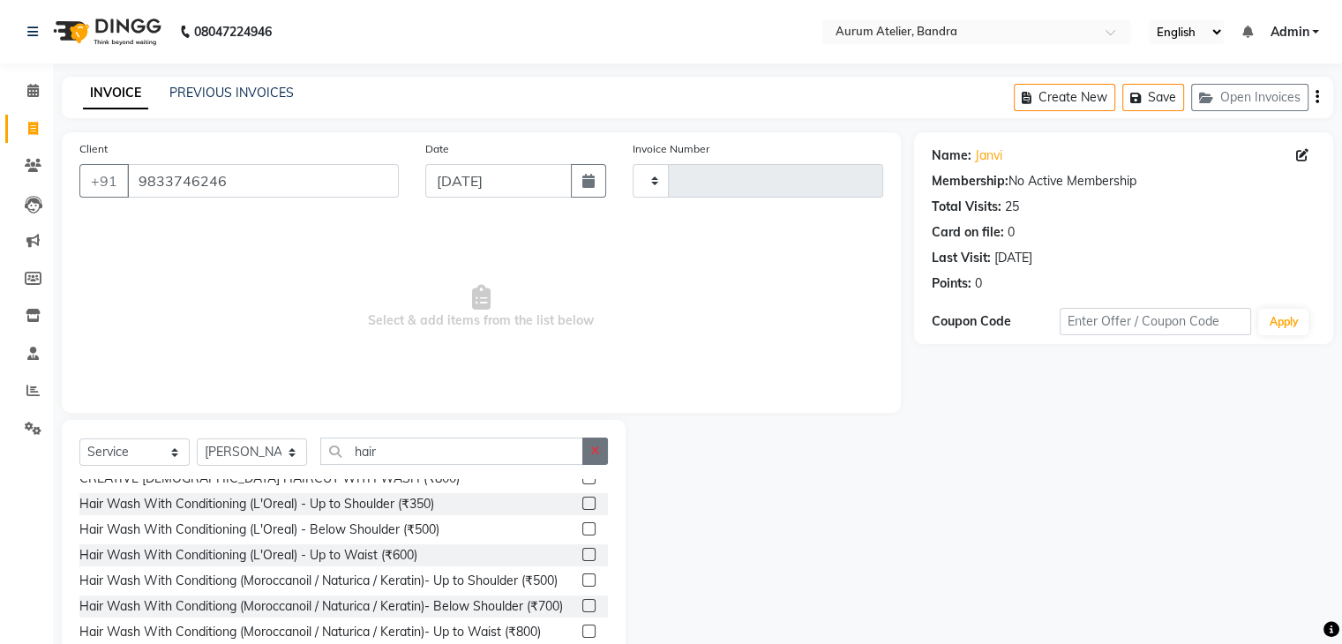
click at [593, 442] on button "button" at bounding box center [595, 450] width 26 height 27
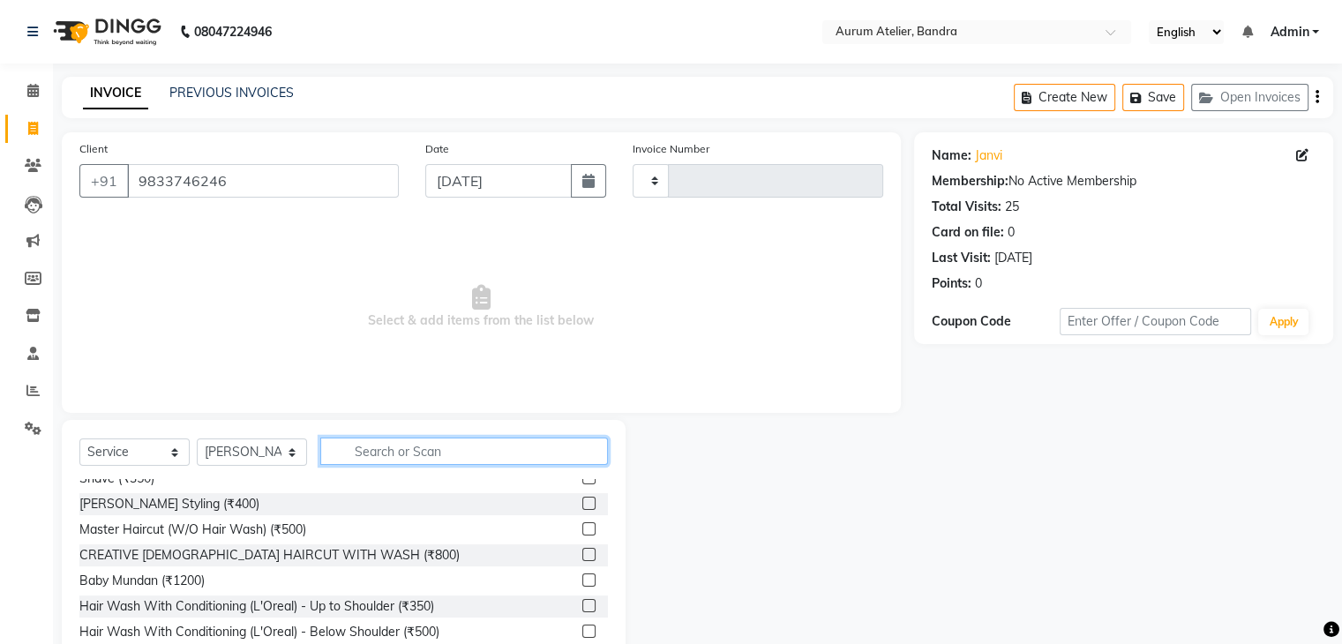
scroll to position [165, 0]
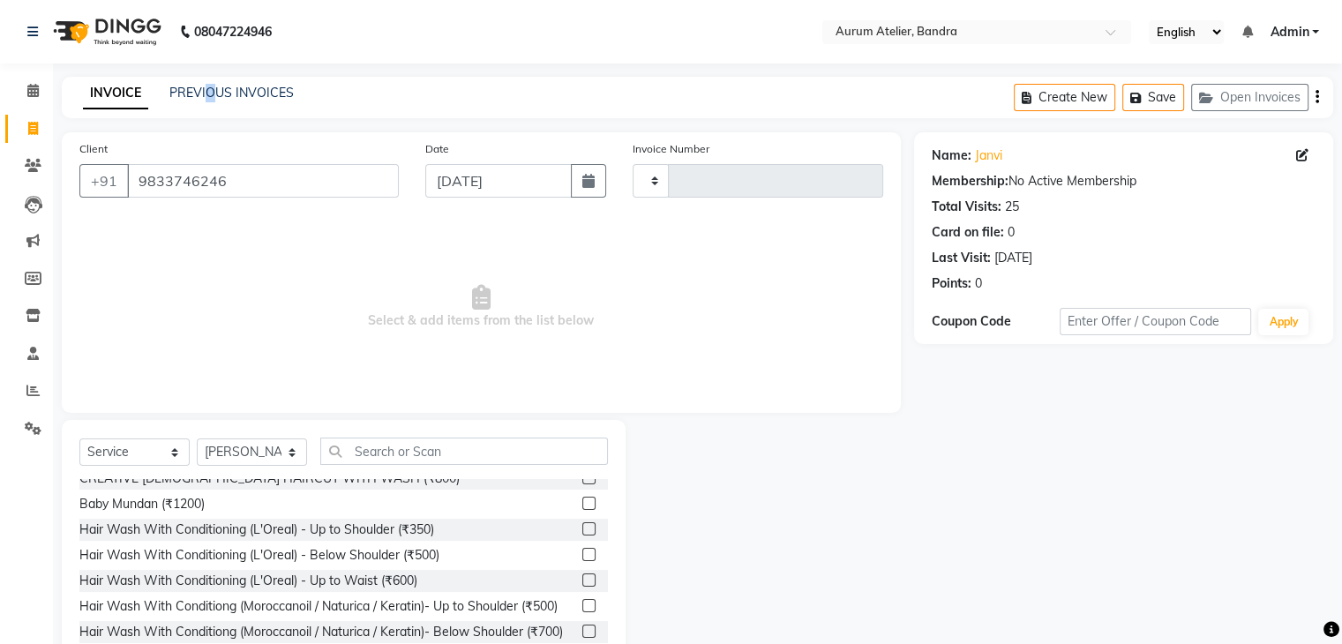
click at [210, 78] on div "INVOICE PREVIOUS INVOICES Create New Save Open Invoices" at bounding box center [697, 97] width 1271 height 41
click at [206, 90] on link "PREVIOUS INVOICES" at bounding box center [231, 93] width 124 height 16
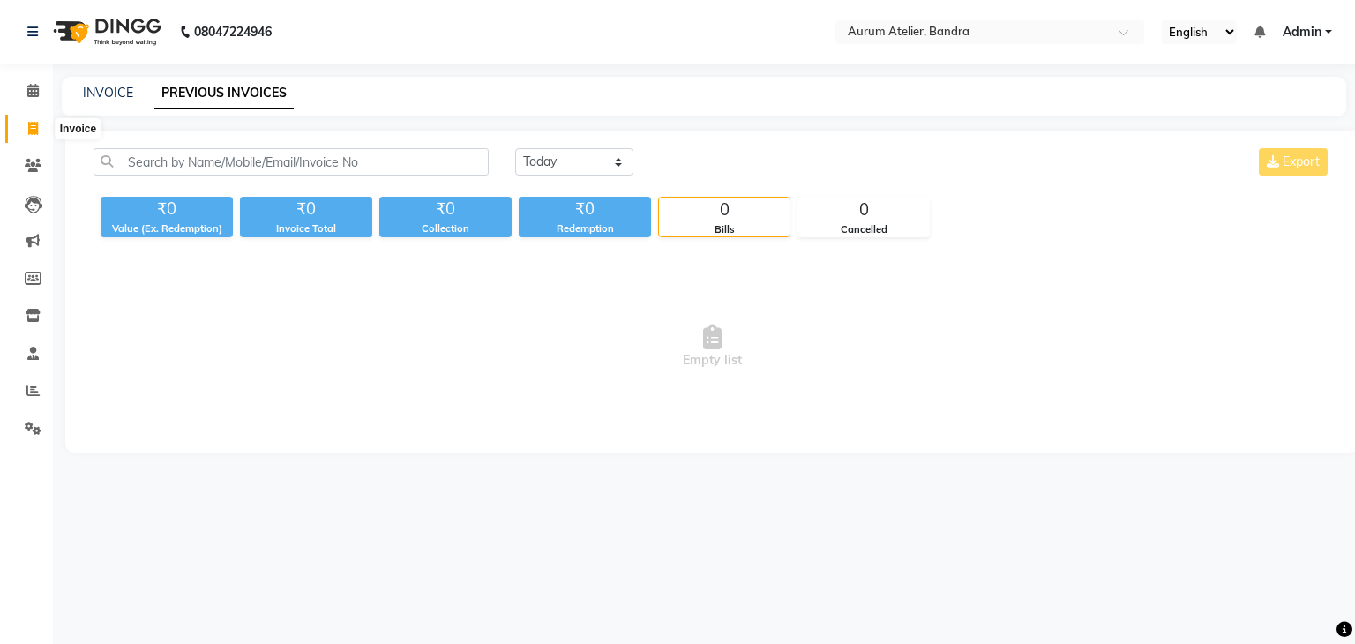
click at [35, 131] on icon at bounding box center [33, 128] width 10 height 13
select select "service"
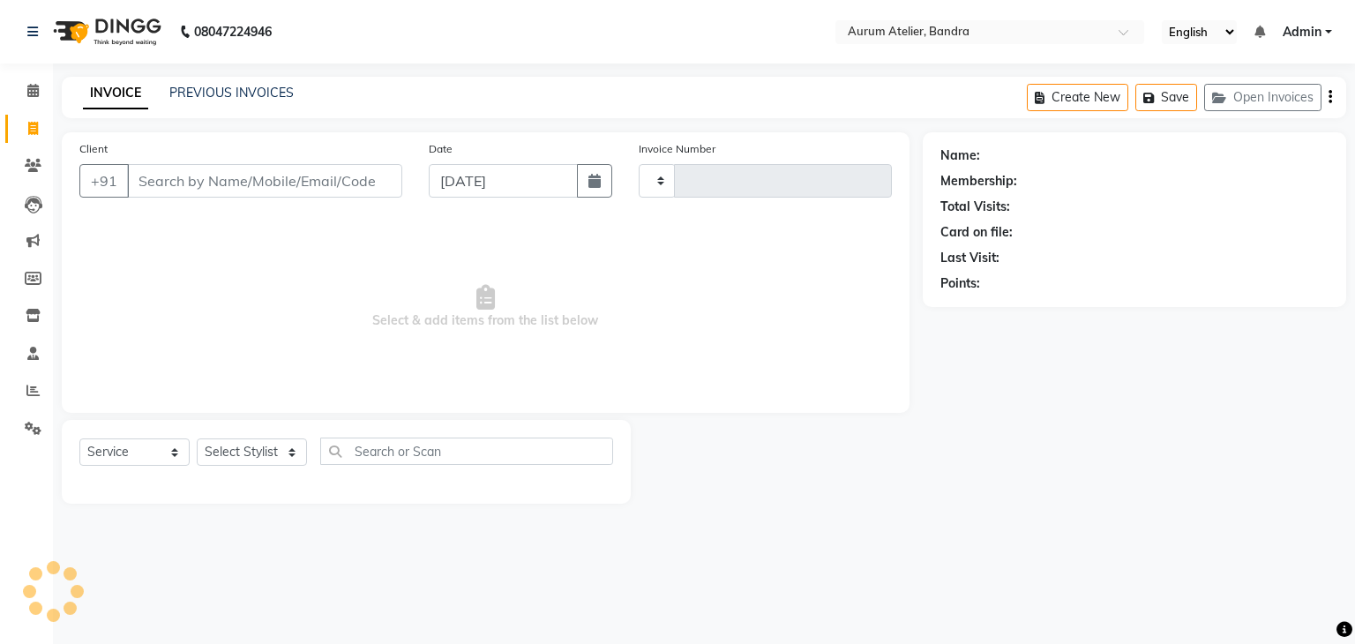
type input "0587"
select select "7410"
click at [197, 169] on input "Client" at bounding box center [264, 181] width 275 height 34
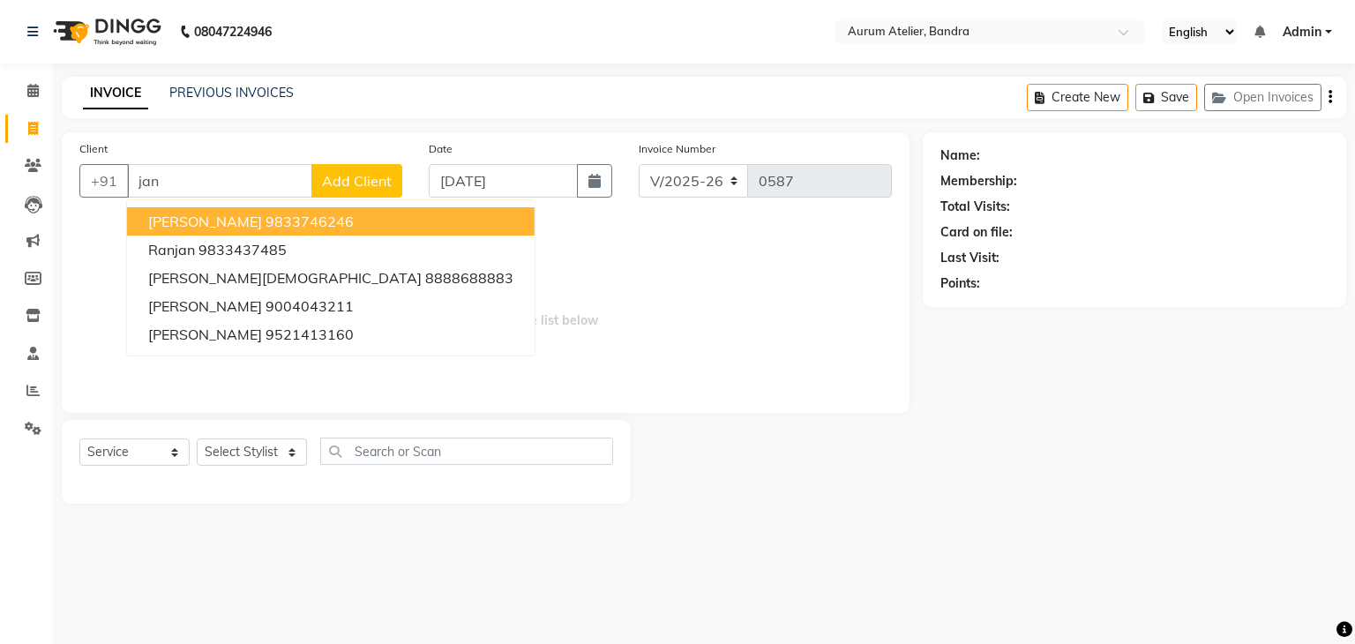
click at [184, 215] on span "[PERSON_NAME]" at bounding box center [205, 222] width 114 height 18
type input "9833746246"
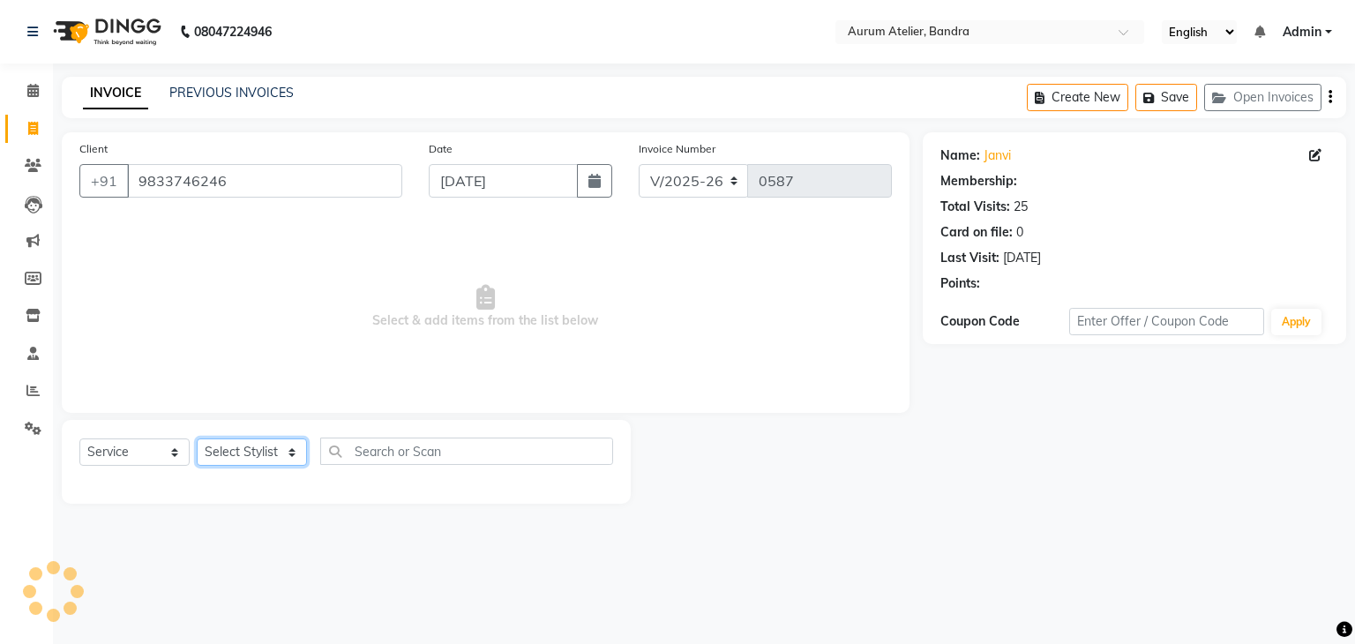
click at [245, 451] on select "Select Stylist [PERSON_NAME] chariya [PERSON_NAME] [PERSON_NAME] [PERSON_NAME] …" at bounding box center [252, 451] width 110 height 27
click at [197, 439] on select "Select Stylist [PERSON_NAME] chariya [PERSON_NAME] [PERSON_NAME] [PERSON_NAME] …" at bounding box center [252, 451] width 110 height 27
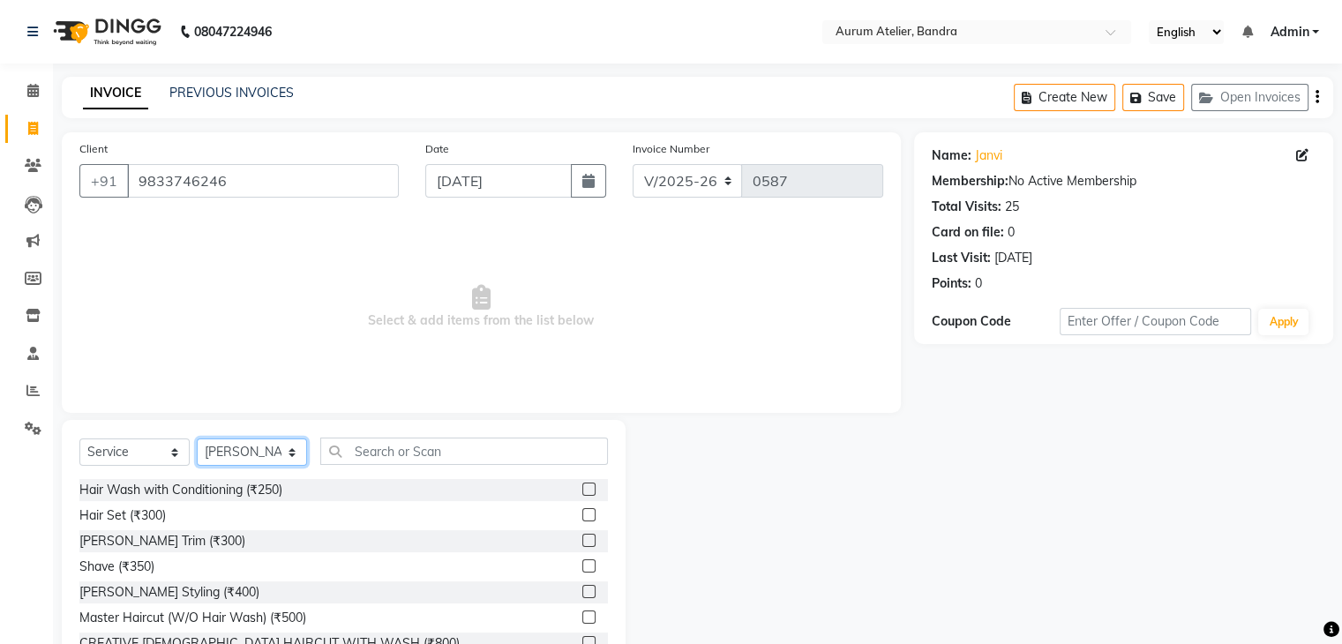
click at [262, 452] on select "Select Stylist [PERSON_NAME] chariya [PERSON_NAME] [PERSON_NAME] [PERSON_NAME] …" at bounding box center [252, 451] width 110 height 27
select select "73211"
click at [197, 439] on select "Select Stylist [PERSON_NAME] chariya [PERSON_NAME] [PERSON_NAME] [PERSON_NAME] …" at bounding box center [252, 451] width 110 height 27
click at [380, 452] on input "text" at bounding box center [464, 450] width 288 height 27
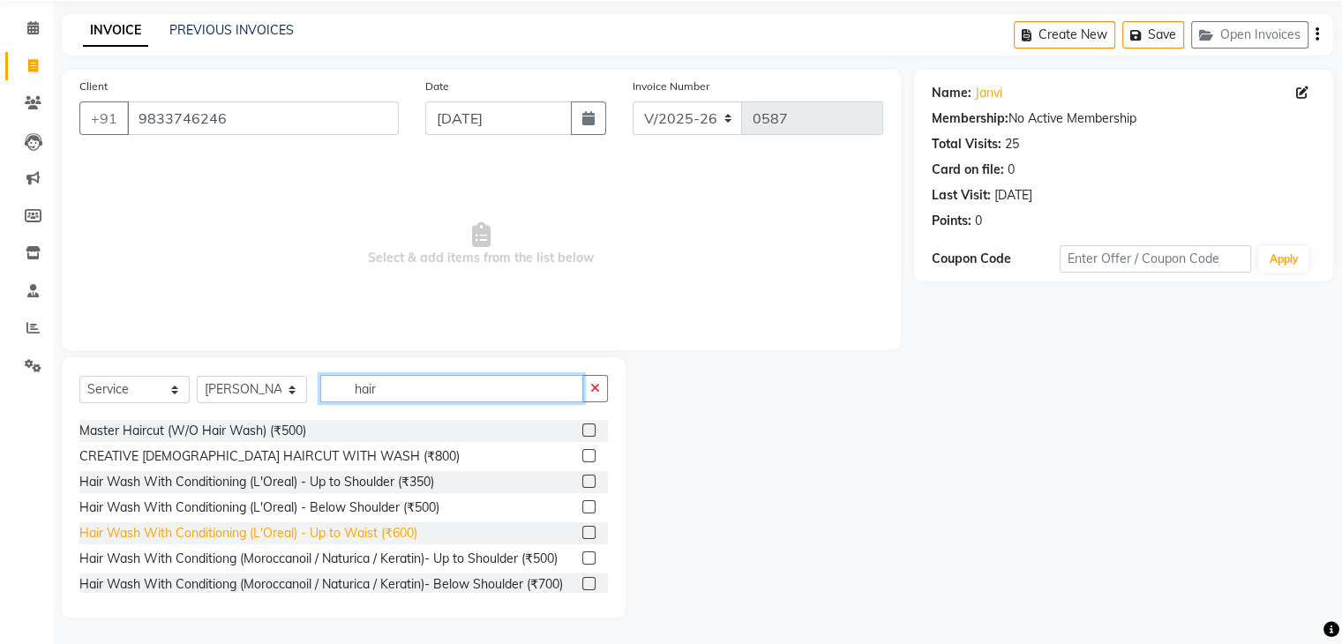
scroll to position [88, 0]
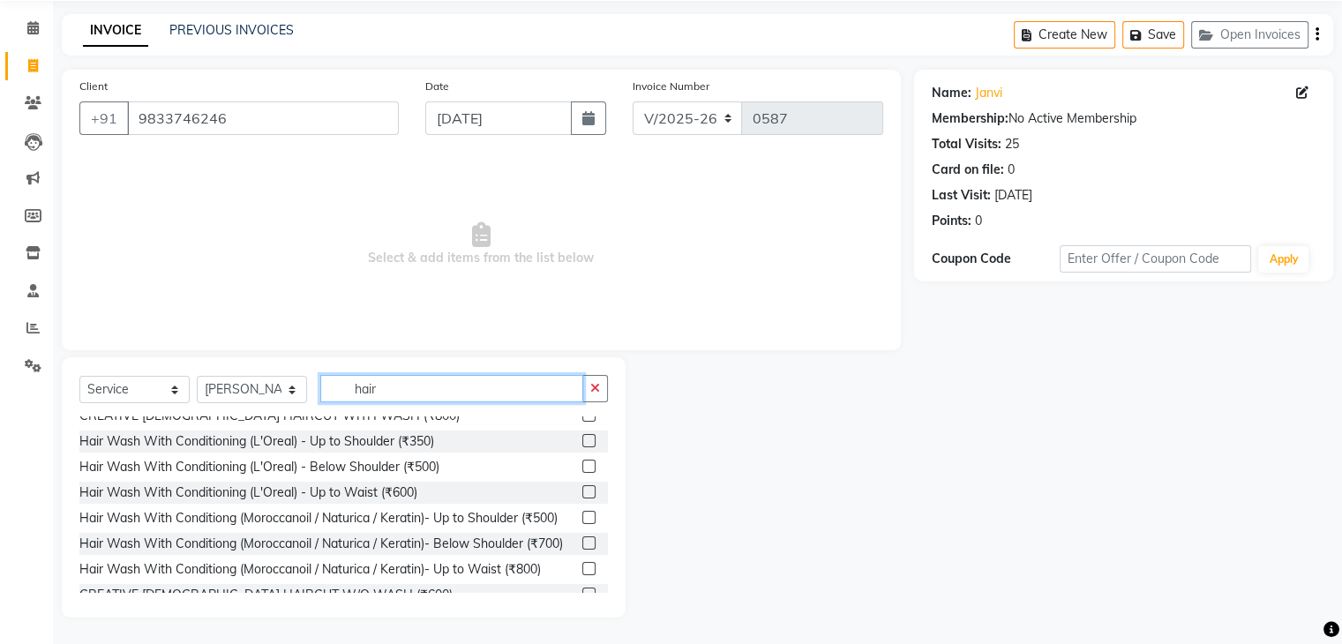
type input "hair"
click at [582, 549] on label at bounding box center [588, 542] width 13 height 13
click at [582, 549] on input "checkbox" at bounding box center [587, 543] width 11 height 11
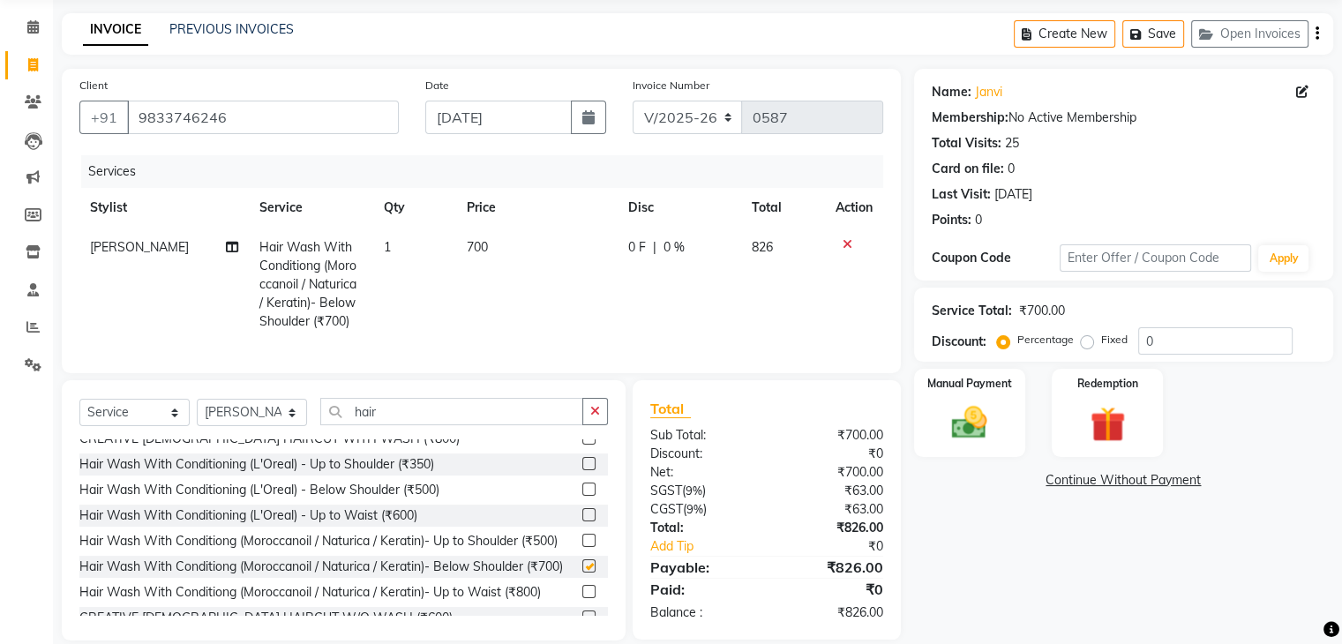
checkbox input "false"
click at [668, 117] on select "C/2025-26 V/2025 V/2025-26" at bounding box center [687, 118] width 110 height 34
select select "7590"
click at [632, 101] on select "C/2025-26 V/2025 V/2025-26" at bounding box center [687, 118] width 110 height 34
type input "1271"
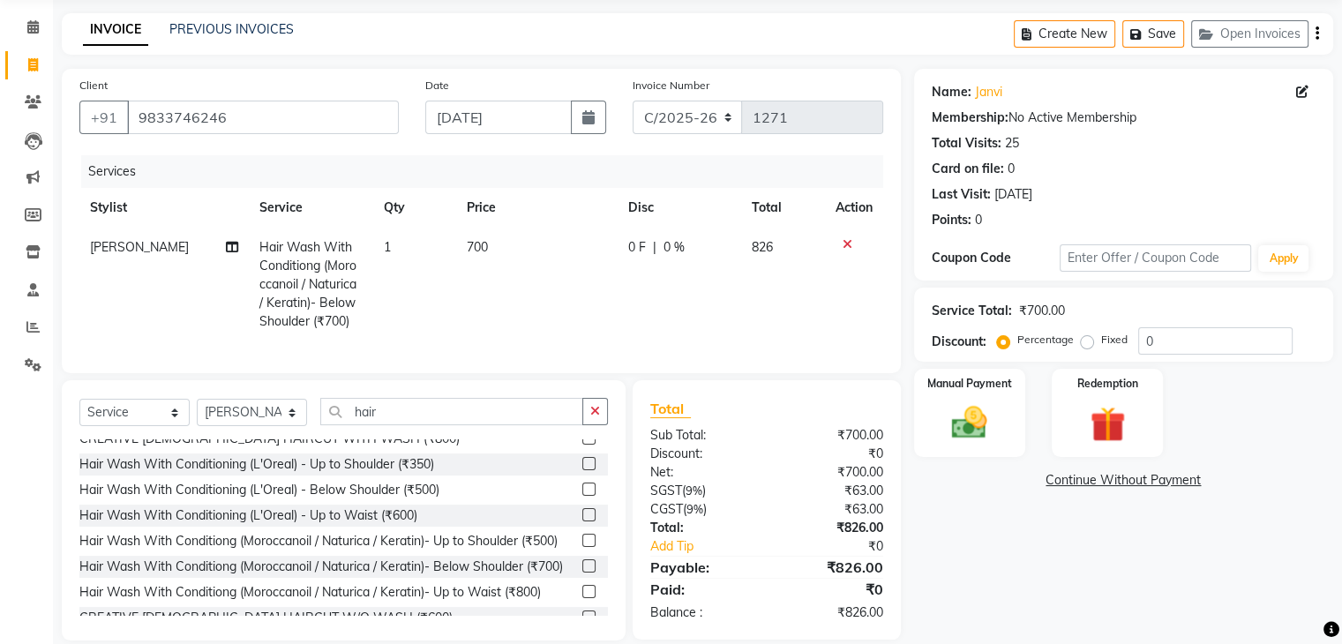
click at [1315, 34] on icon "button" at bounding box center [1317, 34] width 4 height 1
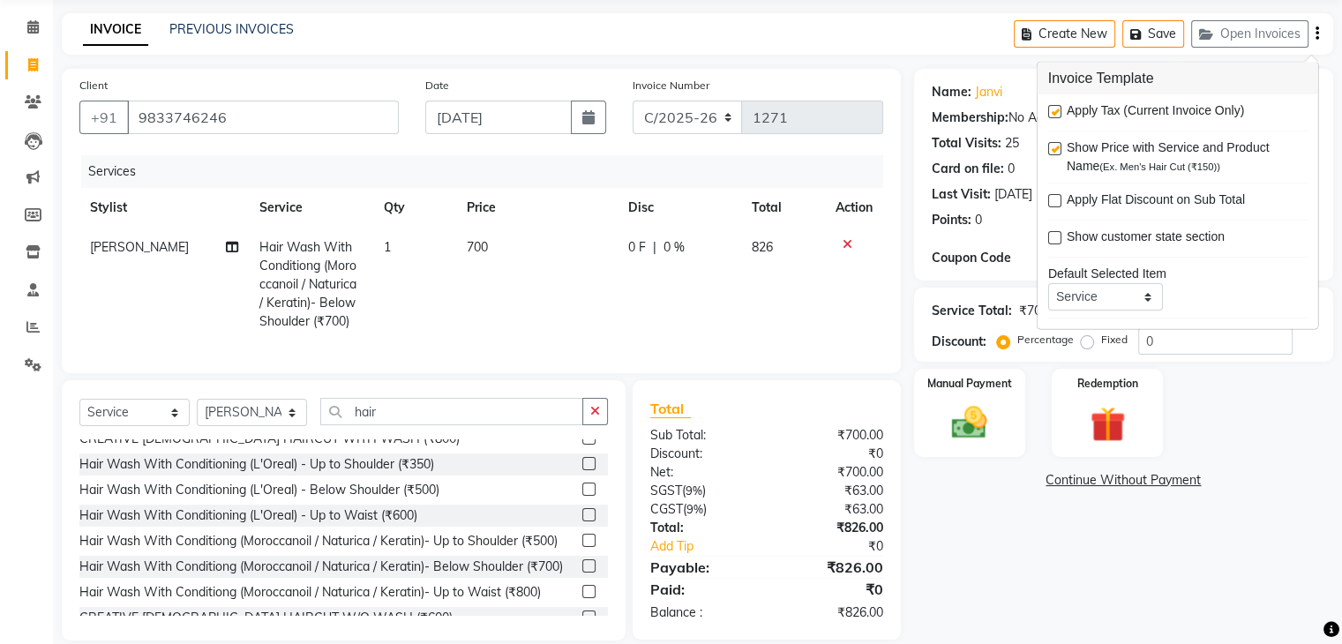
click at [1058, 108] on label at bounding box center [1054, 111] width 13 height 13
click at [1058, 108] on input "checkbox" at bounding box center [1053, 112] width 11 height 11
checkbox input "false"
click at [966, 430] on img at bounding box center [968, 423] width 59 height 42
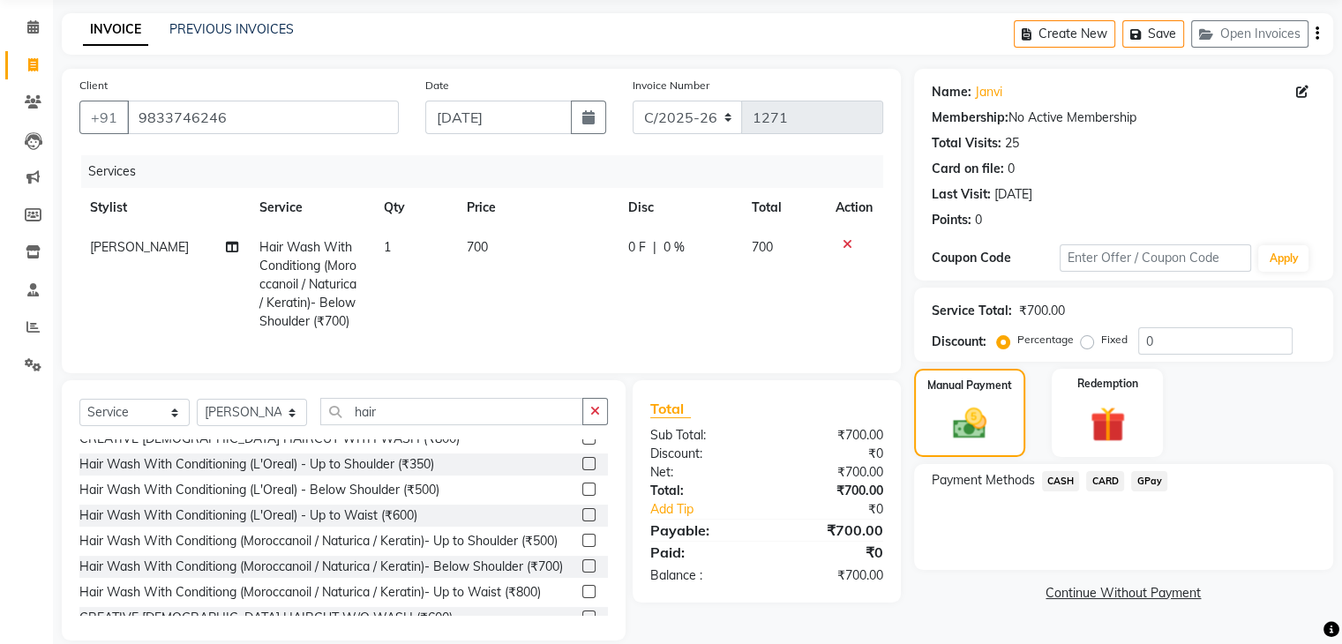
click at [1058, 481] on span "CASH" at bounding box center [1061, 481] width 38 height 20
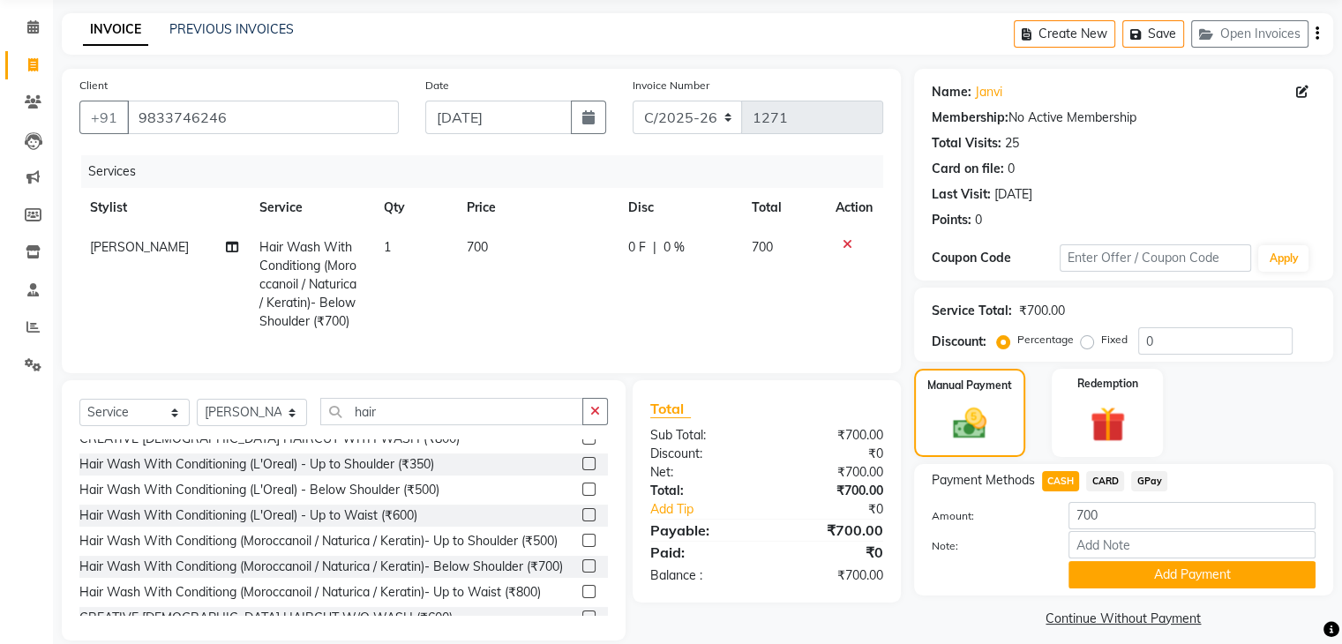
scroll to position [101, 0]
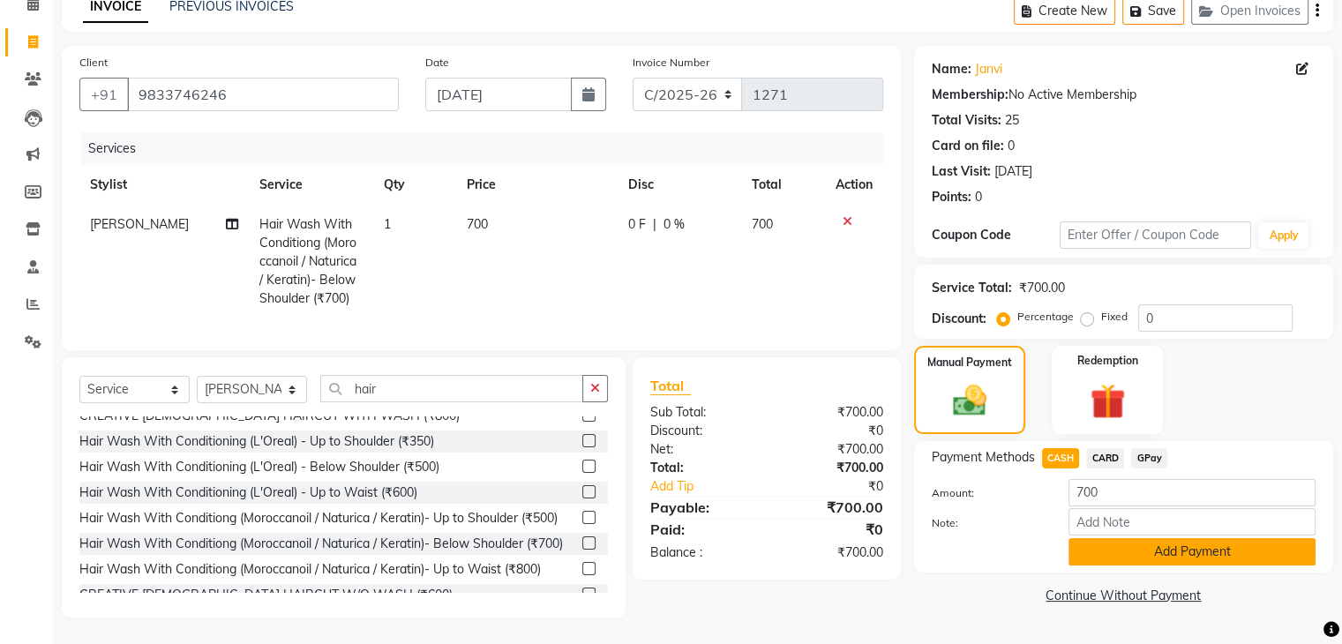
click at [1137, 540] on button "Add Payment" at bounding box center [1191, 551] width 247 height 27
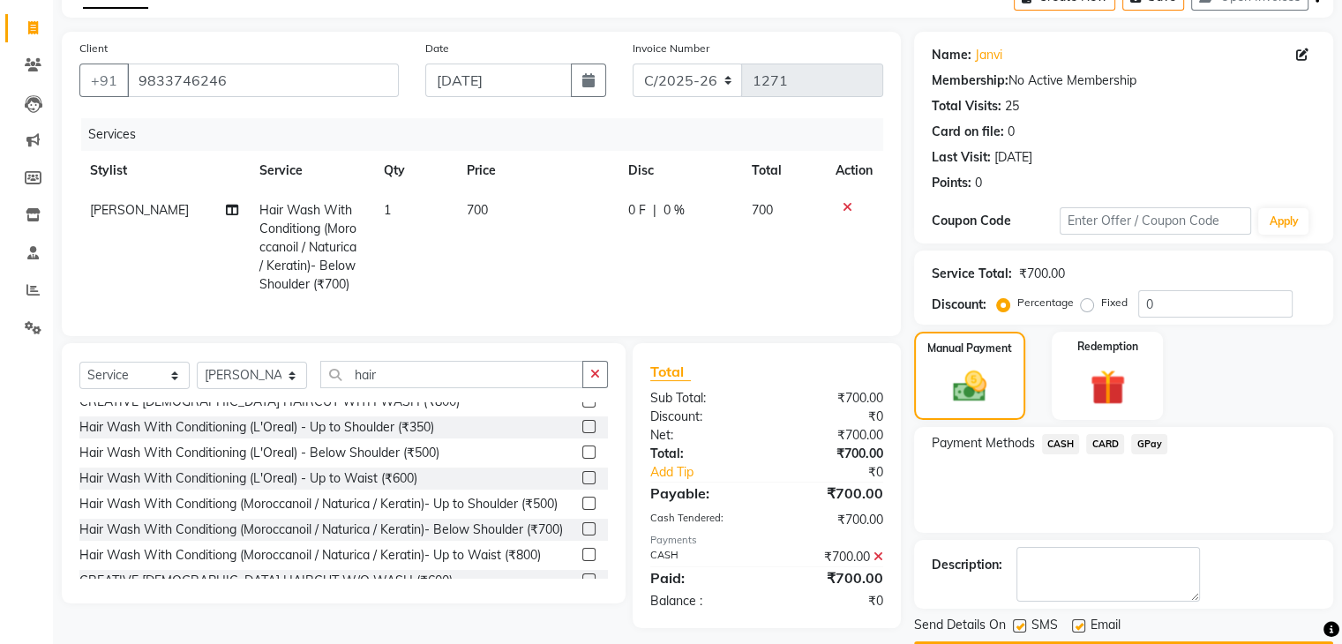
scroll to position [151, 0]
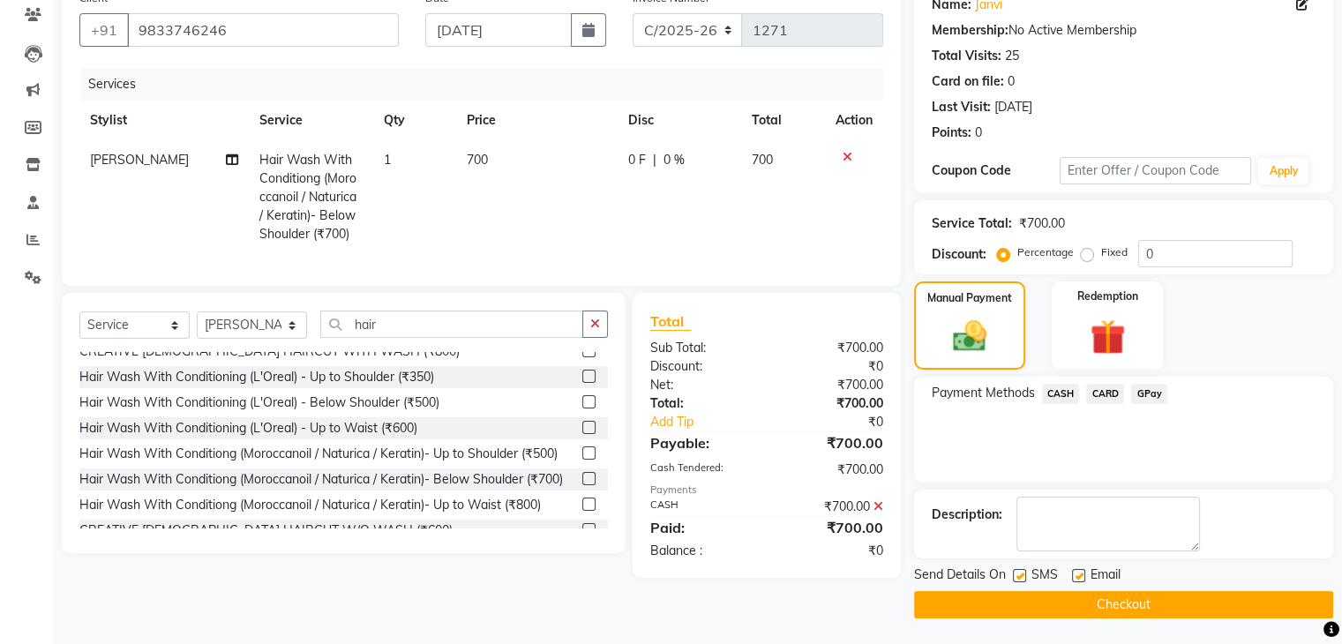
click at [1161, 604] on button "Checkout" at bounding box center [1123, 604] width 419 height 27
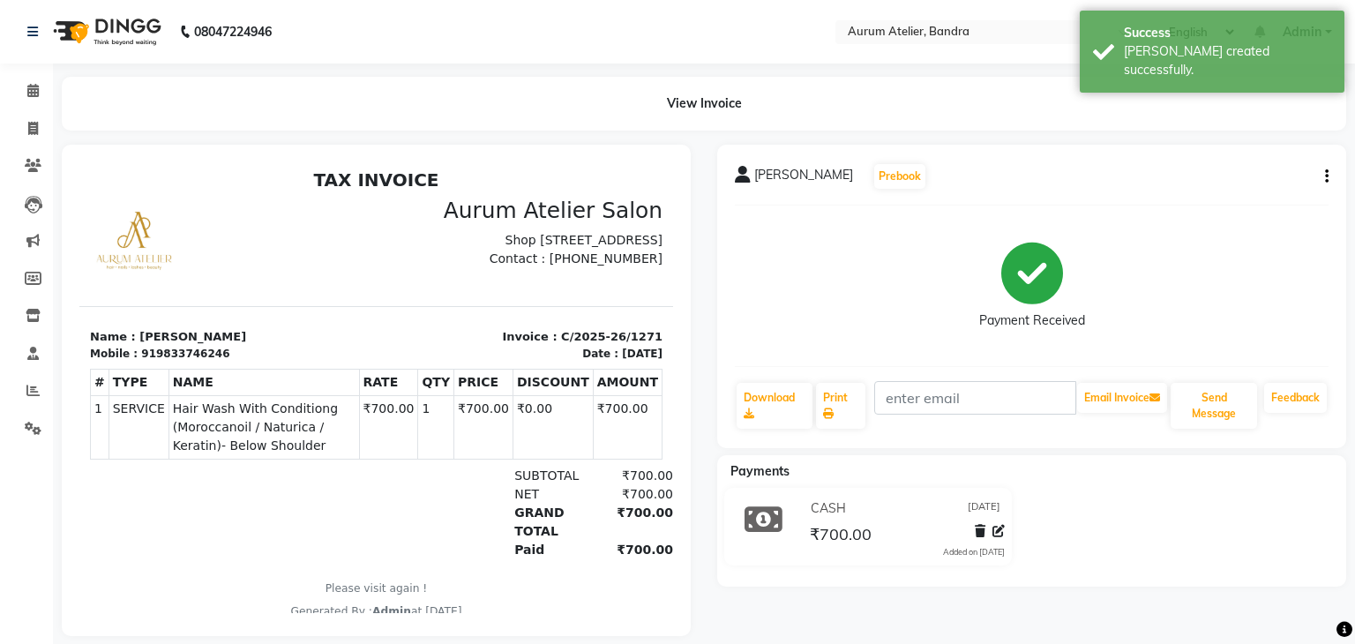
select select "service"
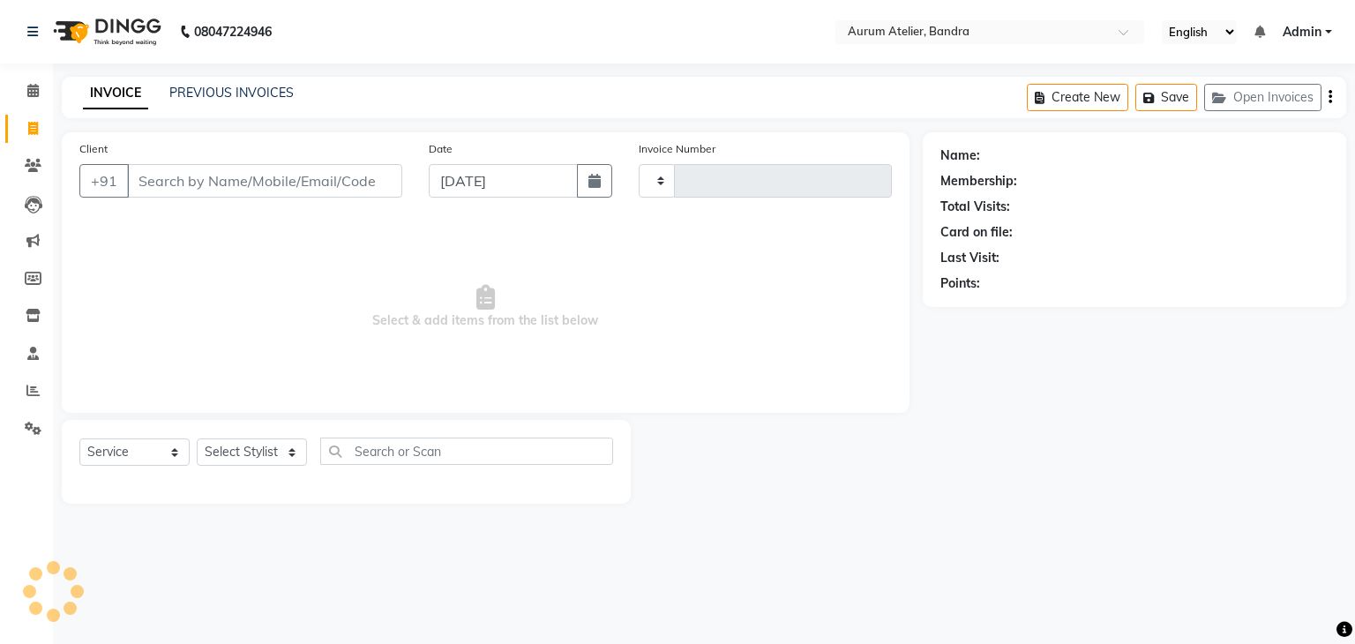
type input "0587"
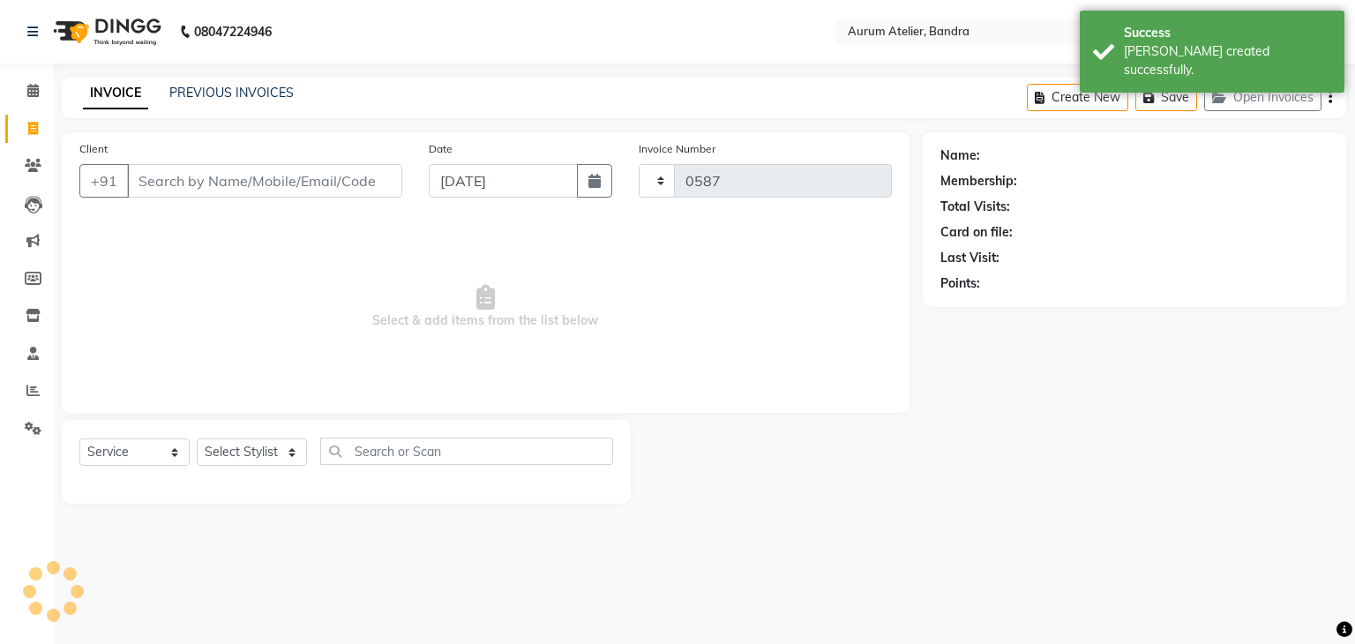
select select "7410"
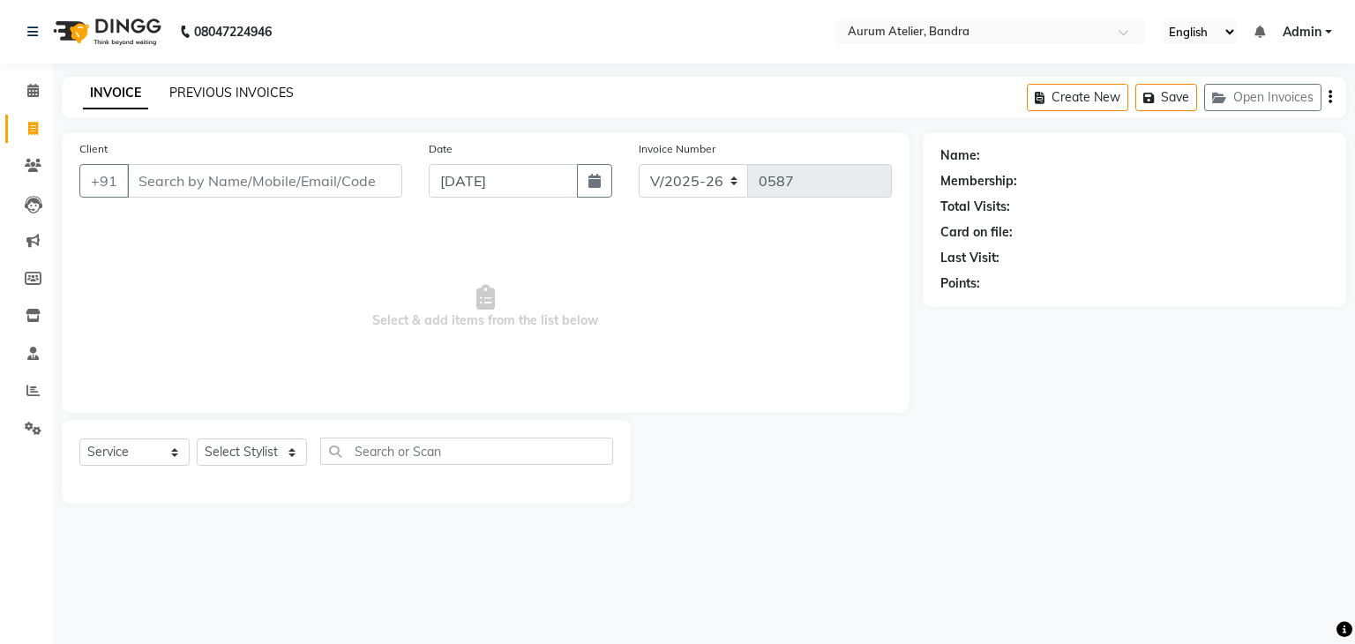
click at [229, 95] on link "PREVIOUS INVOICES" at bounding box center [231, 93] width 124 height 16
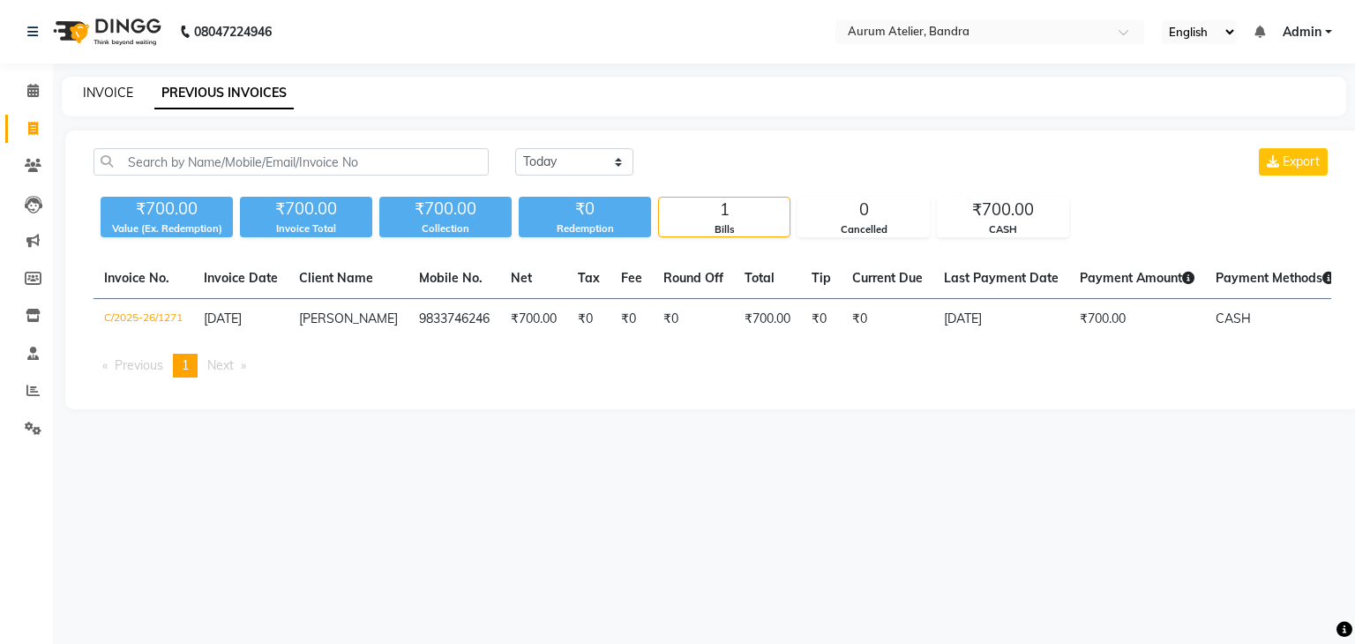
click at [95, 89] on link "INVOICE" at bounding box center [108, 93] width 50 height 16
select select "7410"
select select "service"
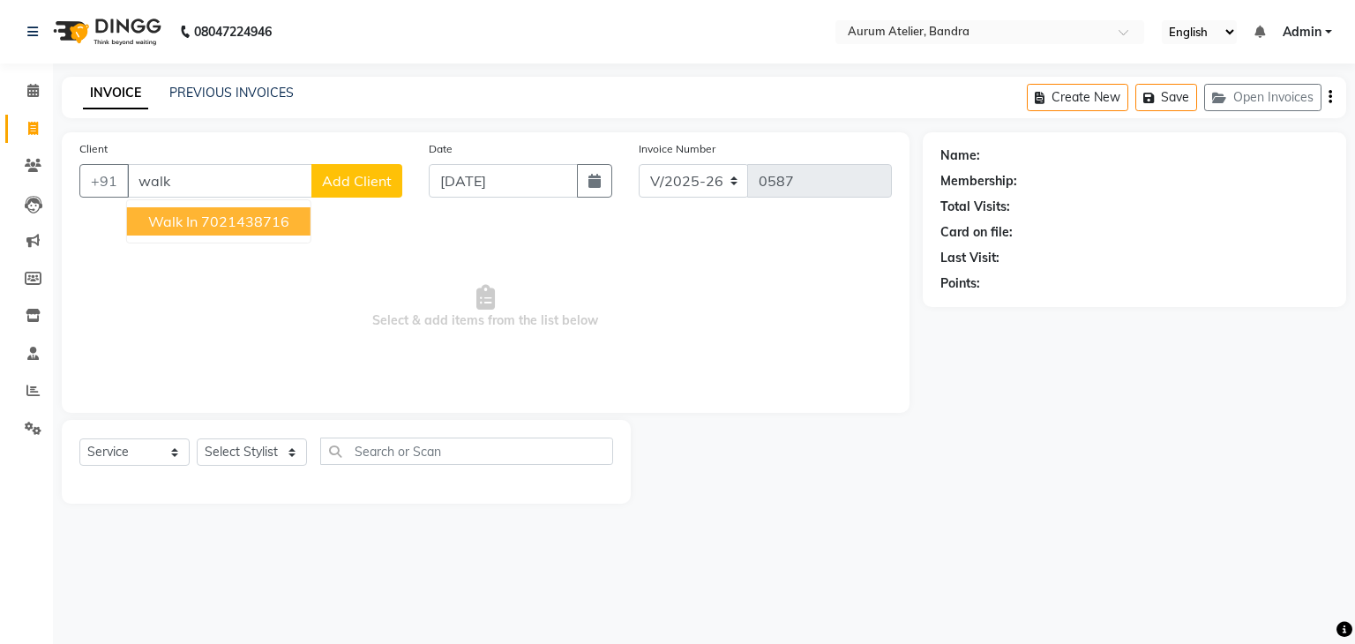
click at [192, 223] on span "walk in" at bounding box center [172, 222] width 49 height 18
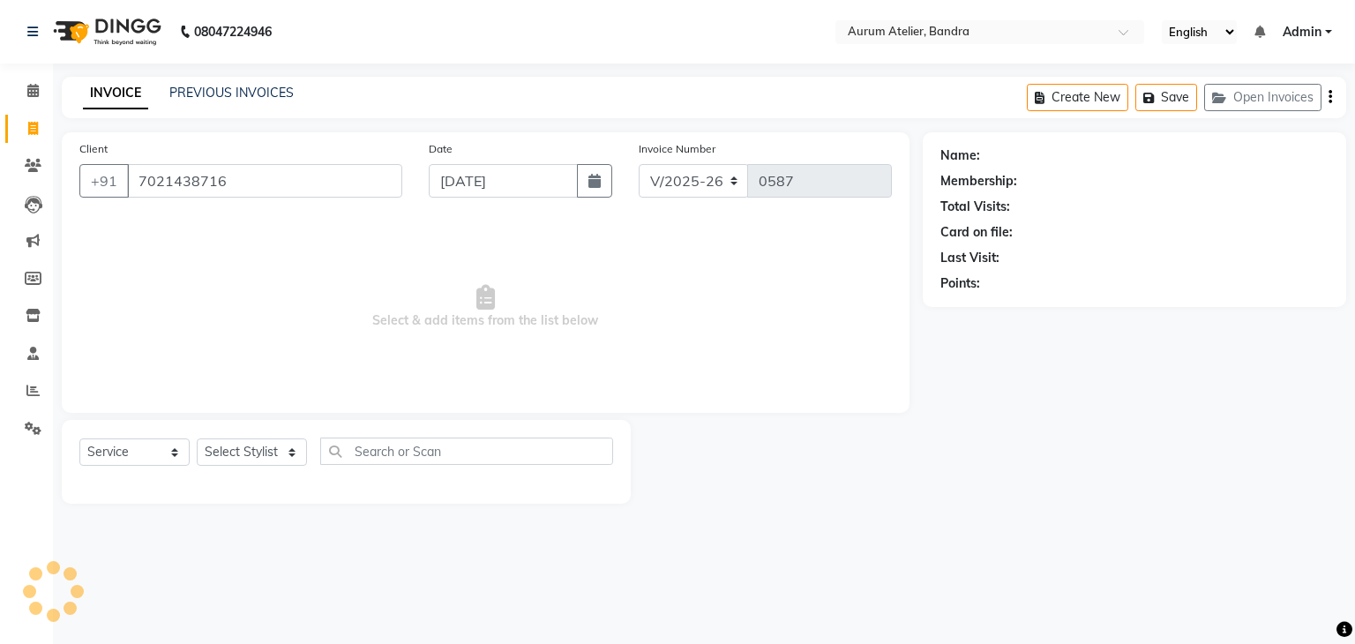
type input "7021438716"
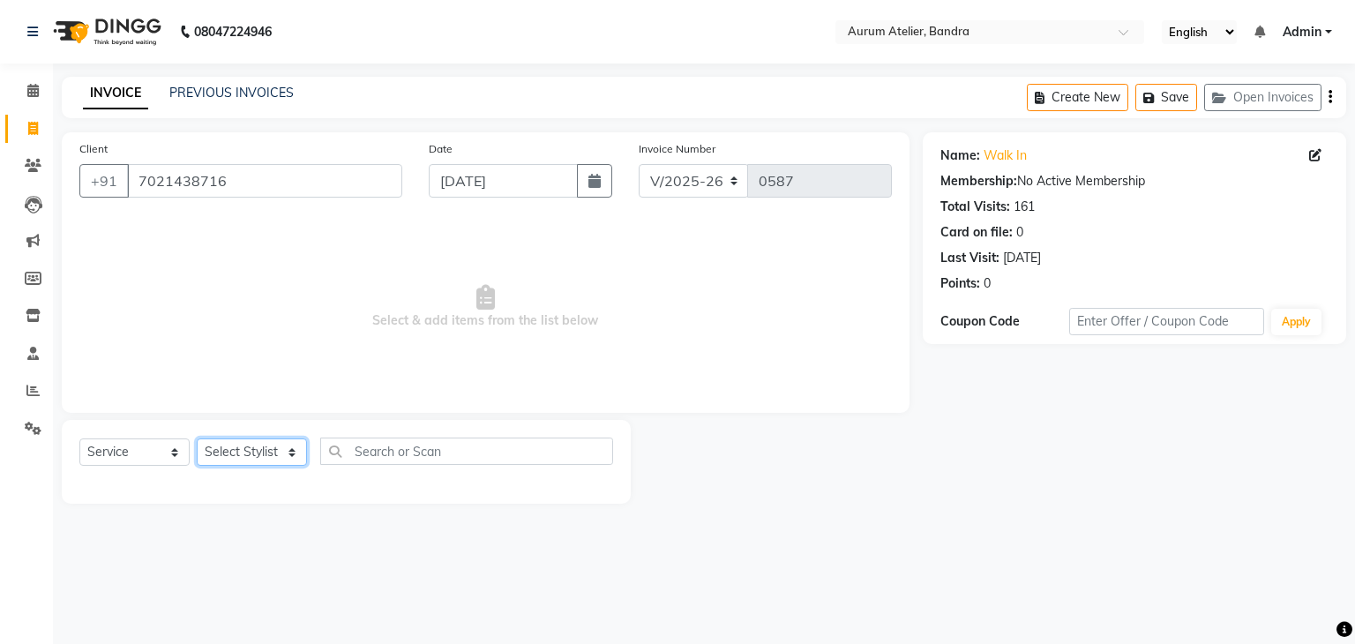
click at [257, 455] on select "Select Stylist [PERSON_NAME] chariya [PERSON_NAME] [PERSON_NAME] [PERSON_NAME] …" at bounding box center [252, 451] width 110 height 27
select select "66084"
click at [197, 439] on select "Select Stylist [PERSON_NAME] chariya [PERSON_NAME] [PERSON_NAME] [PERSON_NAME] …" at bounding box center [252, 451] width 110 height 27
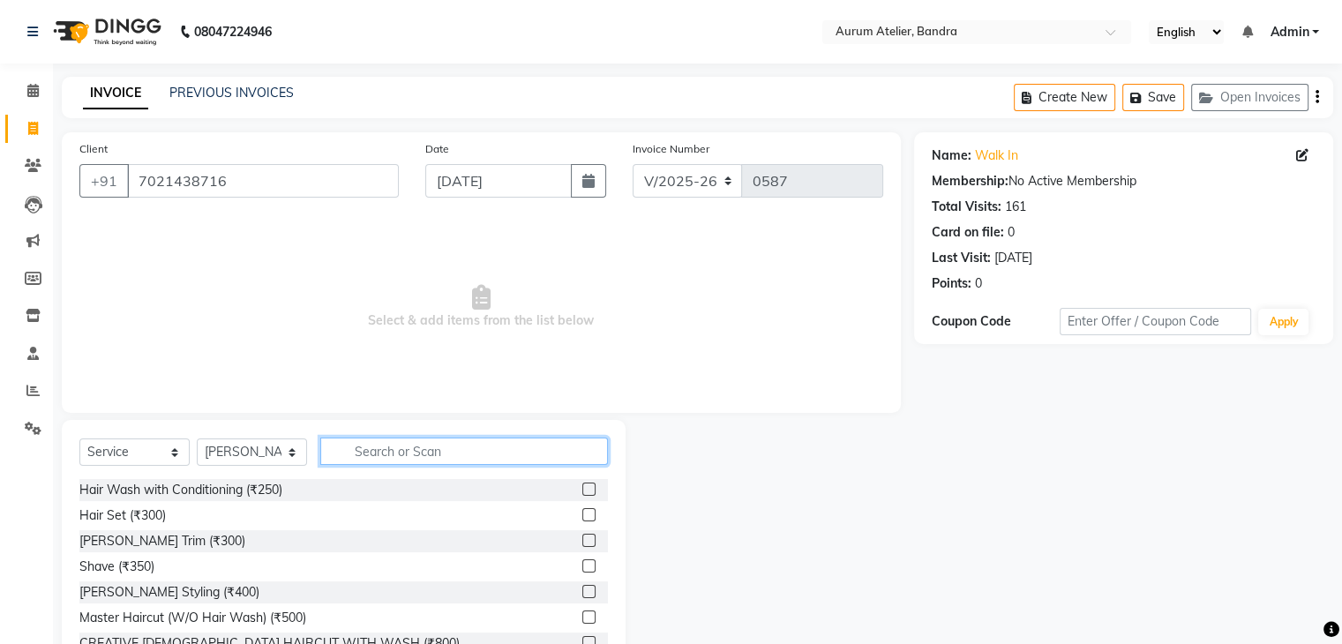
click at [422, 445] on input "text" at bounding box center [464, 450] width 288 height 27
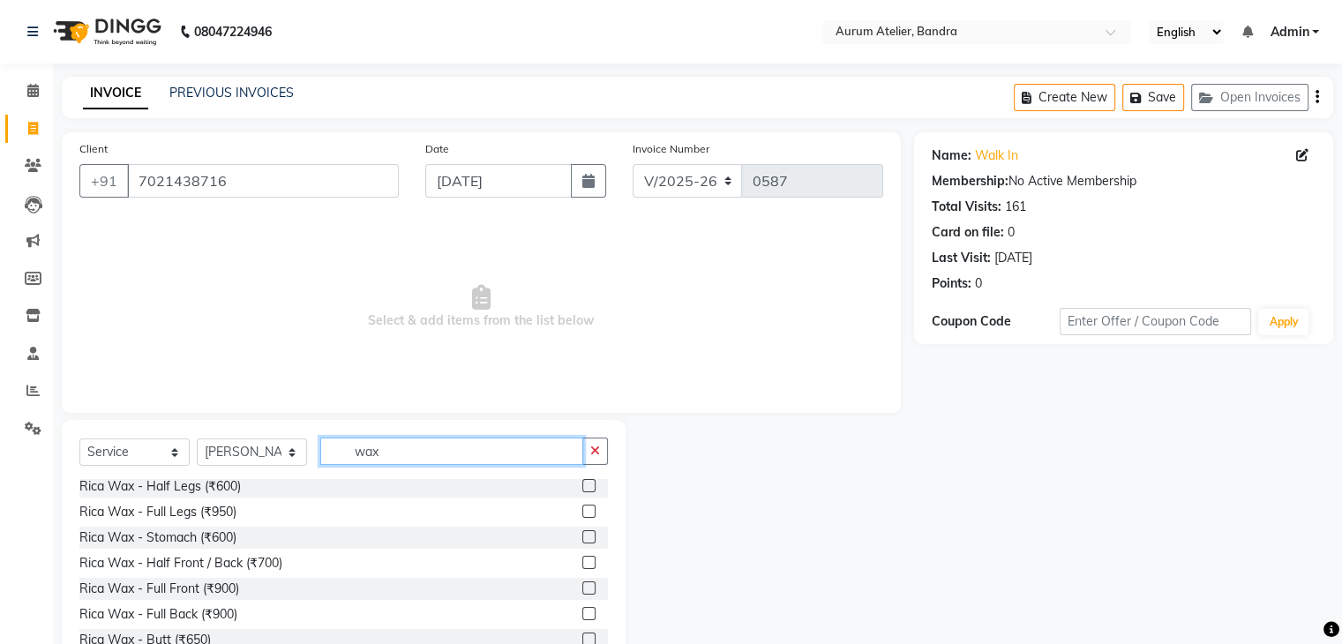
scroll to position [797, 0]
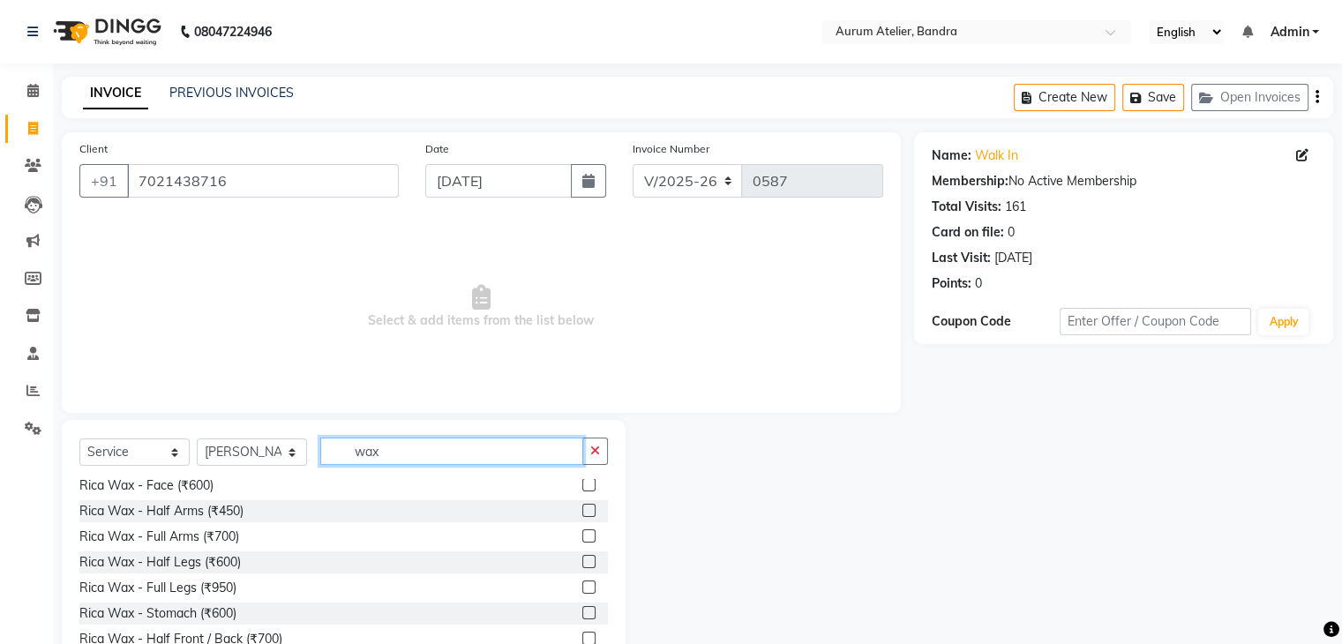
type input "wax"
click at [582, 536] on label at bounding box center [588, 535] width 13 height 13
click at [582, 536] on input "checkbox" at bounding box center [587, 536] width 11 height 11
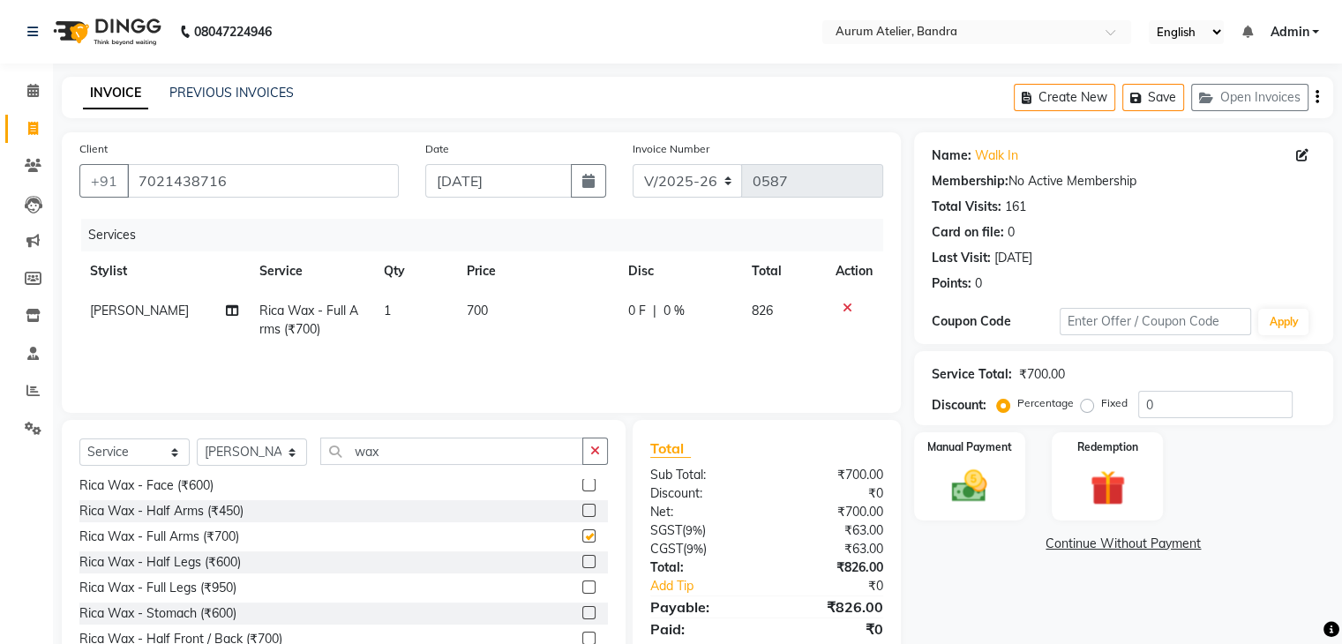
checkbox input "false"
click at [506, 318] on td "700" at bounding box center [536, 320] width 161 height 58
select select "66084"
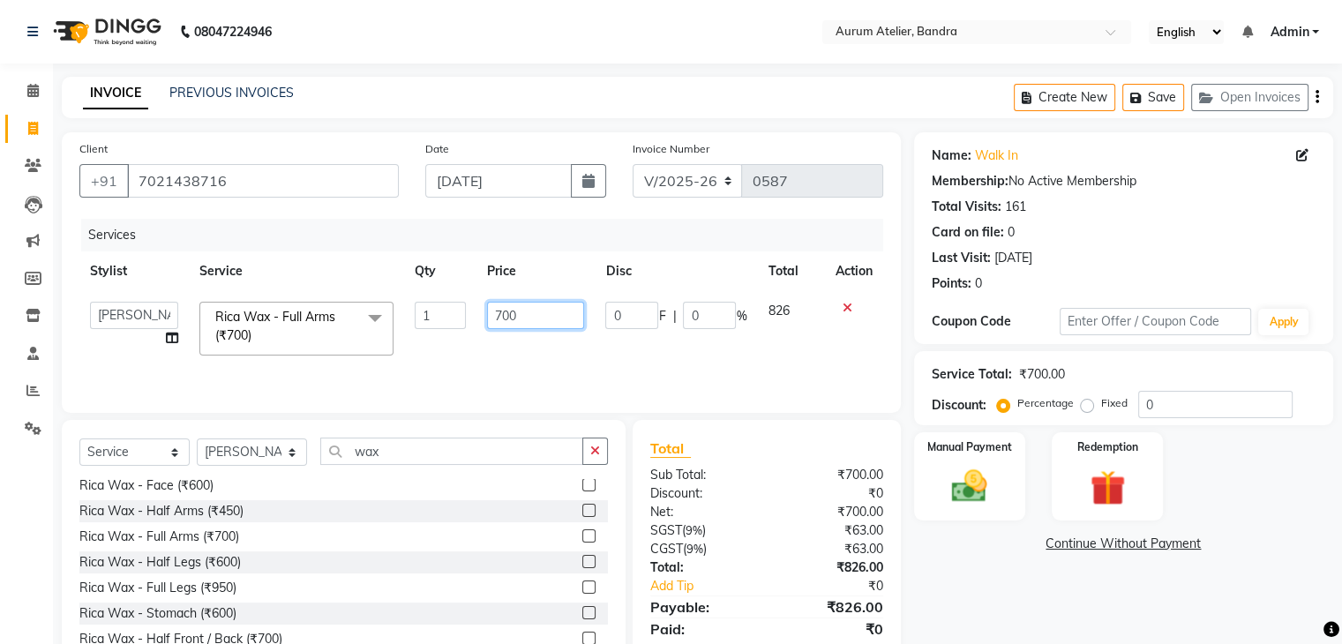
click at [528, 308] on input "700" at bounding box center [535, 315] width 97 height 27
type input "7"
type input "600"
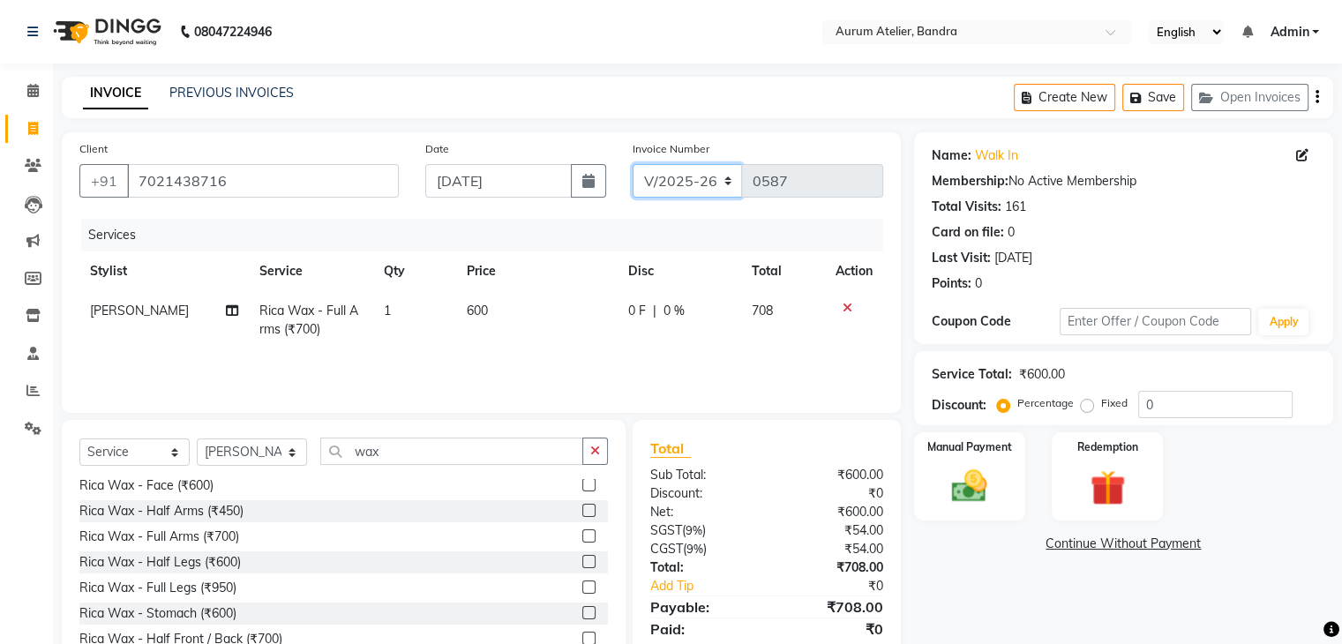
click at [703, 180] on select "C/2025-26 V/2025 V/2025-26" at bounding box center [687, 181] width 110 height 34
select select "7590"
click at [632, 164] on select "C/2025-26 V/2025 V/2025-26" at bounding box center [687, 181] width 110 height 34
type input "1272"
click at [1316, 97] on icon "button" at bounding box center [1317, 97] width 4 height 1
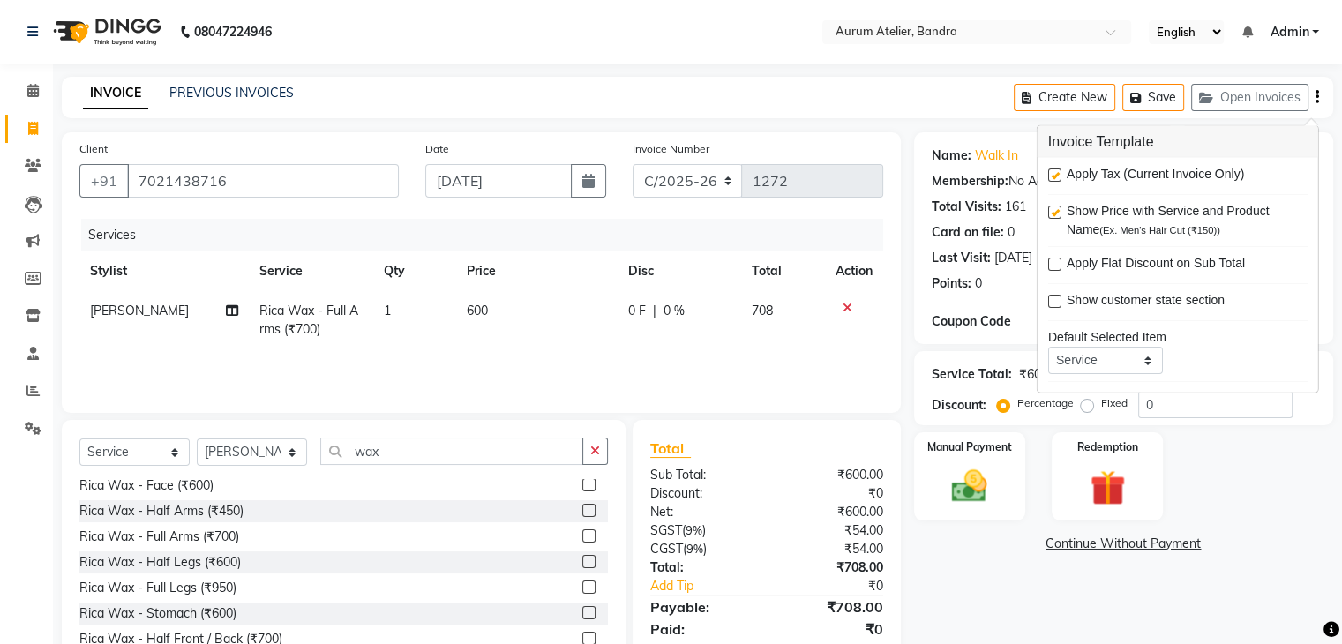
click at [1053, 171] on label at bounding box center [1054, 174] width 13 height 13
click at [1053, 171] on input "checkbox" at bounding box center [1053, 175] width 11 height 11
checkbox input "false"
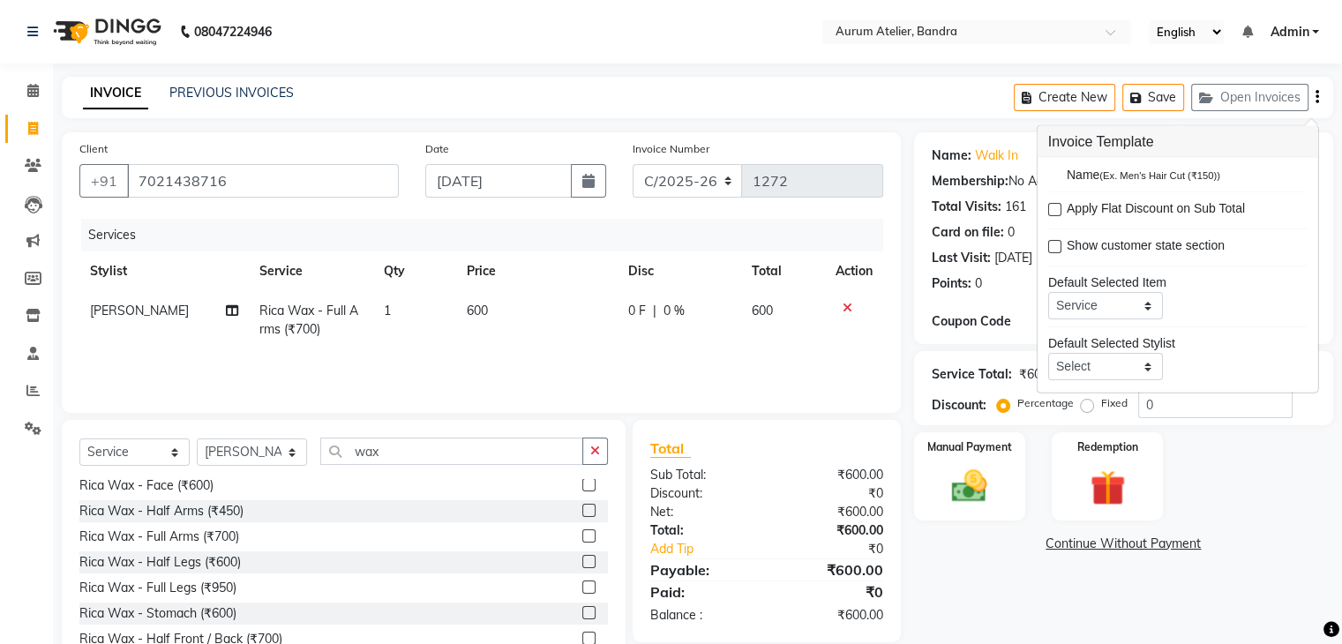
scroll to position [85, 0]
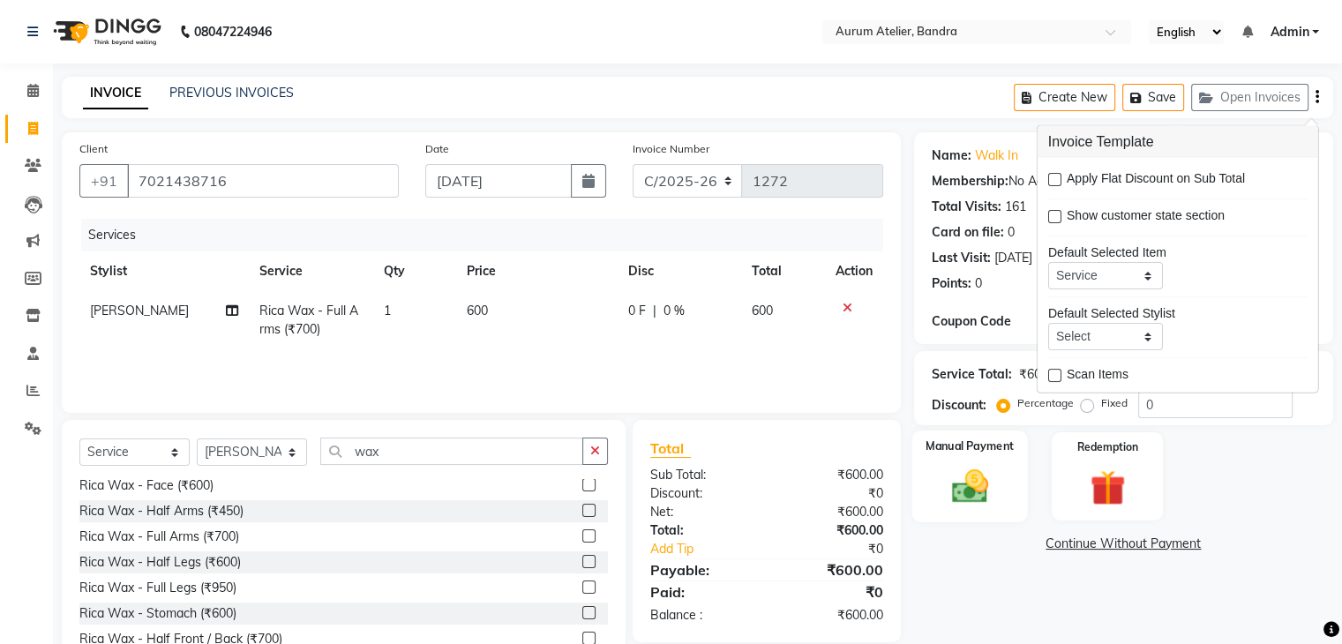
click at [953, 491] on img at bounding box center [968, 487] width 59 height 42
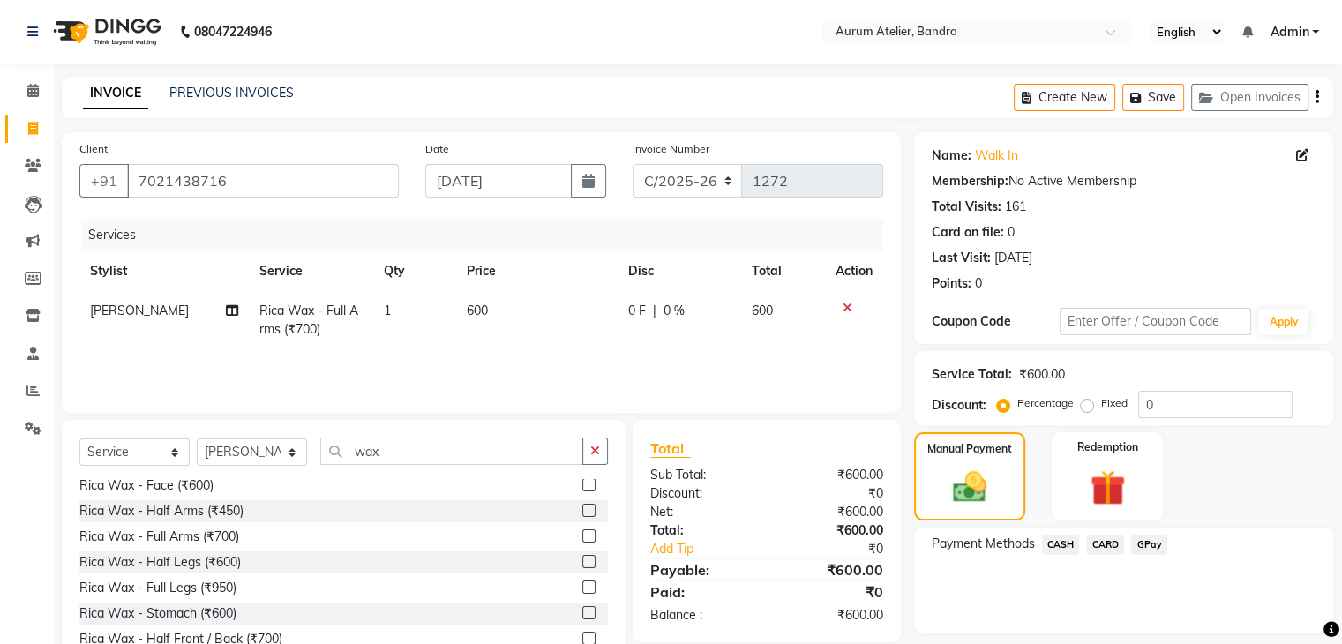
click at [1054, 541] on span "CASH" at bounding box center [1061, 544] width 38 height 20
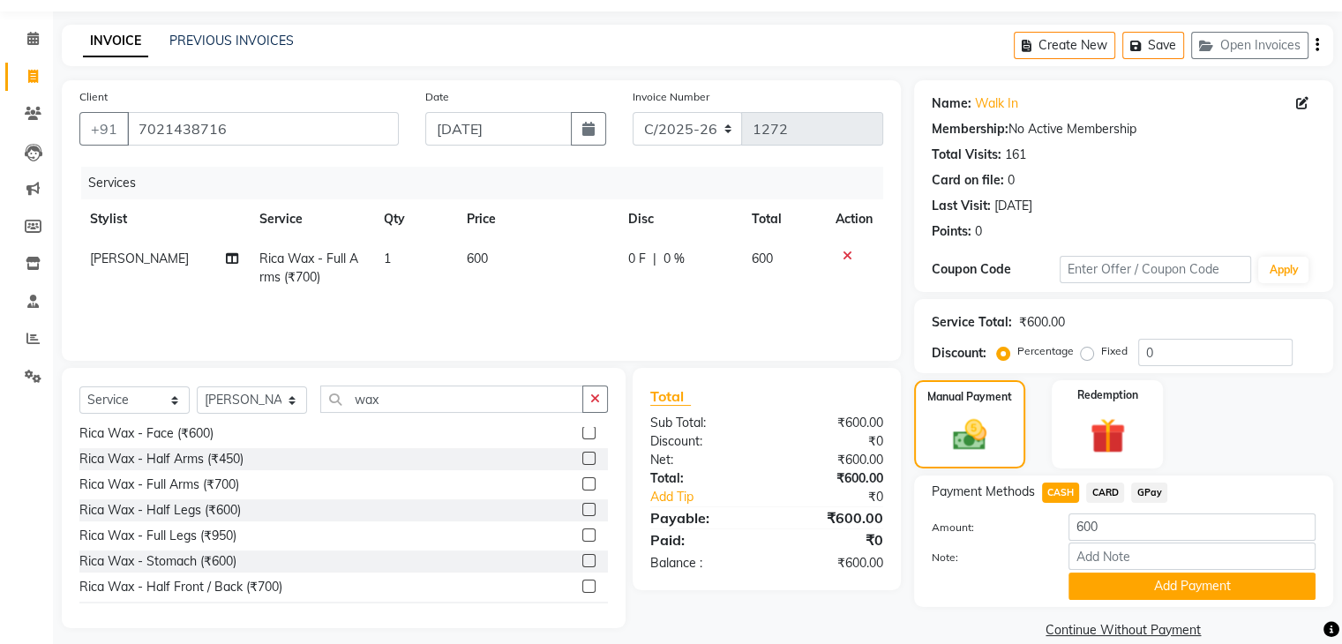
scroll to position [78, 0]
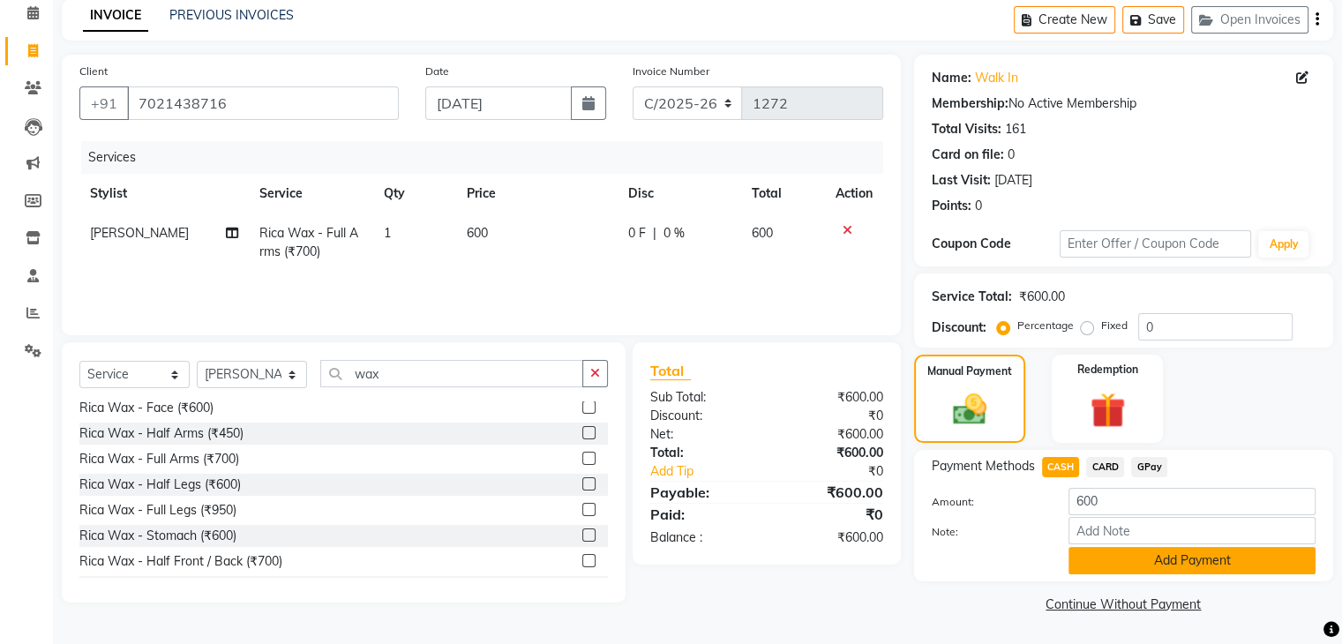
click at [1101, 560] on button "Add Payment" at bounding box center [1191, 560] width 247 height 27
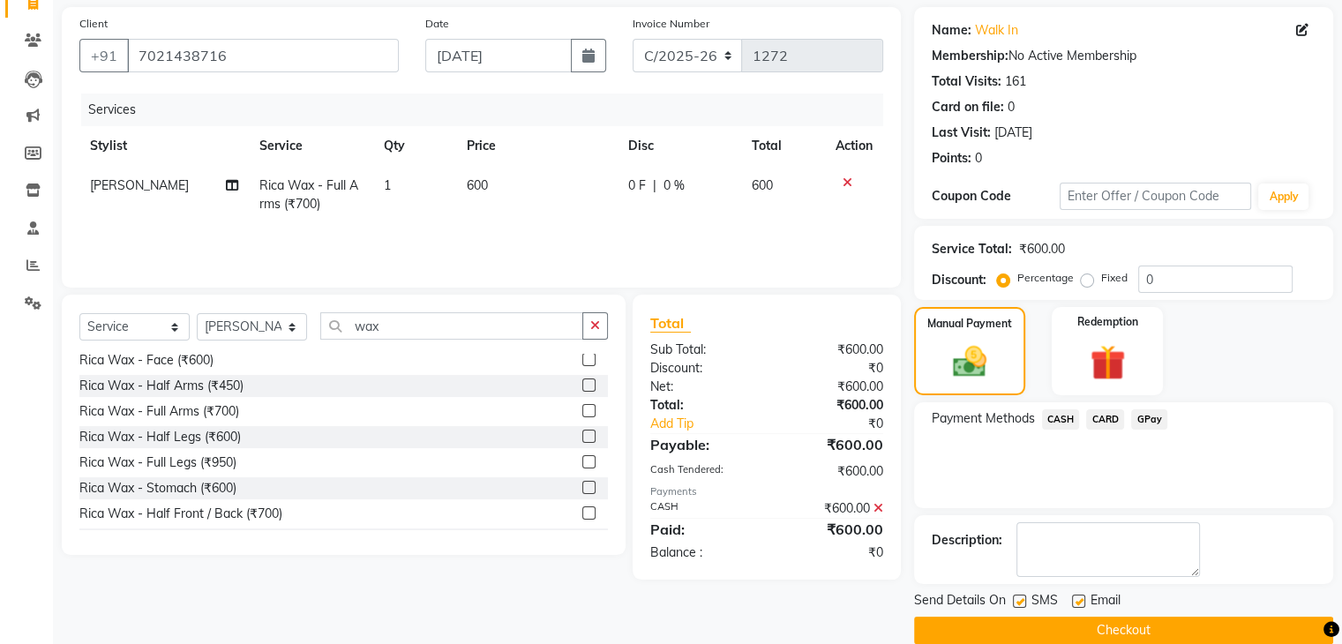
scroll to position [151, 0]
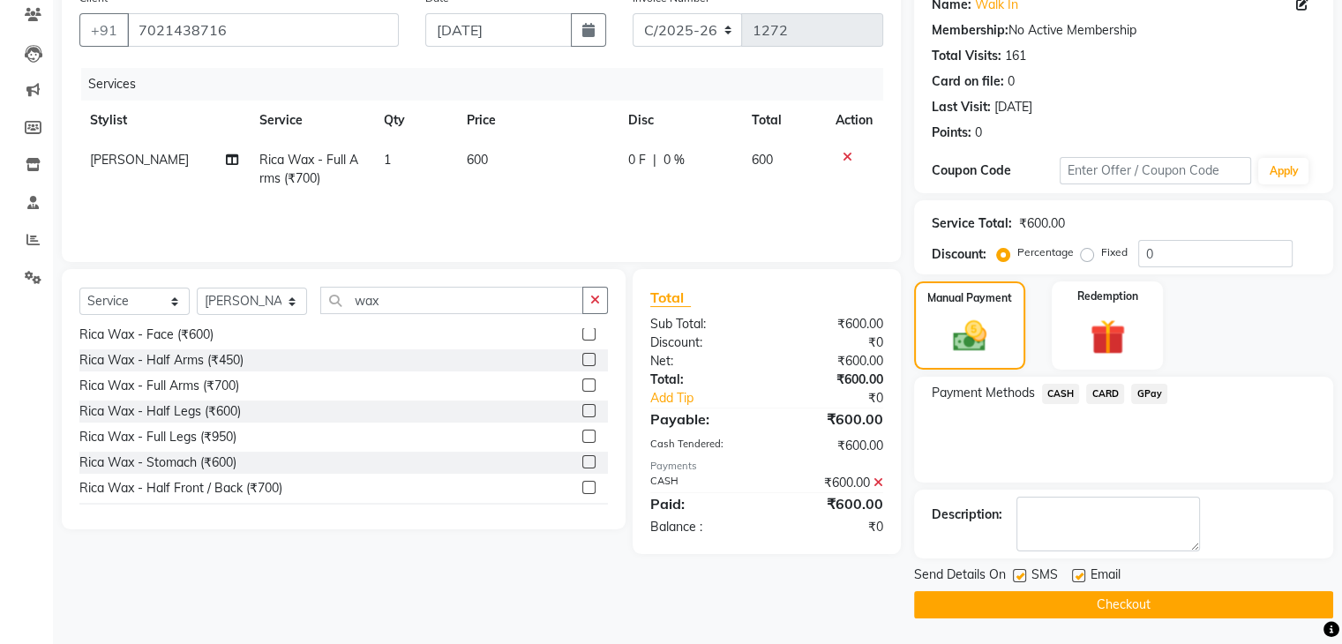
click at [1098, 594] on button "Checkout" at bounding box center [1123, 604] width 419 height 27
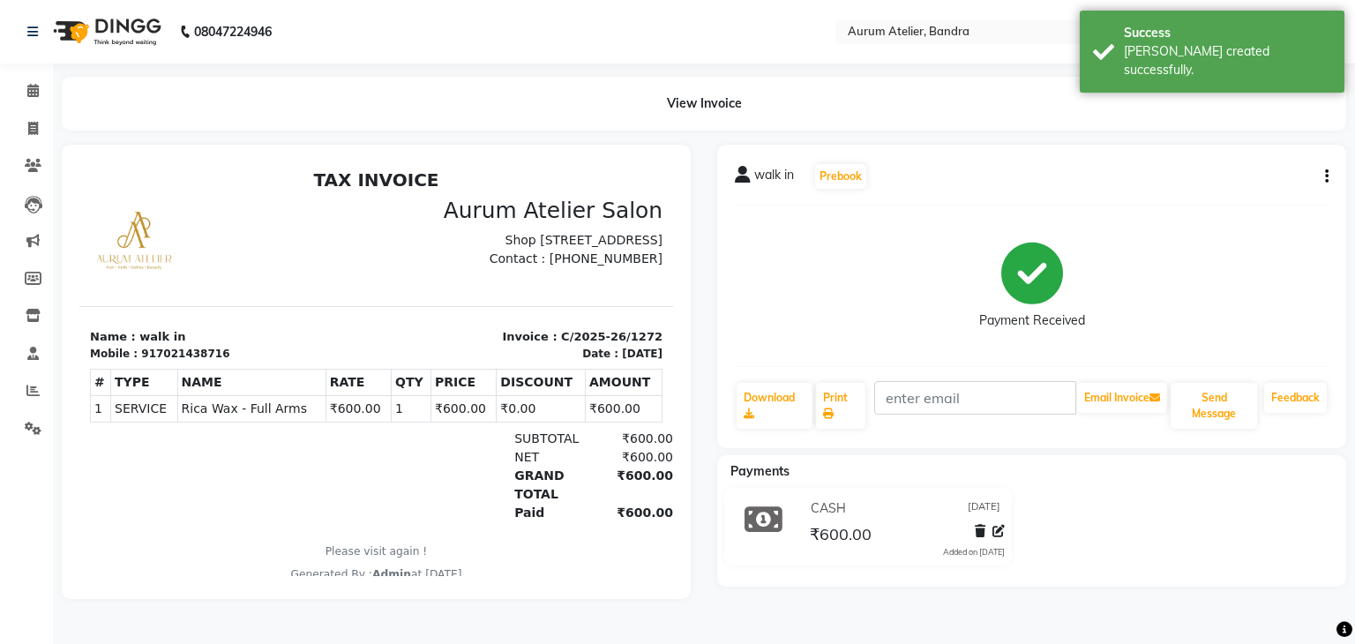
select select "service"
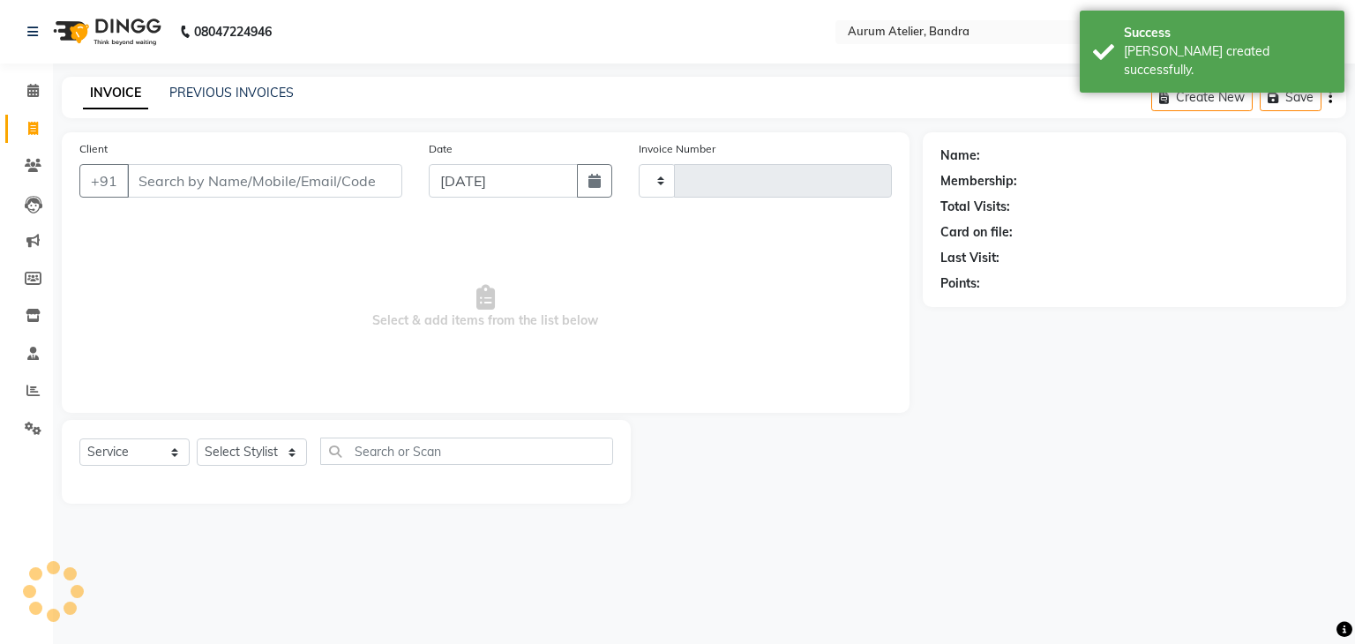
type input "0587"
select select "7410"
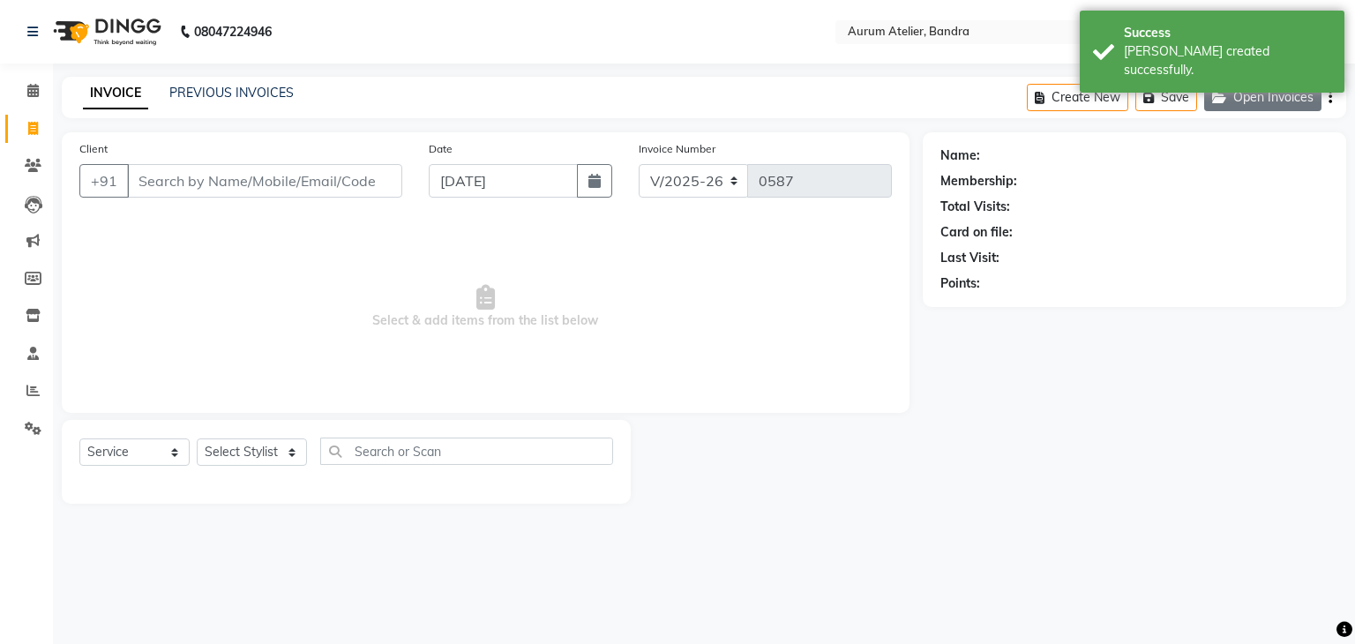
click at [1231, 92] on icon "button" at bounding box center [1222, 98] width 21 height 12
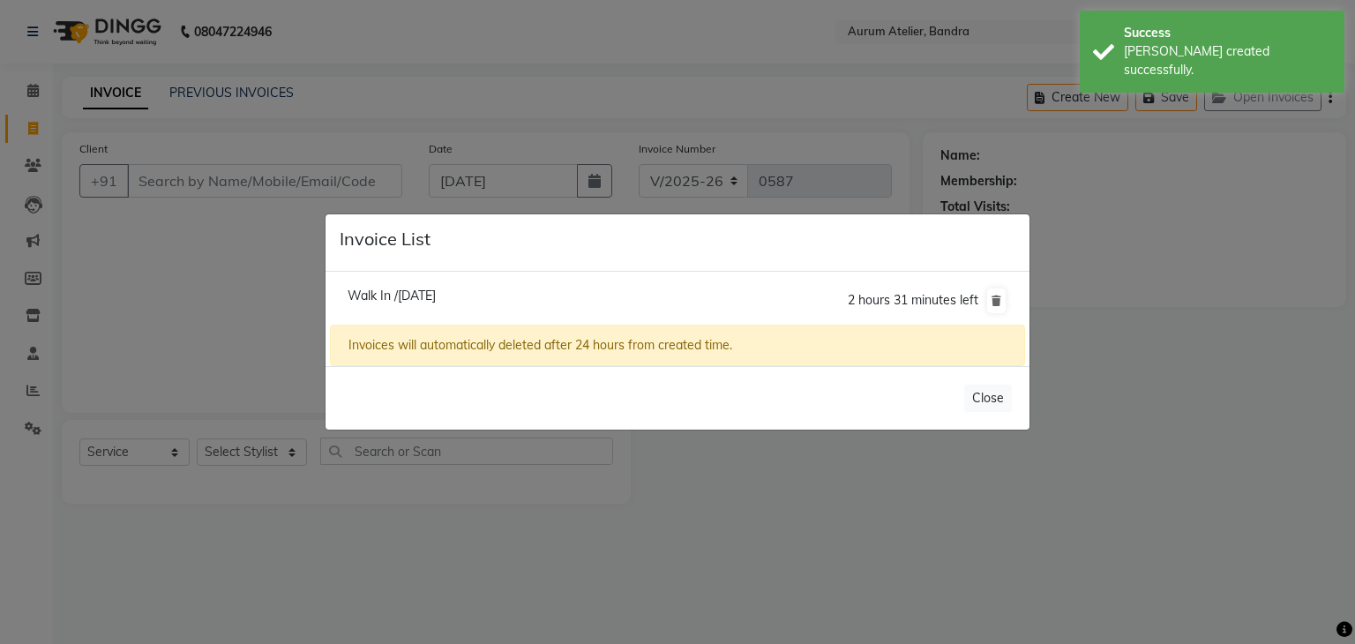
click at [393, 292] on span "Walk In /[DATE]" at bounding box center [392, 296] width 88 height 16
type input "7021438716"
type input "[DATE]"
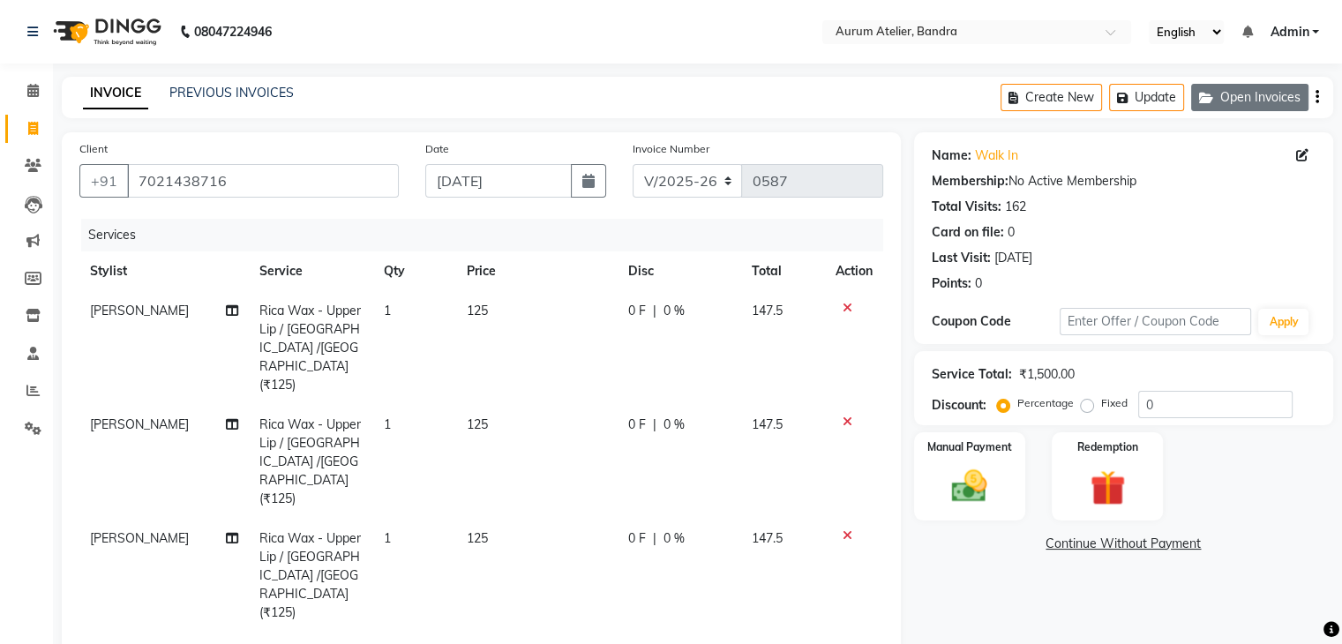
click at [1251, 99] on button "Open Invoices" at bounding box center [1249, 97] width 117 height 27
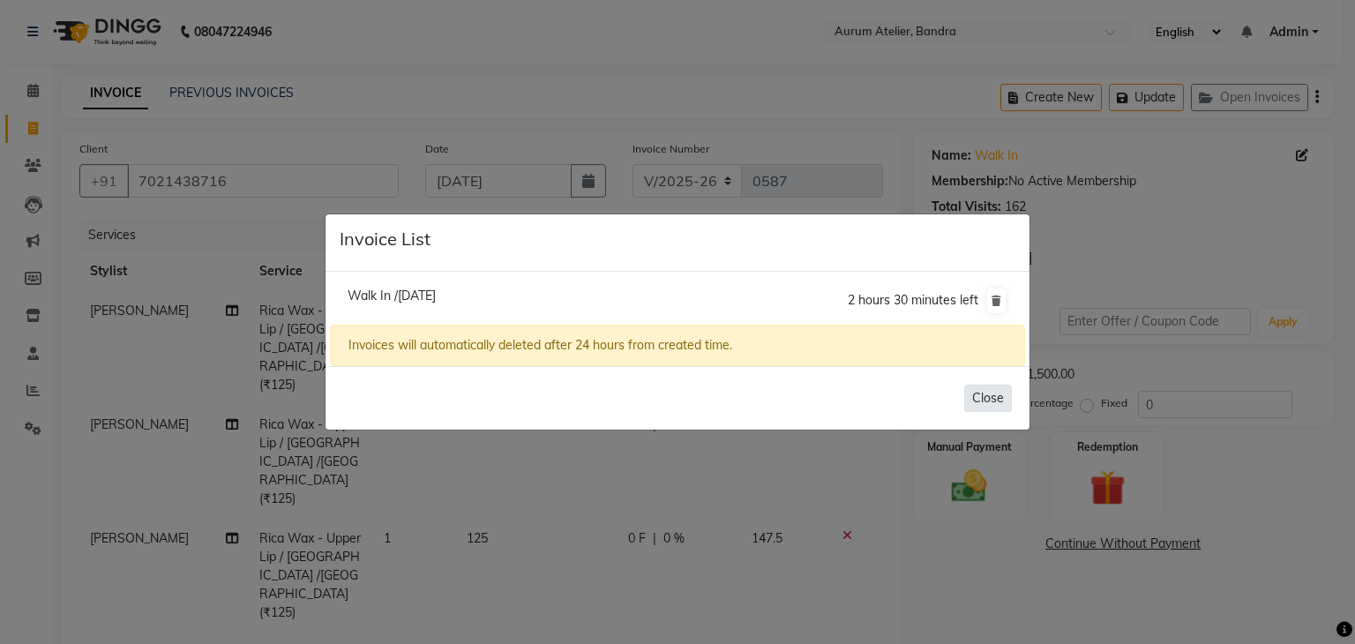
click at [983, 400] on button "Close" at bounding box center [988, 398] width 48 height 27
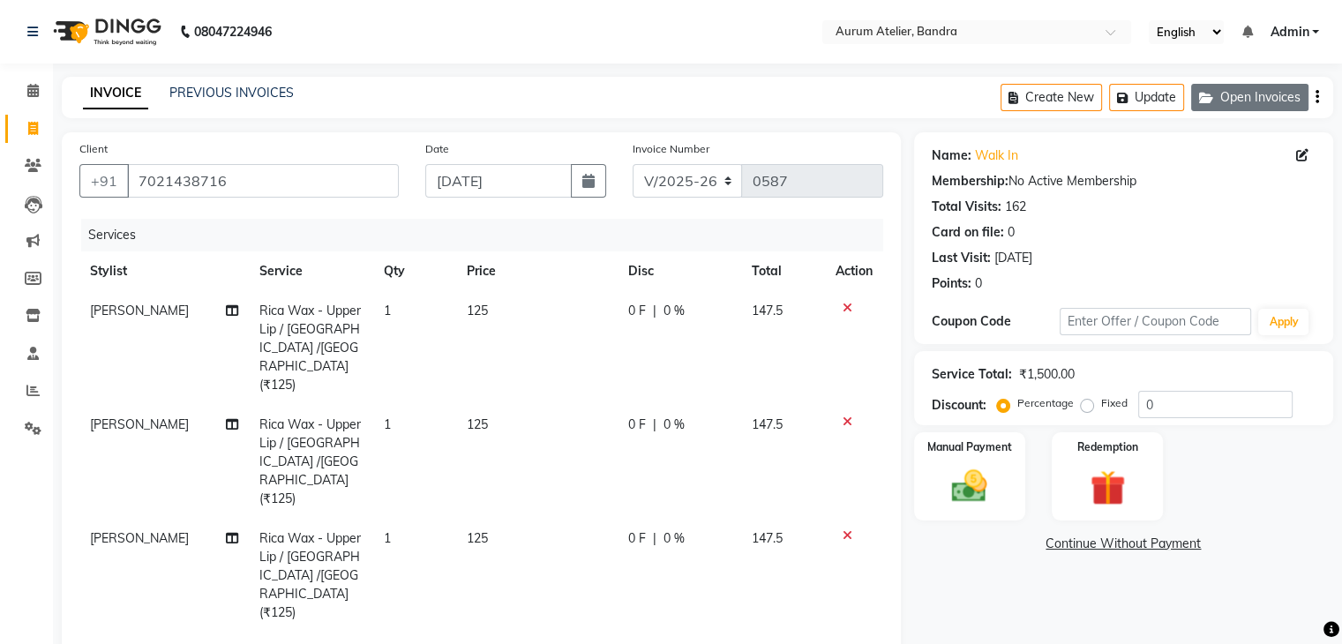
click at [1228, 92] on button "Open Invoices" at bounding box center [1249, 97] width 117 height 27
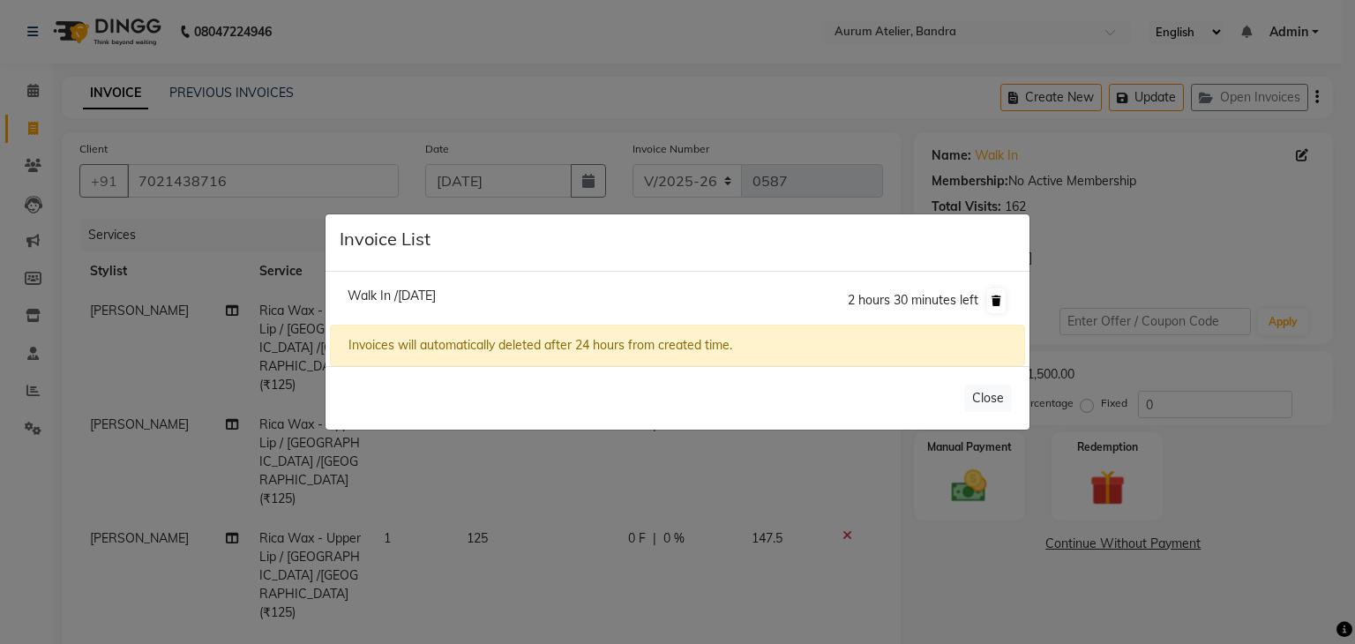
click at [996, 295] on icon at bounding box center [996, 300] width 10 height 11
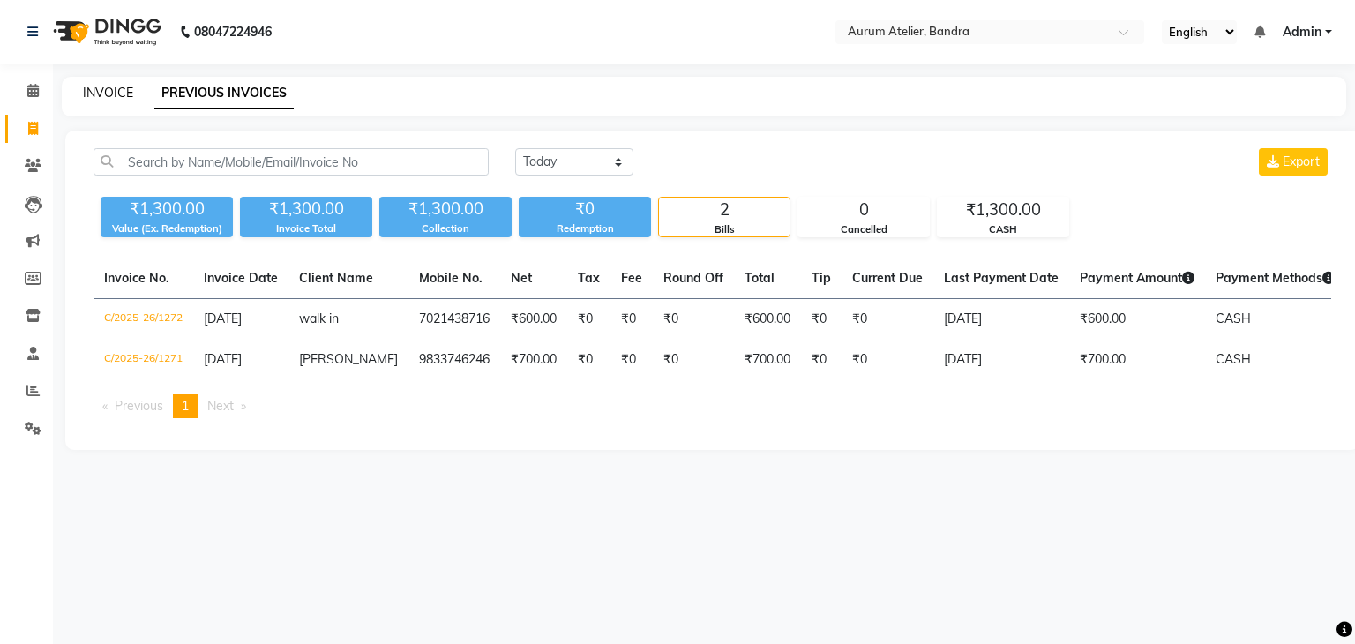
click at [106, 94] on link "INVOICE" at bounding box center [108, 93] width 50 height 16
select select "7410"
select select "service"
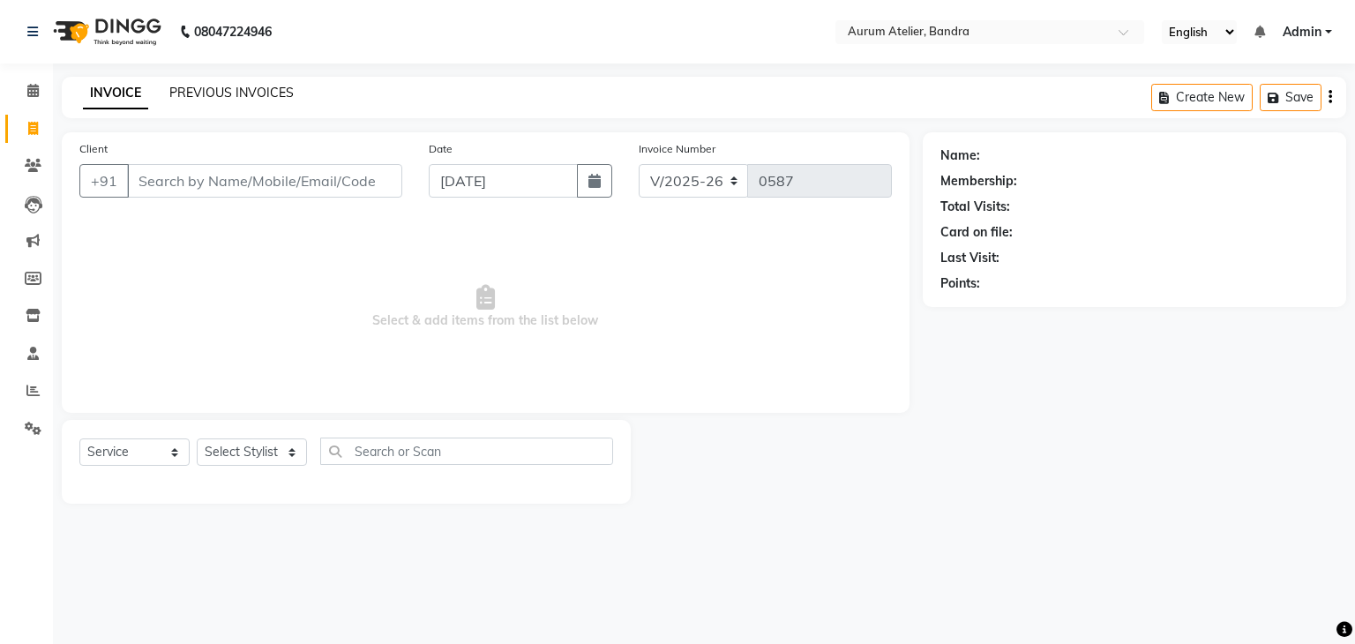
click at [228, 90] on link "PREVIOUS INVOICES" at bounding box center [231, 93] width 124 height 16
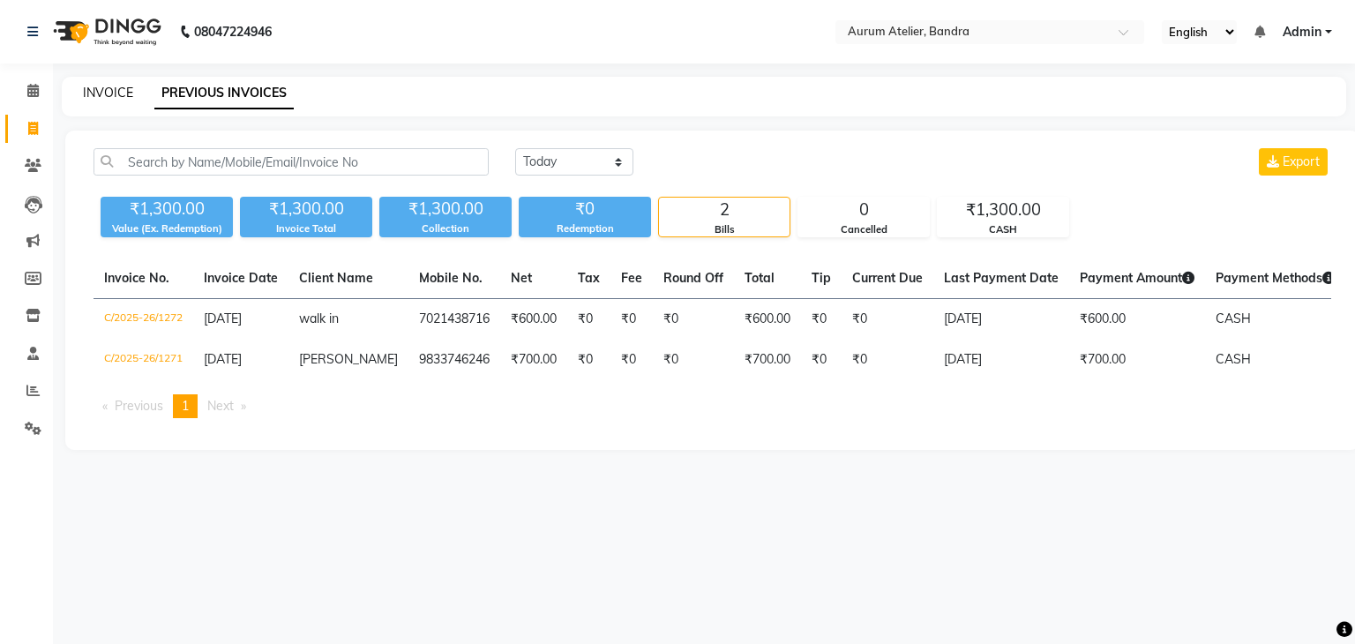
click at [114, 86] on link "INVOICE" at bounding box center [108, 93] width 50 height 16
select select "7410"
select select "service"
